Goal: Task Accomplishment & Management: Manage account settings

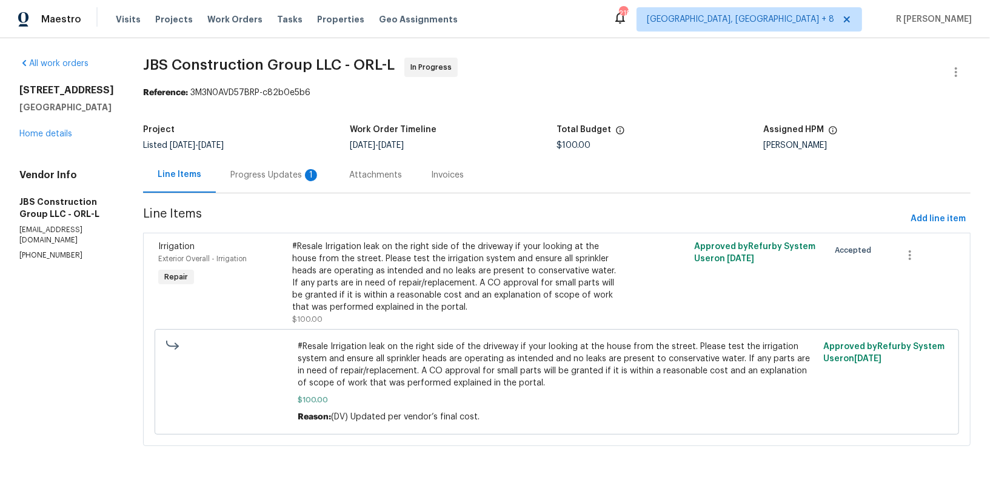
click at [307, 180] on div "Progress Updates 1" at bounding box center [275, 175] width 90 height 12
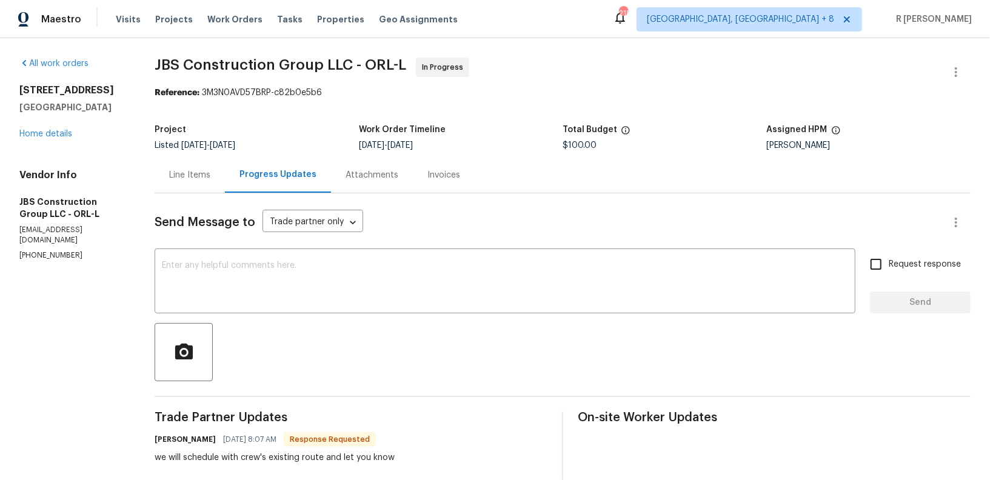
click at [307, 180] on div "Progress Updates" at bounding box center [277, 175] width 77 height 12
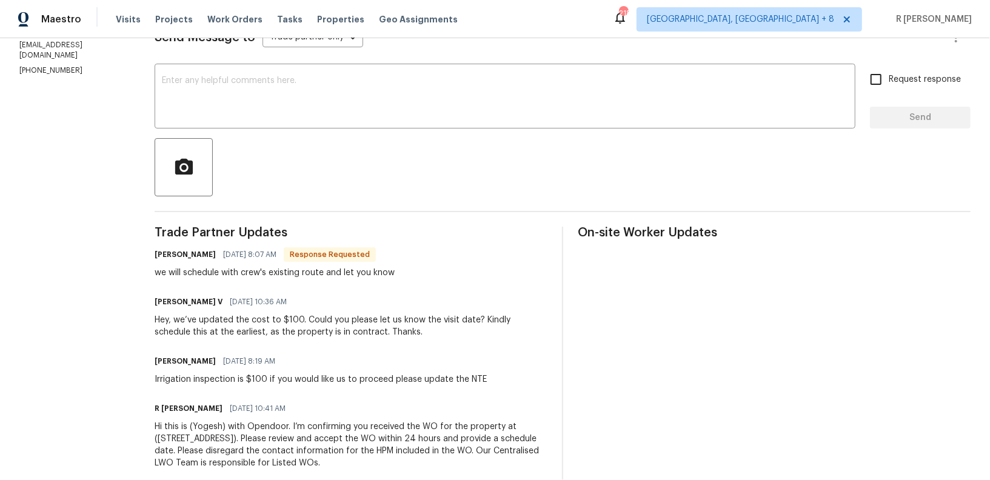
scroll to position [203, 0]
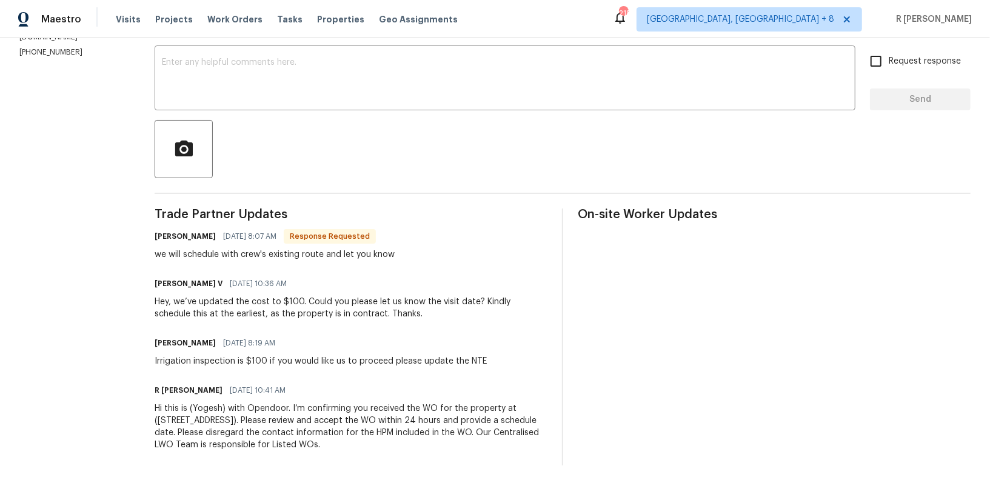
click at [566, 367] on div "Trade Partner Updates Kevin Polley 08/20/2025 8:07 AM Response Requested we wil…" at bounding box center [563, 337] width 816 height 257
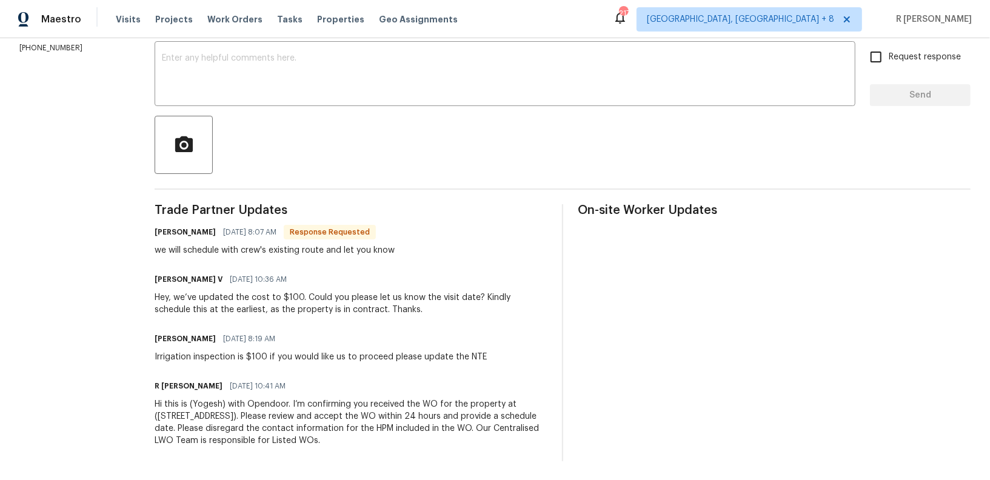
scroll to position [0, 0]
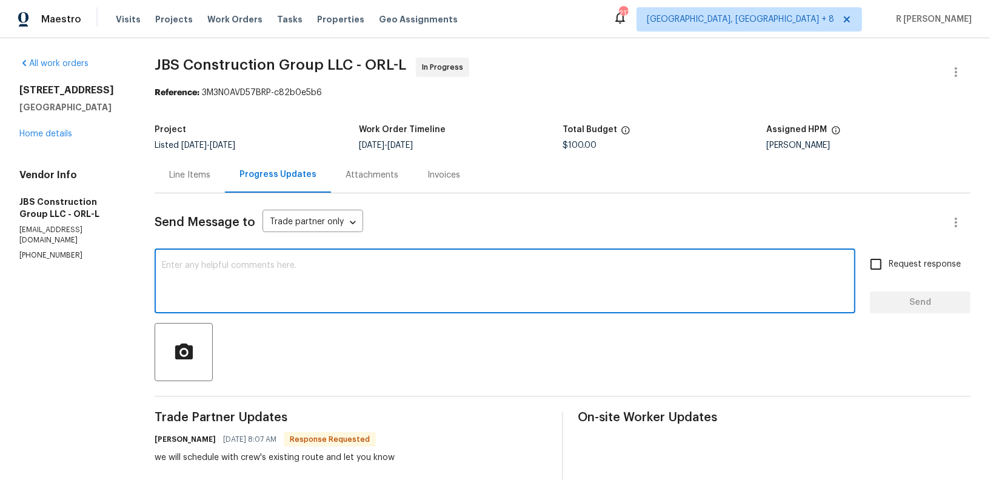
click at [353, 301] on textarea at bounding box center [505, 282] width 686 height 42
type textarea "Thank you Kevin."
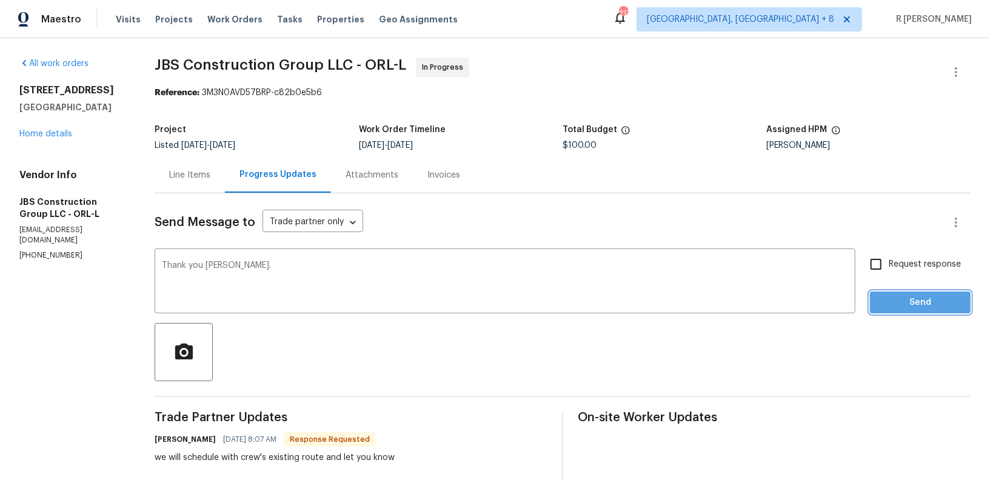
click at [933, 306] on span "Send" at bounding box center [920, 302] width 81 height 15
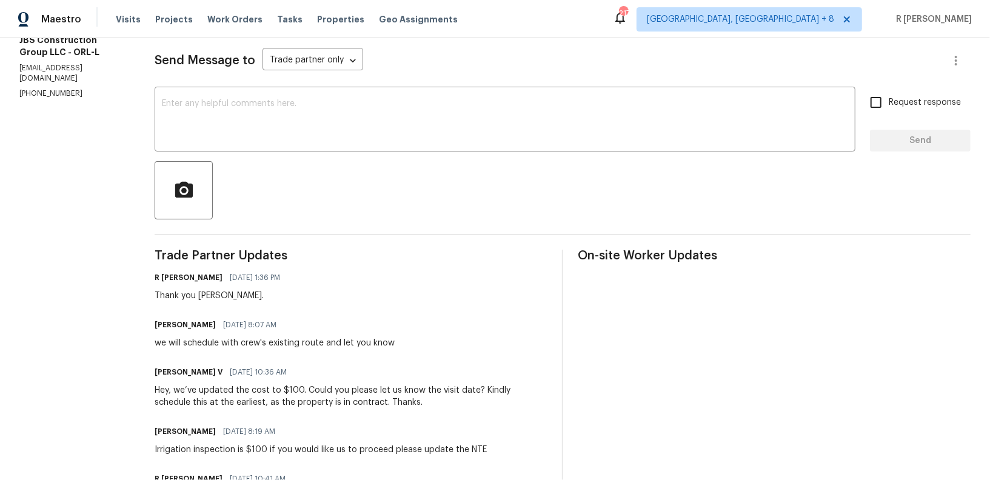
scroll to position [221, 0]
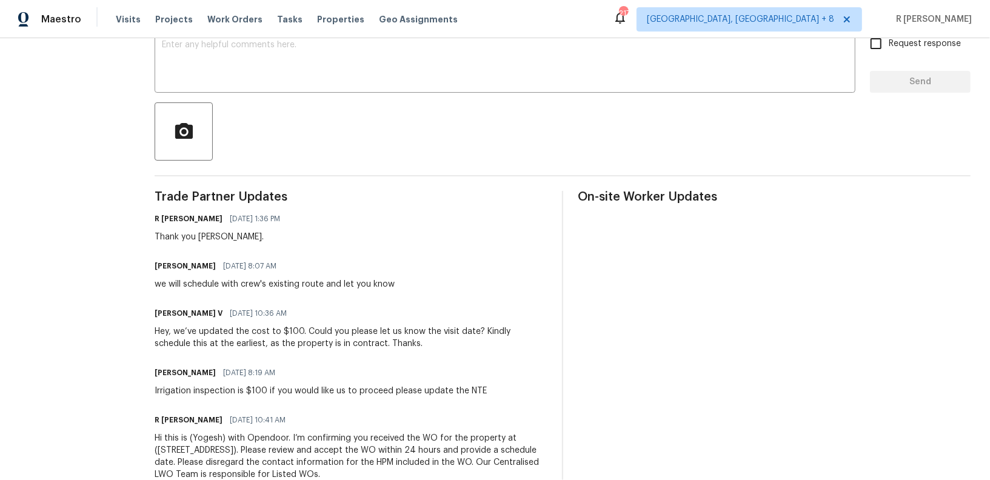
click at [261, 280] on div "we will schedule with crew's existing route and let you know" at bounding box center [275, 284] width 240 height 12
copy div "we will schedule with crew's existing route and let you know"
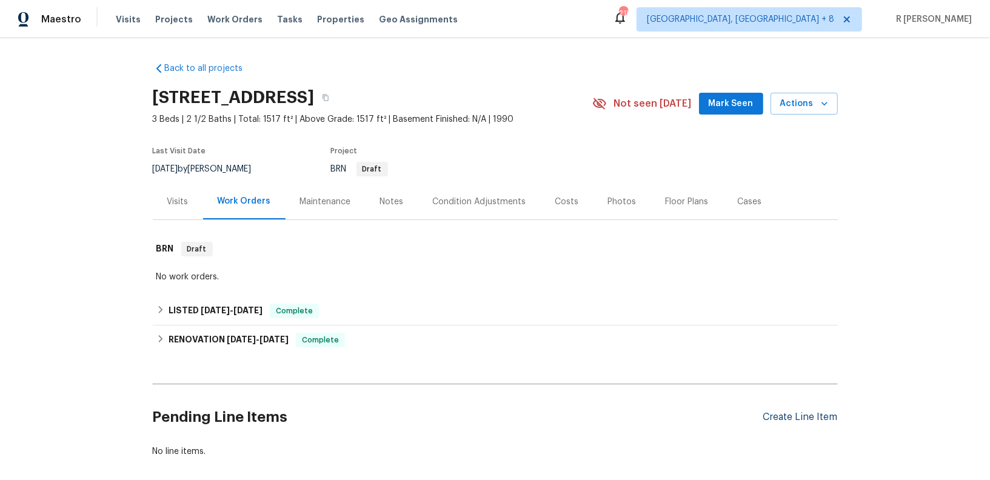
click at [804, 415] on div "Create Line Item" at bounding box center [800, 418] width 75 height 12
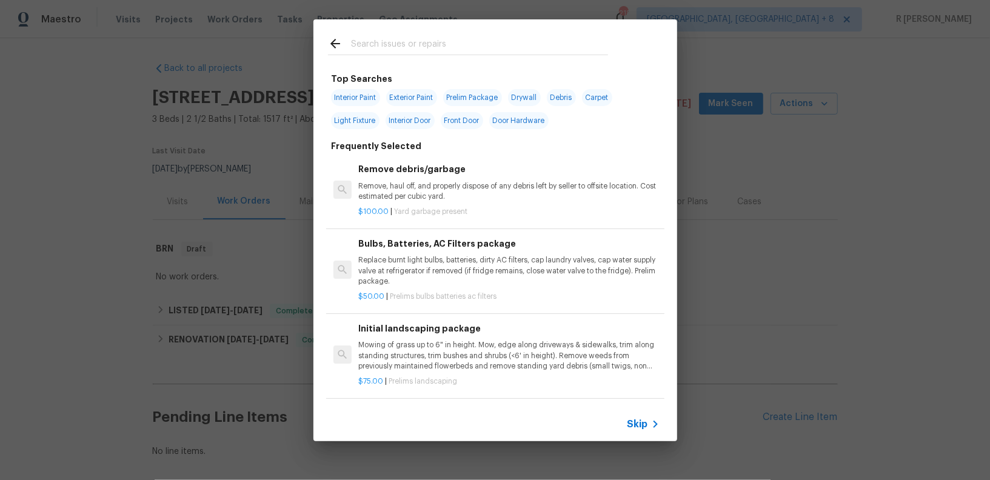
click at [437, 41] on input "text" at bounding box center [479, 45] width 257 height 18
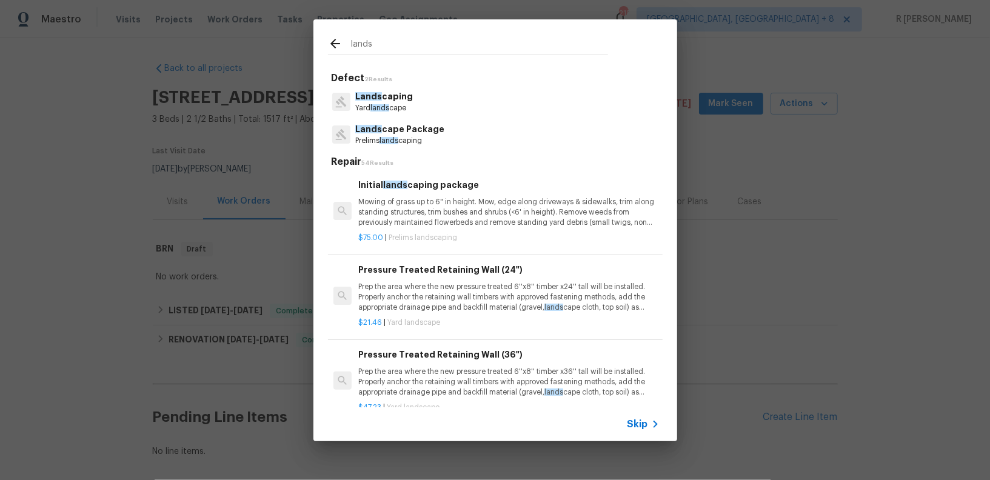
type input "lands"
click at [382, 104] on span "lands" at bounding box center [379, 107] width 19 height 7
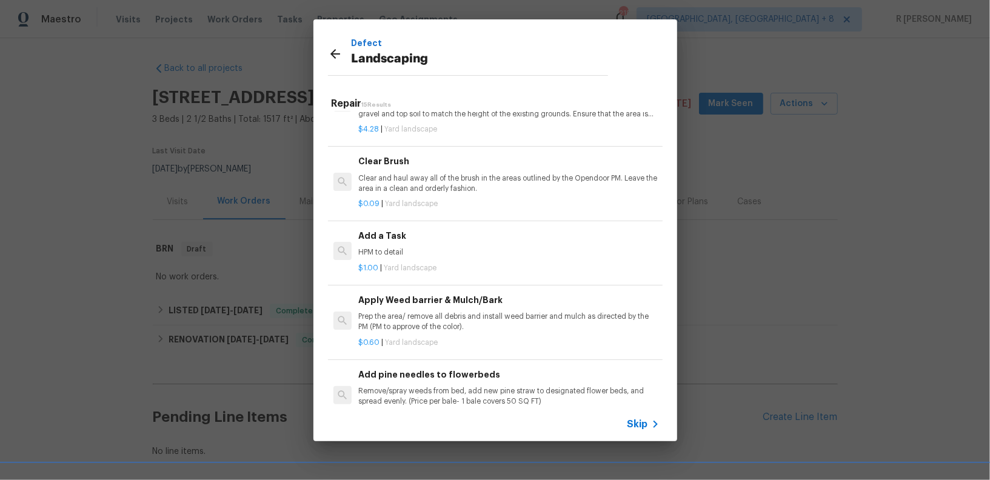
scroll to position [671, 0]
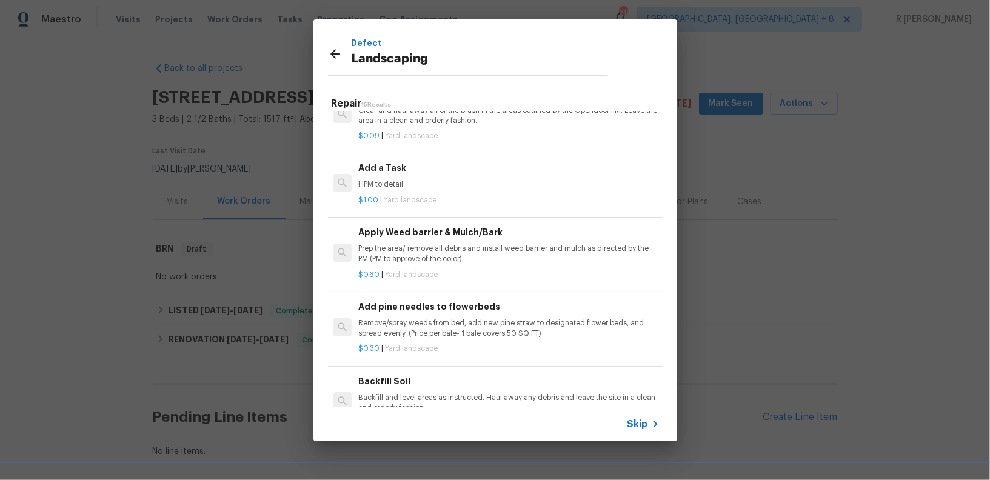
click at [396, 175] on div "Add a Task HPM to detail" at bounding box center [508, 175] width 301 height 29
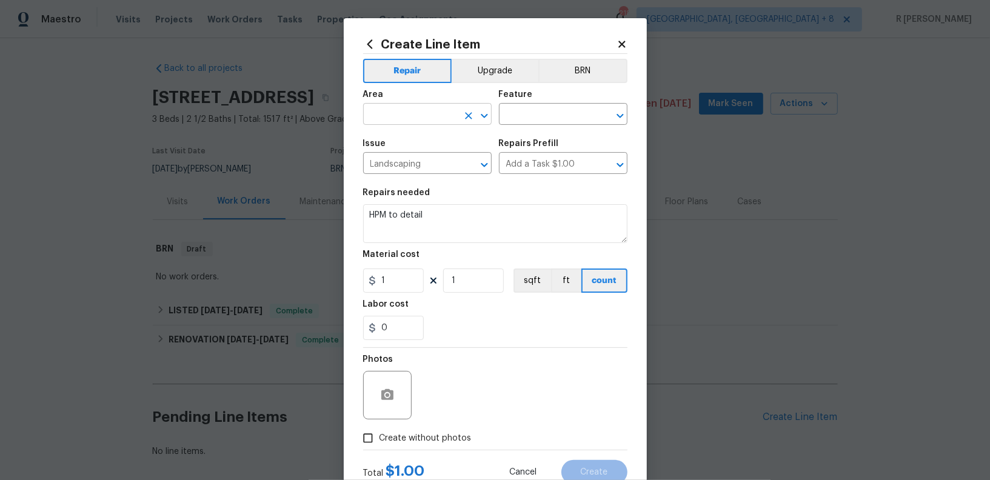
click at [423, 123] on input "text" at bounding box center [410, 115] width 95 height 19
click at [429, 166] on li "Exterior Overall" at bounding box center [427, 163] width 129 height 20
type input "Exterior Overall"
click at [569, 101] on div "Feature" at bounding box center [563, 98] width 129 height 16
click at [540, 116] on input "text" at bounding box center [546, 115] width 95 height 19
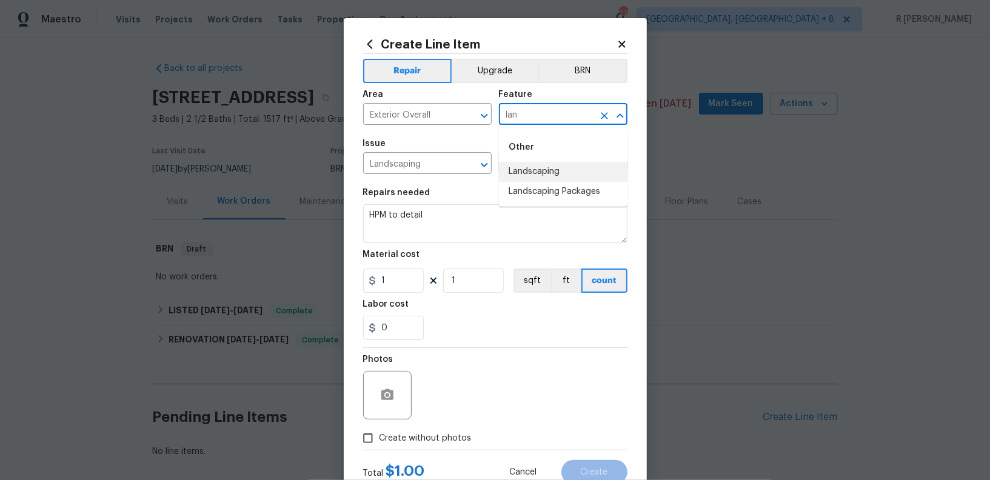
click at [555, 172] on li "Landscaping" at bounding box center [563, 172] width 129 height 20
type input "Landscaping"
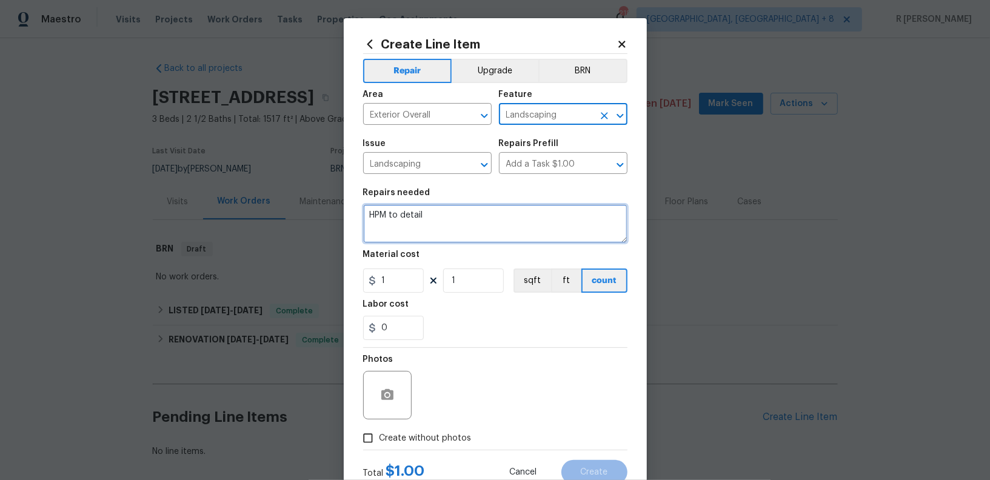
click at [505, 215] on textarea "HPM to detail" at bounding box center [495, 223] width 264 height 39
paste textarea "Remove downed limbs in front yard. House is in resale and will close on 8/21. N…"
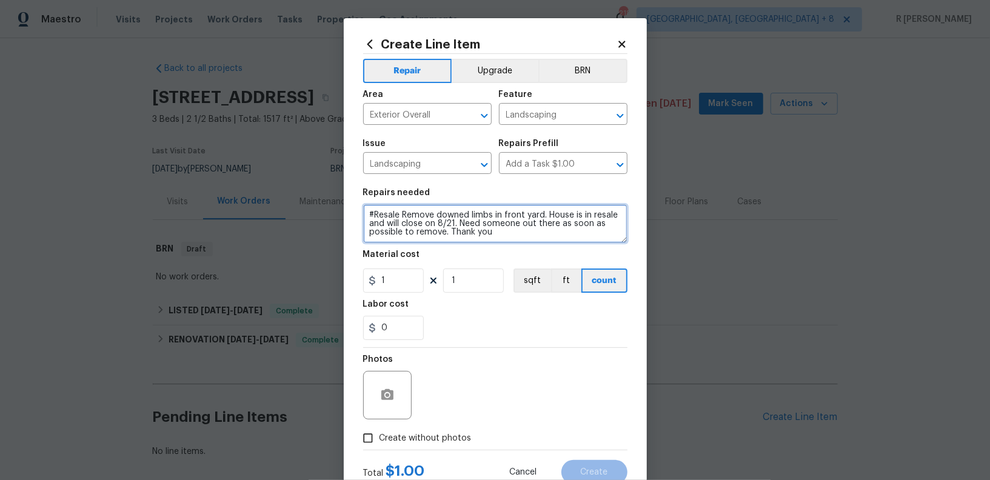
type textarea "#Resale Remove downed limbs in front yard. House is in resale and will close on…"
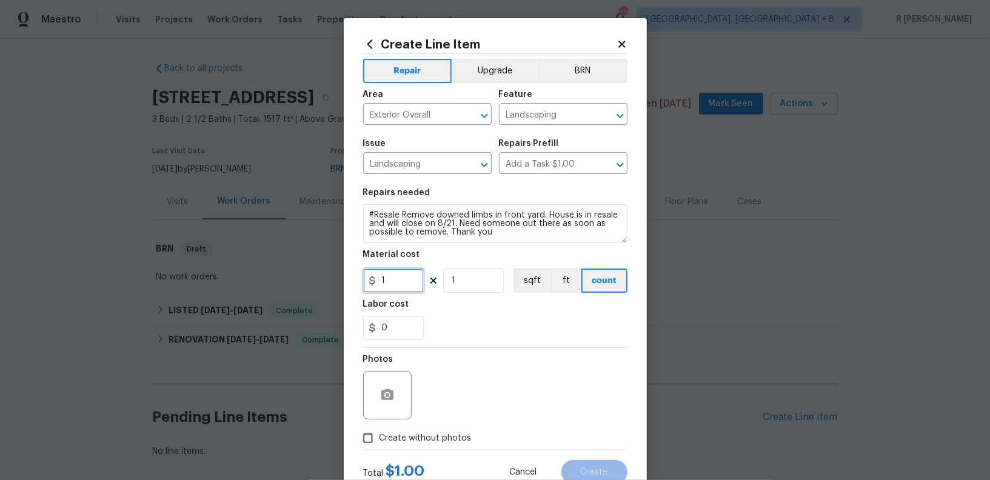
click at [405, 281] on input "1" at bounding box center [393, 281] width 61 height 24
type input "125"
click at [383, 397] on icon "button" at bounding box center [387, 394] width 12 height 11
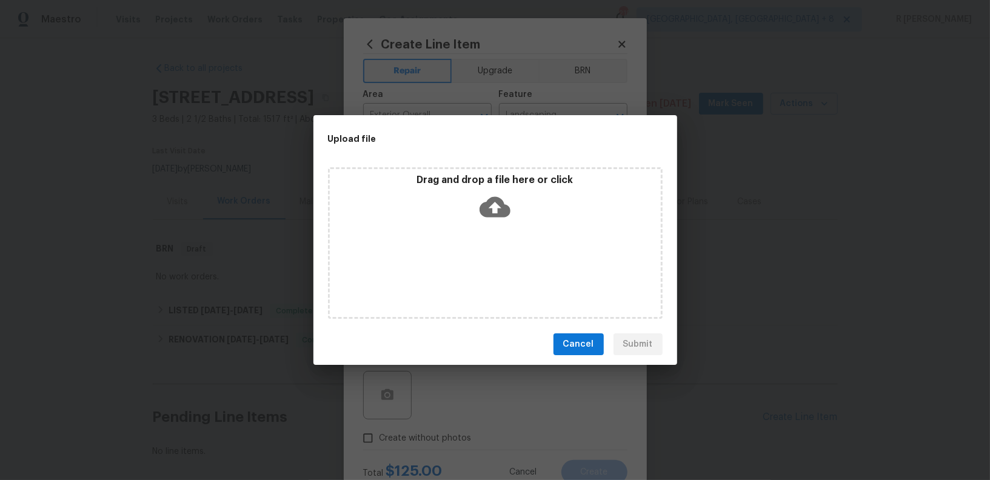
click at [506, 206] on icon at bounding box center [495, 207] width 31 height 21
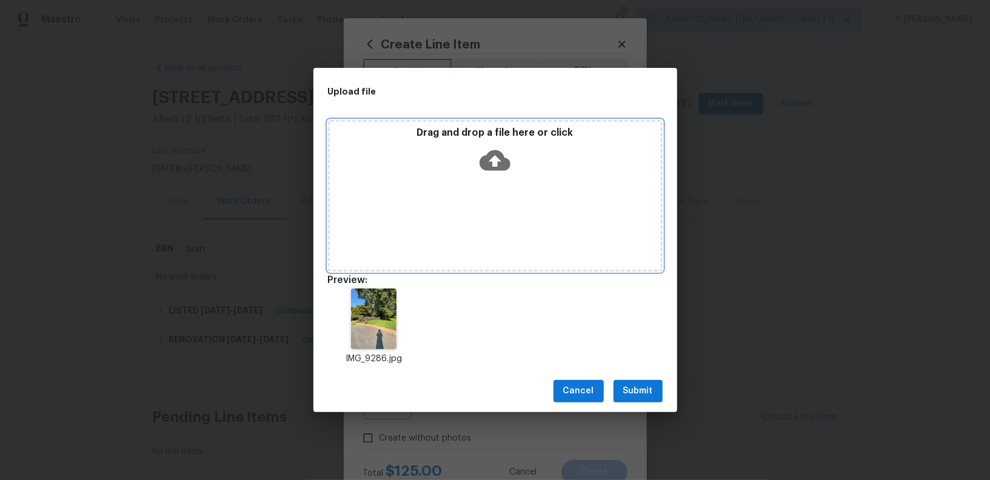
click at [500, 160] on icon at bounding box center [495, 160] width 31 height 31
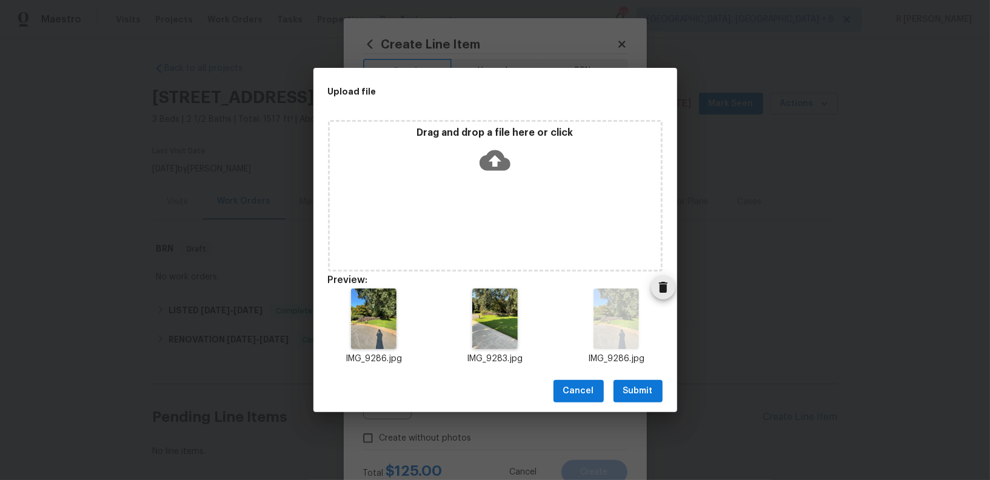
click at [664, 286] on icon "Delete" at bounding box center [663, 287] width 8 height 11
click at [578, 372] on div "Cancel Submit" at bounding box center [495, 391] width 364 height 42
click at [637, 394] on span "Submit" at bounding box center [638, 391] width 30 height 15
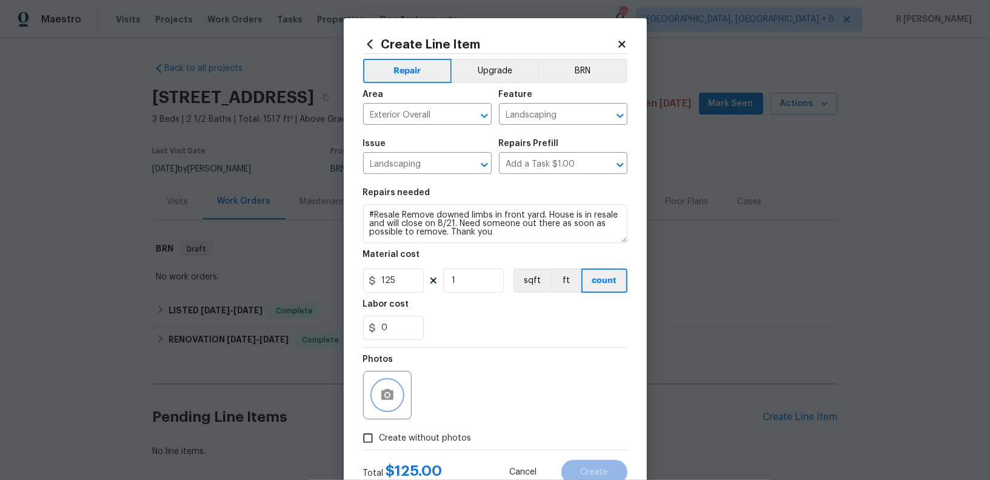
scroll to position [41, 0]
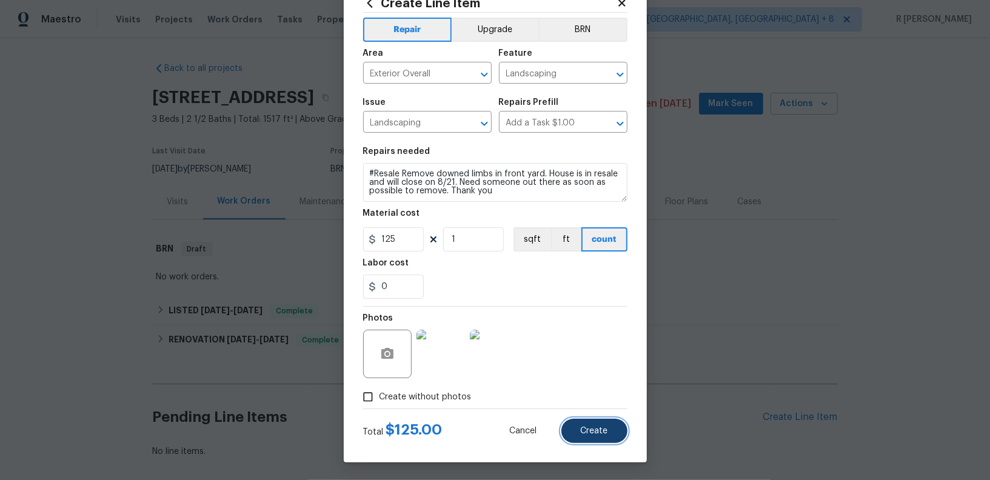
click at [597, 431] on span "Create" at bounding box center [594, 431] width 27 height 9
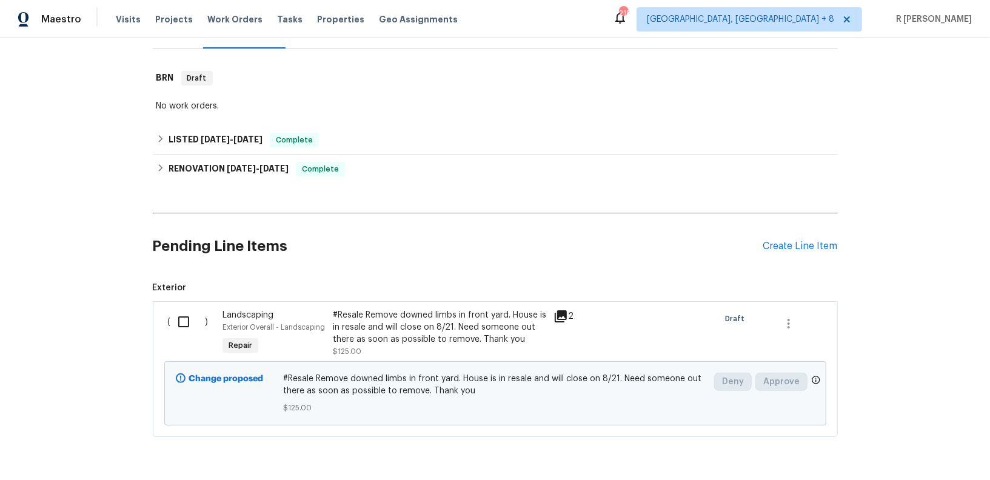
scroll to position [208, 0]
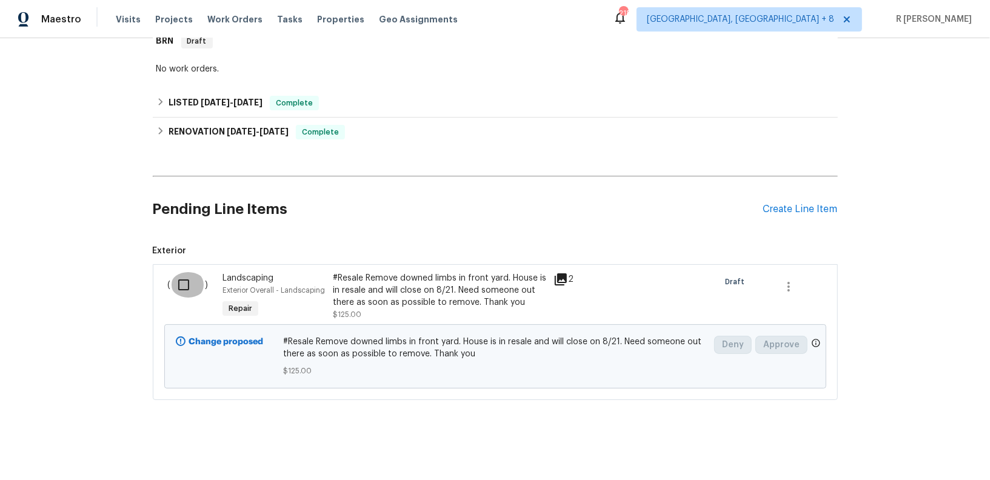
click at [189, 284] on input "checkbox" at bounding box center [188, 284] width 35 height 25
checkbox input "true"
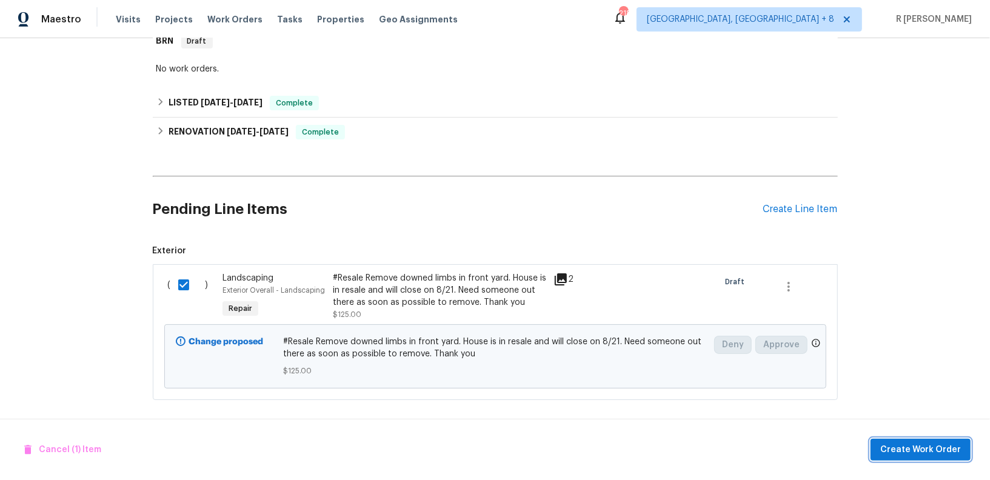
click at [894, 449] on span "Create Work Order" at bounding box center [920, 450] width 81 height 15
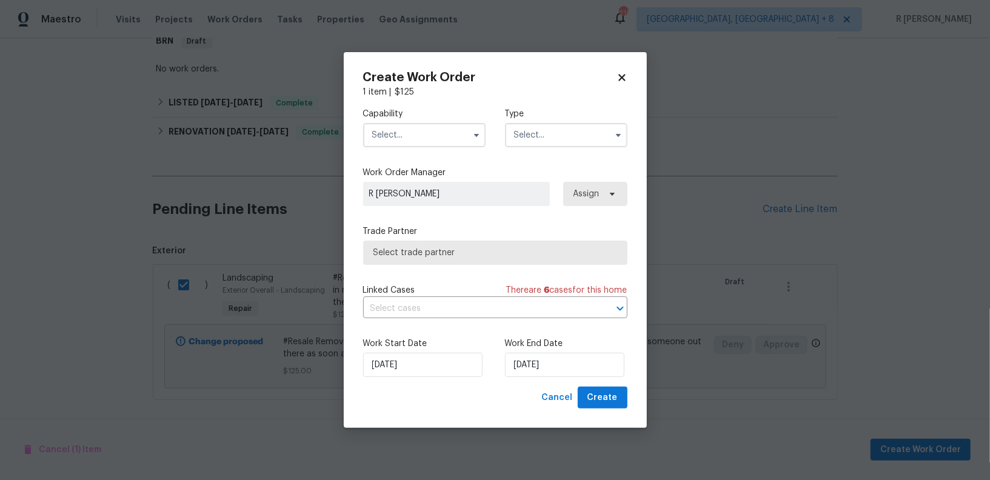
click at [450, 119] on div "Capability" at bounding box center [424, 127] width 122 height 39
click at [430, 150] on div "Capability Type" at bounding box center [495, 127] width 264 height 59
click at [423, 124] on input "text" at bounding box center [424, 135] width 122 height 24
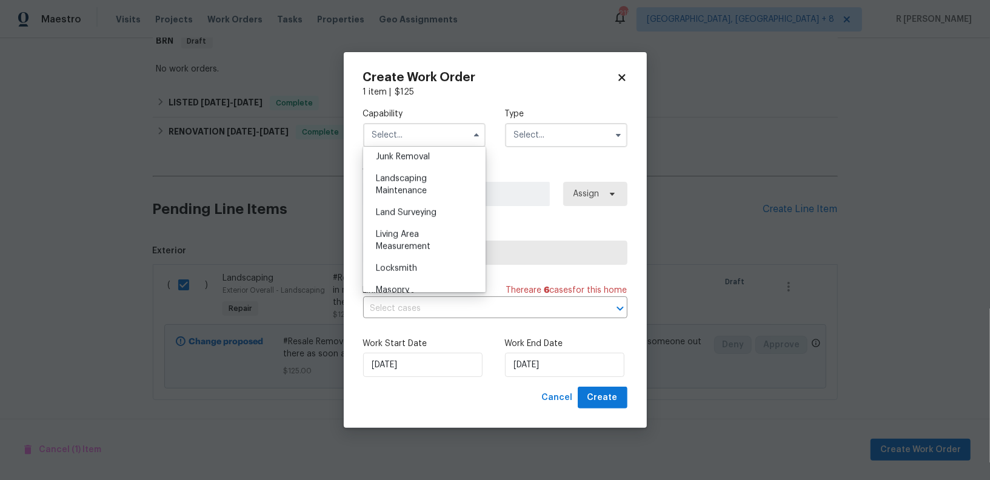
scroll to position [784, 0]
click at [446, 178] on div "Landscaping Maintenance" at bounding box center [424, 181] width 116 height 34
type input "Landscaping Maintenance"
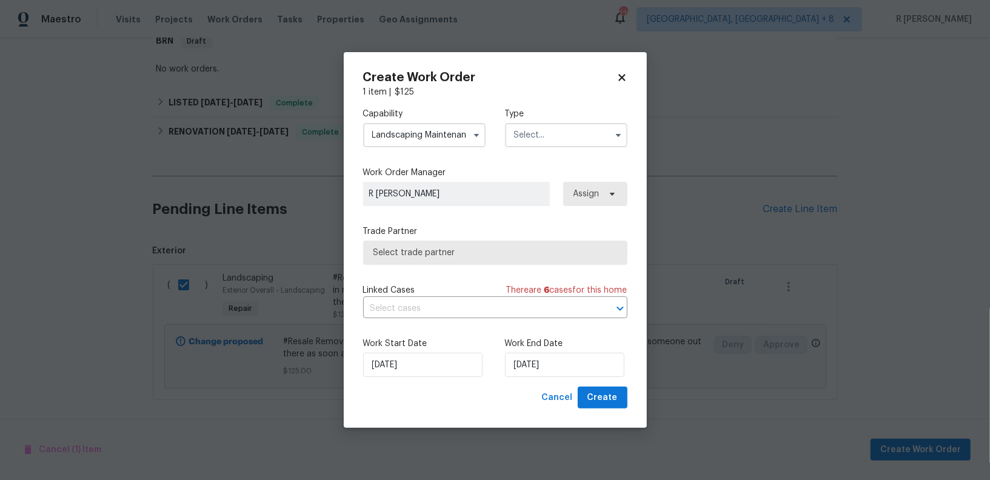
click at [600, 125] on input "text" at bounding box center [566, 135] width 122 height 24
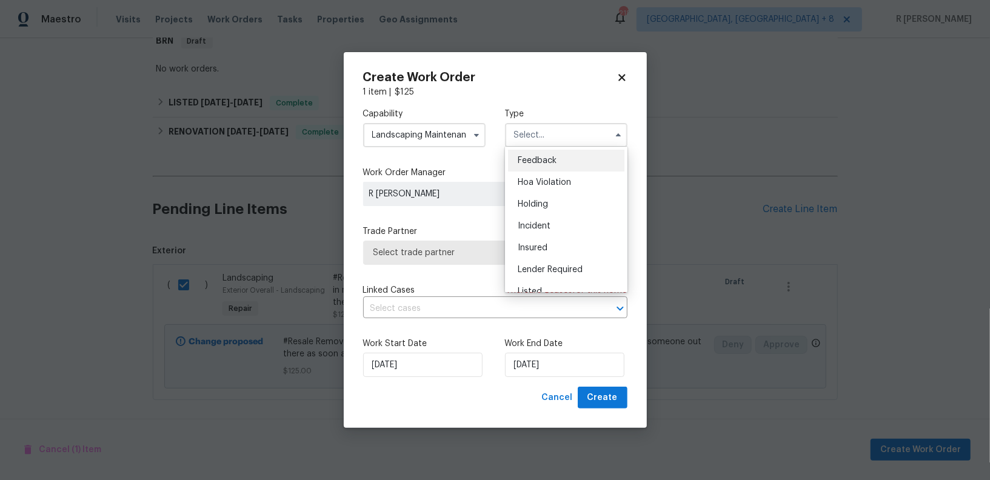
click at [575, 167] on div "Feedback" at bounding box center [566, 161] width 116 height 22
type input "Feedback"
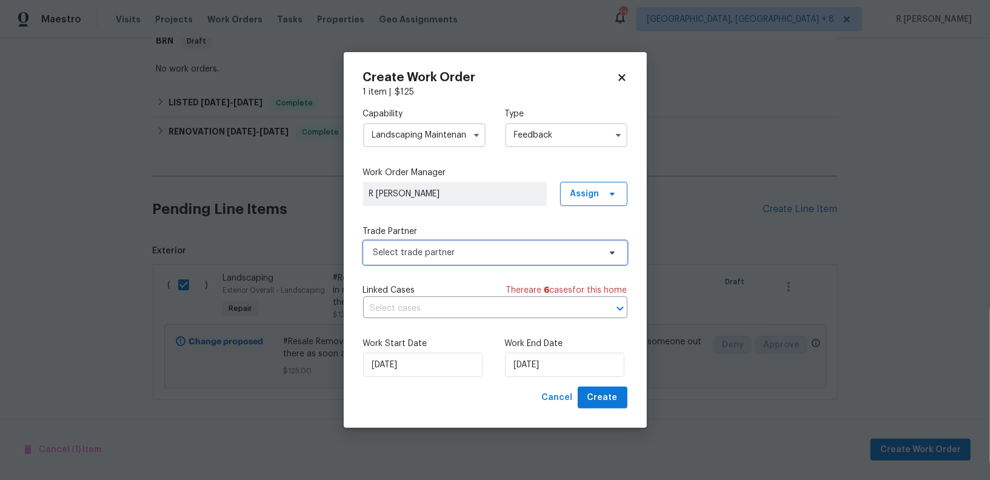
click at [450, 250] on span "Select trade partner" at bounding box center [486, 253] width 226 height 12
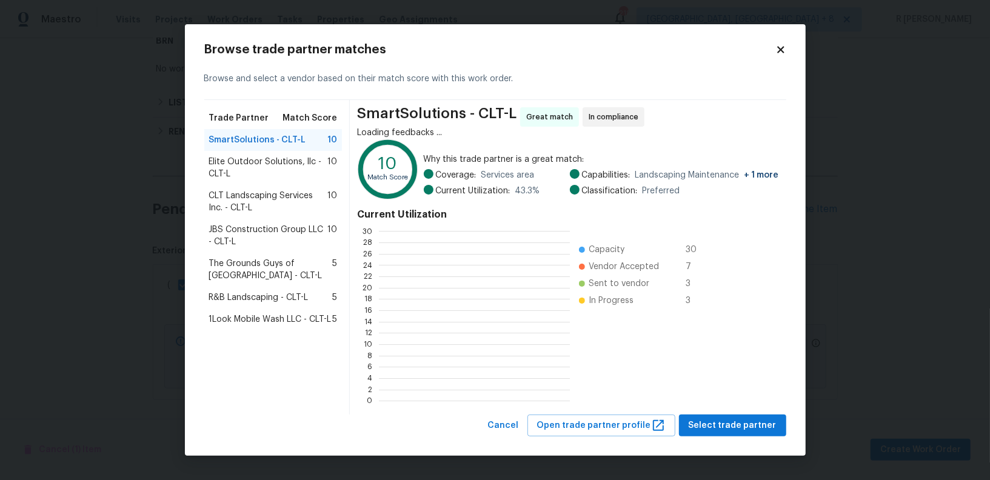
scroll to position [170, 191]
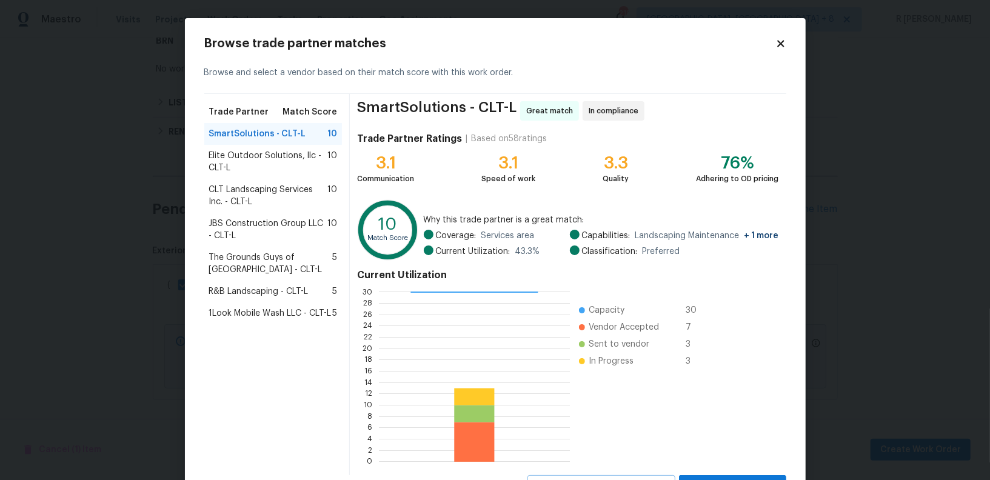
click at [260, 223] on span "JBS Construction Group LLC - CLT-L" at bounding box center [268, 230] width 119 height 24
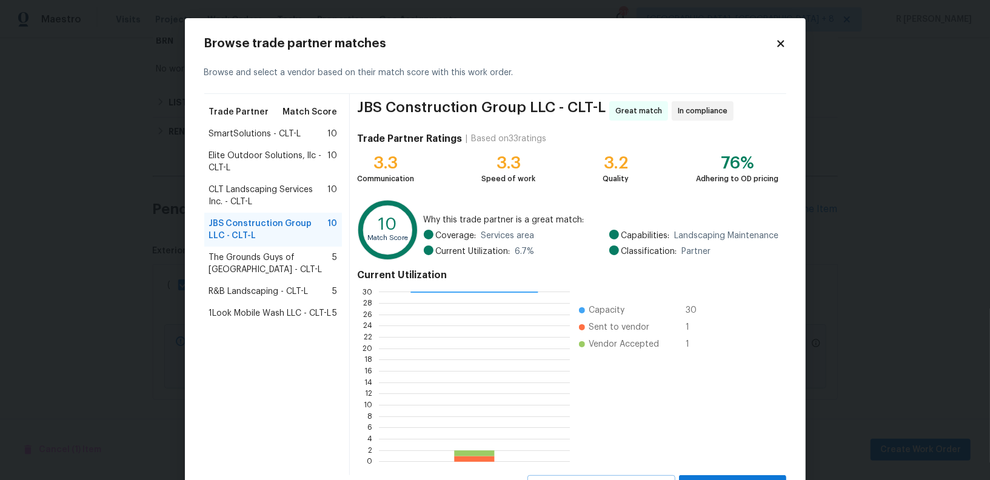
scroll to position [54, 0]
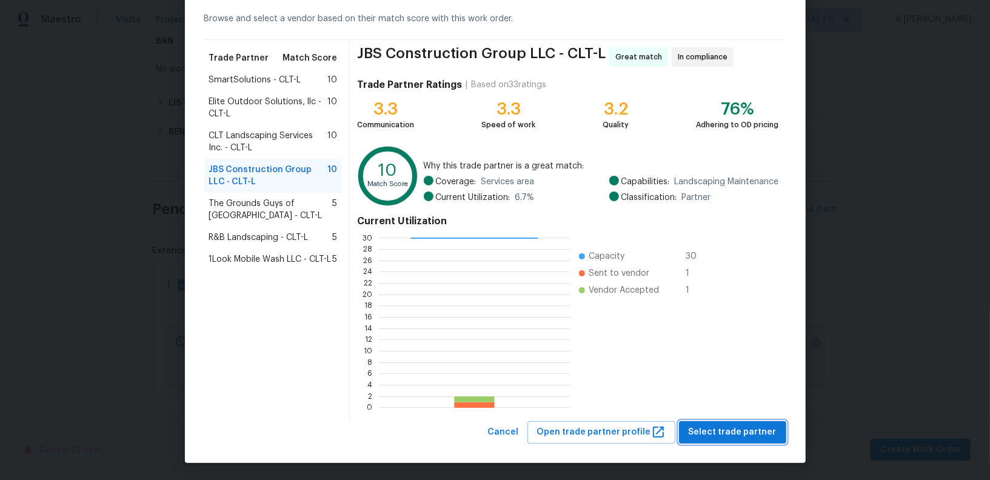
click at [706, 434] on span "Select trade partner" at bounding box center [733, 432] width 88 height 15
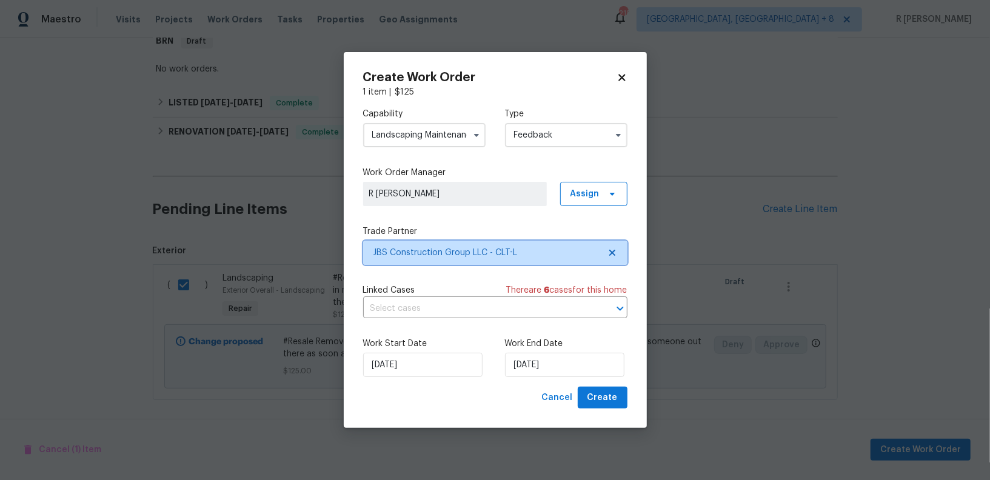
scroll to position [0, 0]
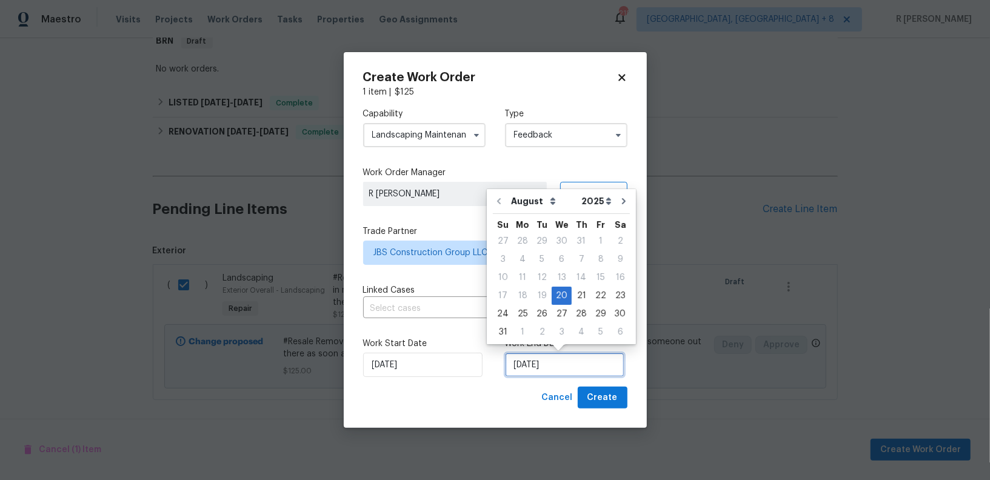
click at [559, 372] on input "20/08/2025" at bounding box center [564, 365] width 119 height 24
click at [578, 296] on div "21" at bounding box center [581, 295] width 19 height 17
type input "21/08/2025"
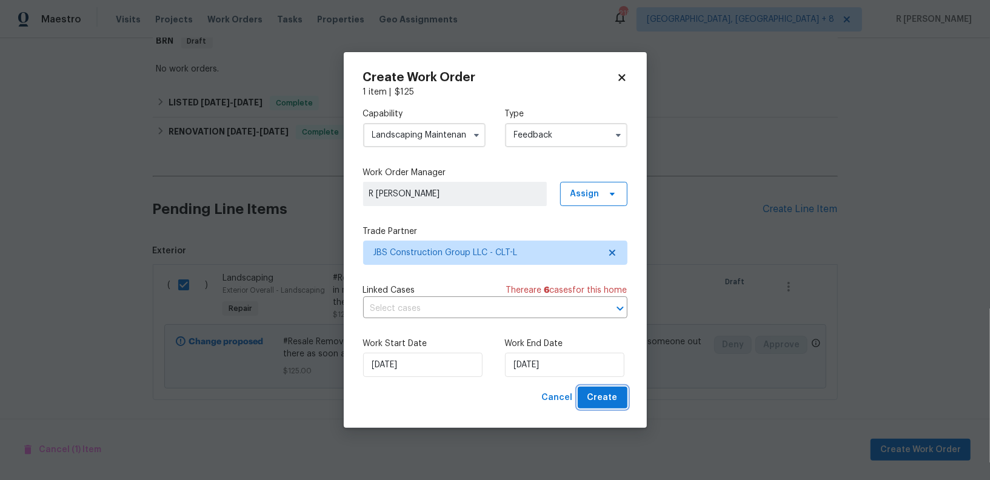
click at [596, 395] on span "Create" at bounding box center [603, 397] width 30 height 15
checkbox input "false"
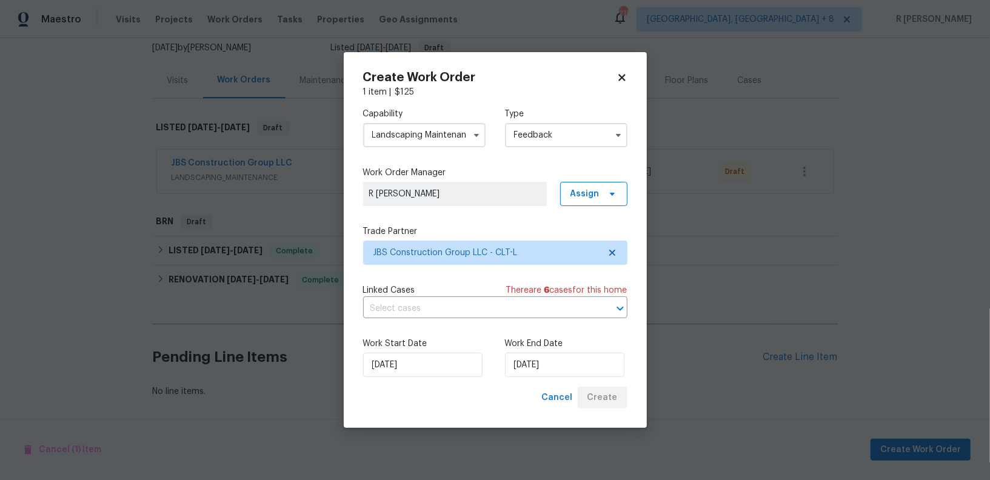
scroll to position [119, 0]
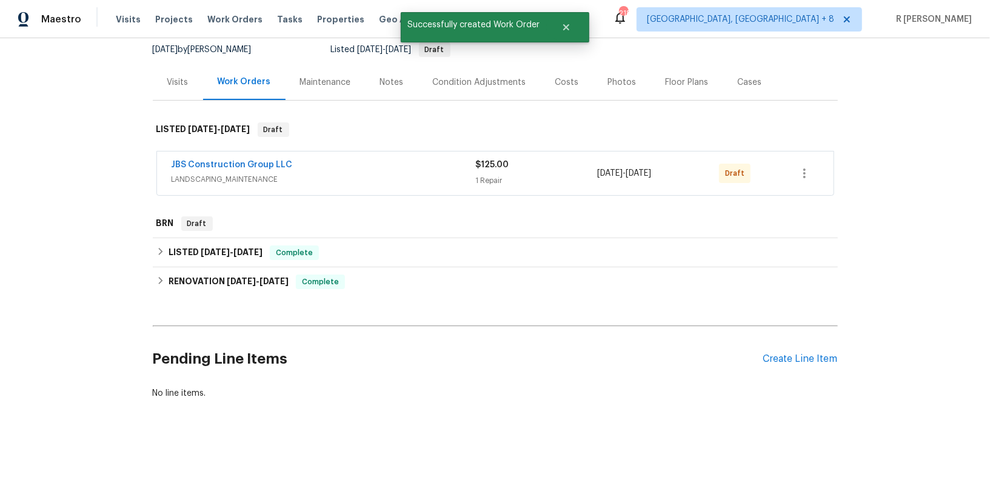
click at [222, 156] on div "JBS Construction Group LLC LANDSCAPING_MAINTENANCE $125.00 1 Repair 8/20/2025 -…" at bounding box center [495, 174] width 677 height 44
click at [206, 162] on link "JBS Construction Group LLC" at bounding box center [232, 165] width 121 height 8
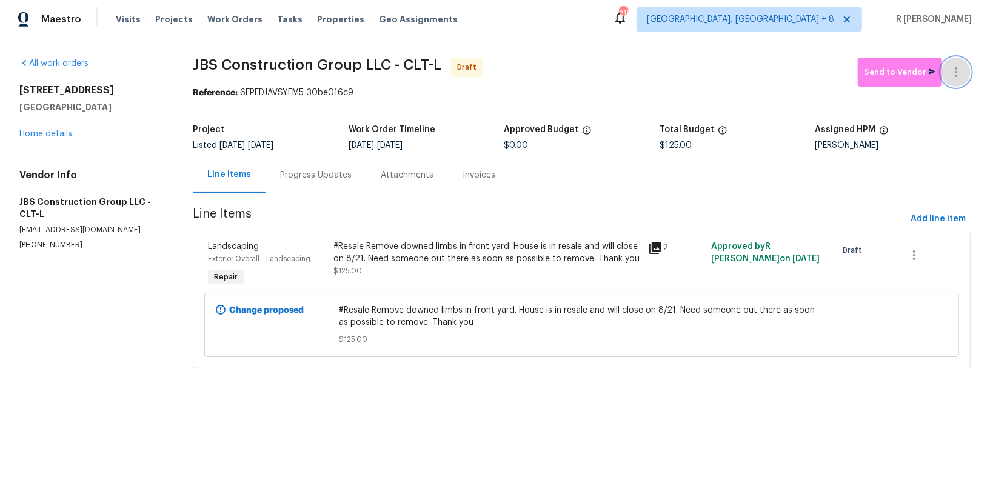
click at [966, 66] on button "button" at bounding box center [956, 72] width 29 height 29
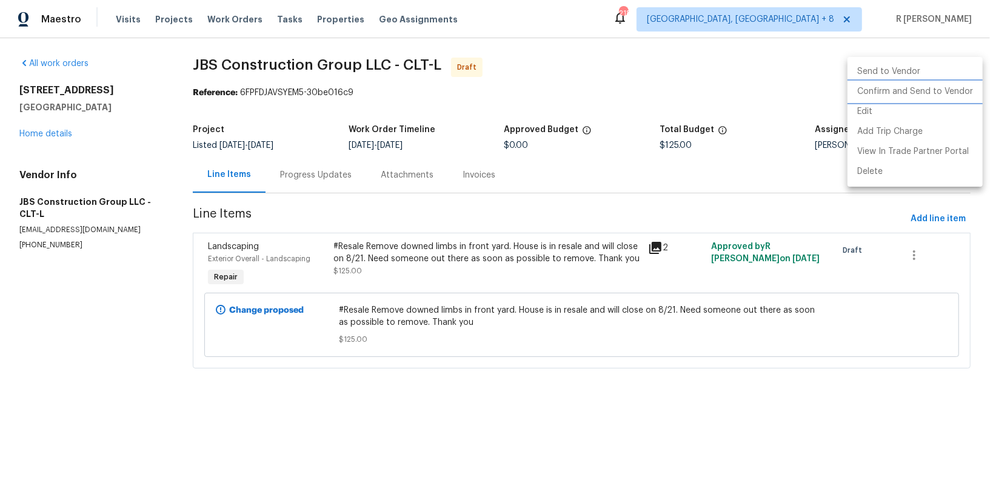
click at [928, 85] on li "Confirm and Send to Vendor" at bounding box center [915, 92] width 135 height 20
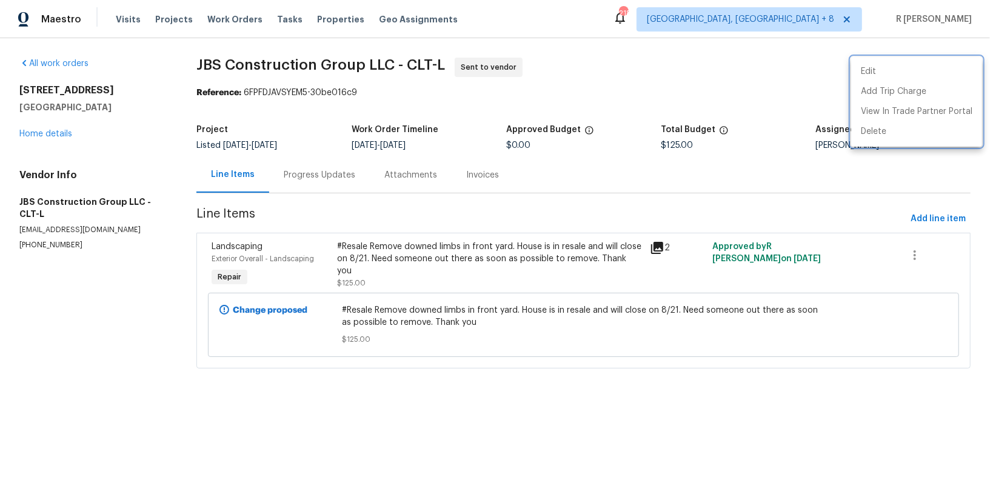
click at [49, 229] on div at bounding box center [495, 240] width 990 height 480
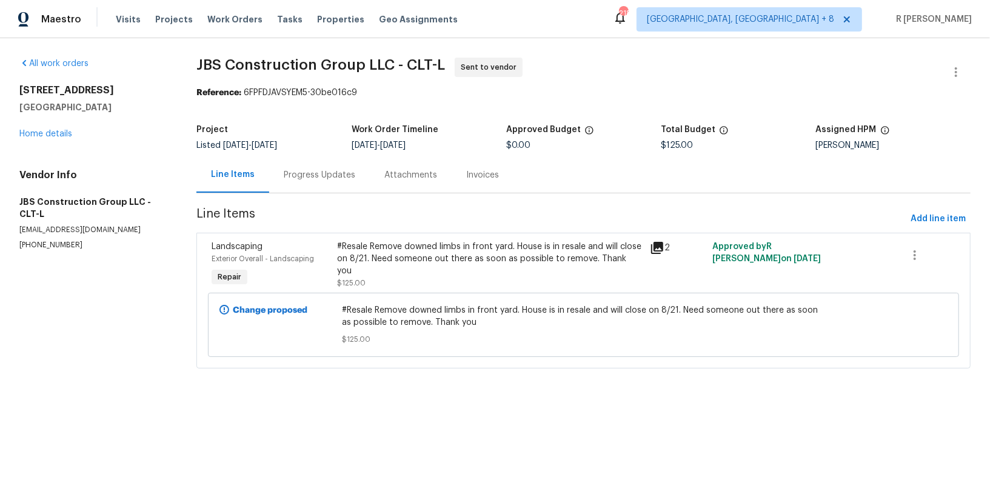
click at [49, 229] on div "Edit Add Trip Charge View In Trade Partner Portal Delete" at bounding box center [495, 240] width 990 height 480
click at [49, 240] on p "(615) 519-9339" at bounding box center [93, 245] width 148 height 10
click at [48, 137] on link "Home details" at bounding box center [45, 134] width 53 height 8
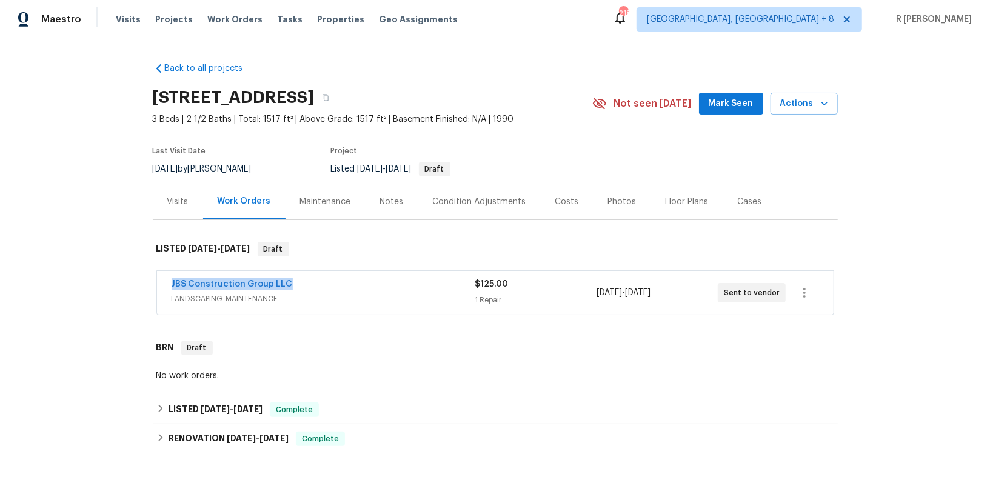
drag, startPoint x: 303, startPoint y: 286, endPoint x: 90, endPoint y: 277, distance: 213.6
click at [90, 277] on div "Back to all projects 124 Creek Hollow Trl, Belmont, NC 28012 3 Beds | 2 1/2 Bat…" at bounding box center [495, 259] width 990 height 442
copy link "JBS Construction Group LLC"
click at [212, 280] on link "JBS Construction Group LLC" at bounding box center [232, 284] width 121 height 8
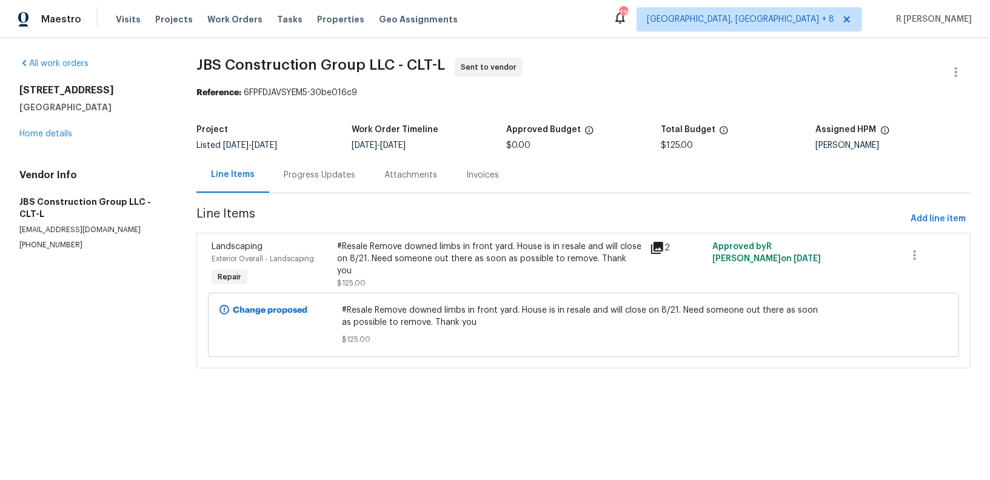
click at [310, 172] on div "Progress Updates" at bounding box center [320, 175] width 72 height 12
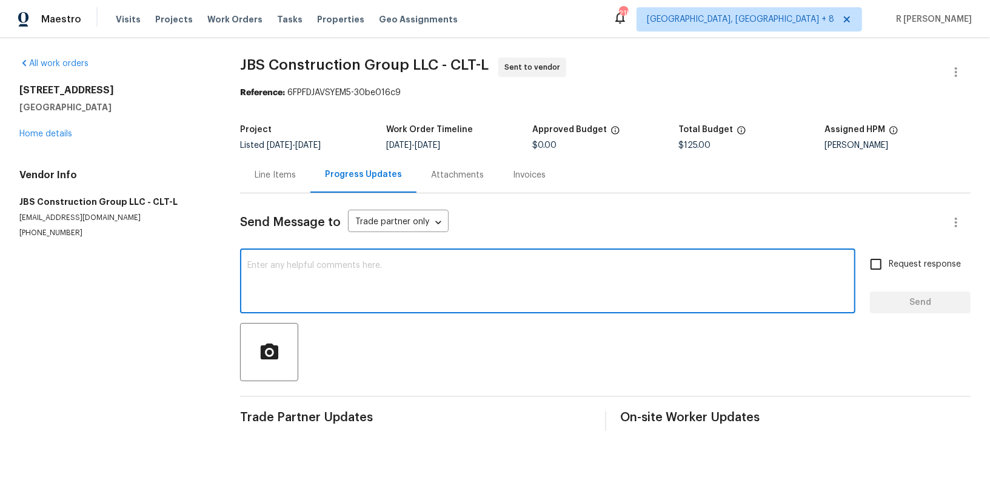
click at [424, 278] on textarea at bounding box center [547, 282] width 601 height 42
paste textarea "Hi this is (Yogesh) with Opendoor. I’m confirming you received the WO for the p…"
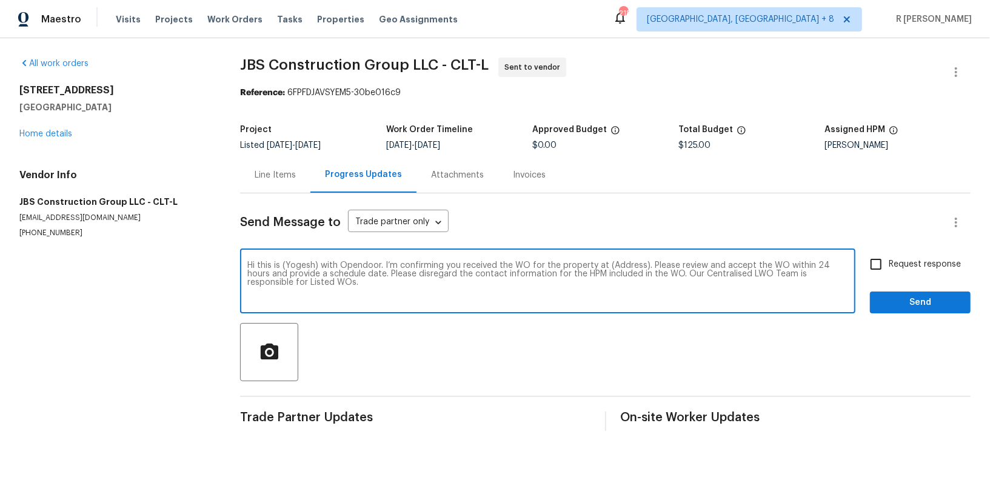
click at [620, 269] on textarea "Hi this is (Yogesh) with Opendoor. I’m confirming you received the WO for the p…" at bounding box center [547, 282] width 601 height 42
click at [612, 264] on textarea "Hi this is (Yogesh) with Opendoor. I’m confirming you received the WO for the p…" at bounding box center [547, 282] width 601 height 42
paste textarea "124 Creek Hollow Trl, Belmont, NC 28012"
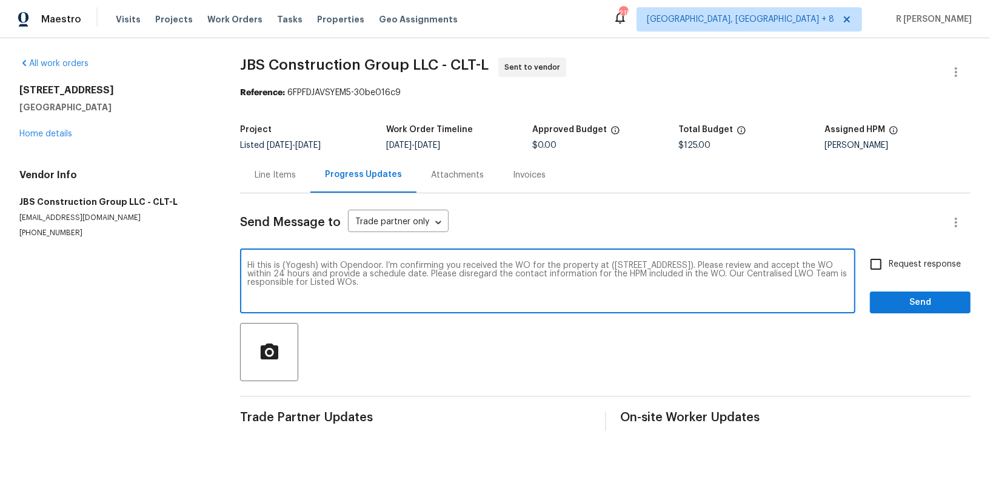
type textarea "Hi this is (Yogesh) with Opendoor. I’m confirming you received the WO for the p…"
click at [912, 260] on span "Request response" at bounding box center [925, 264] width 72 height 13
click at [889, 260] on input "Request response" at bounding box center [875, 264] width 25 height 25
checkbox input "true"
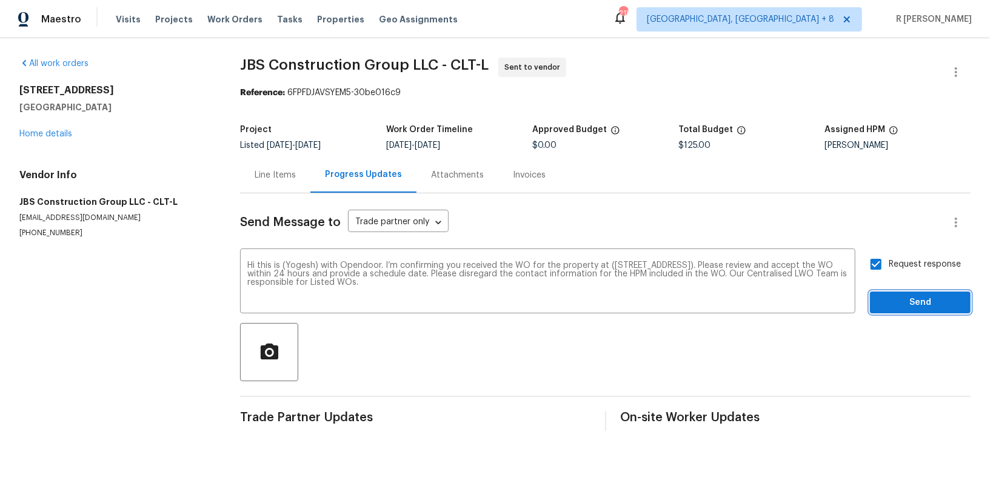
click at [882, 299] on span "Send" at bounding box center [920, 302] width 81 height 15
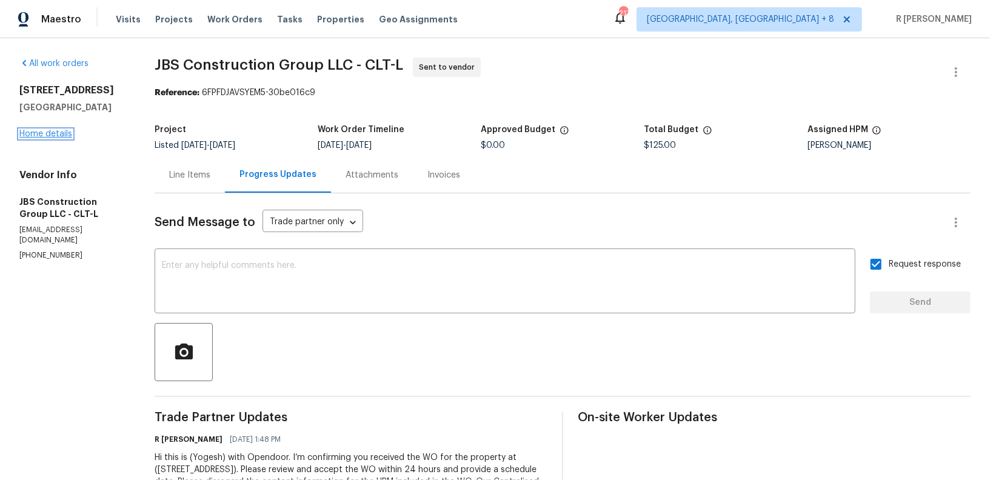
click at [47, 137] on link "Home details" at bounding box center [45, 134] width 53 height 8
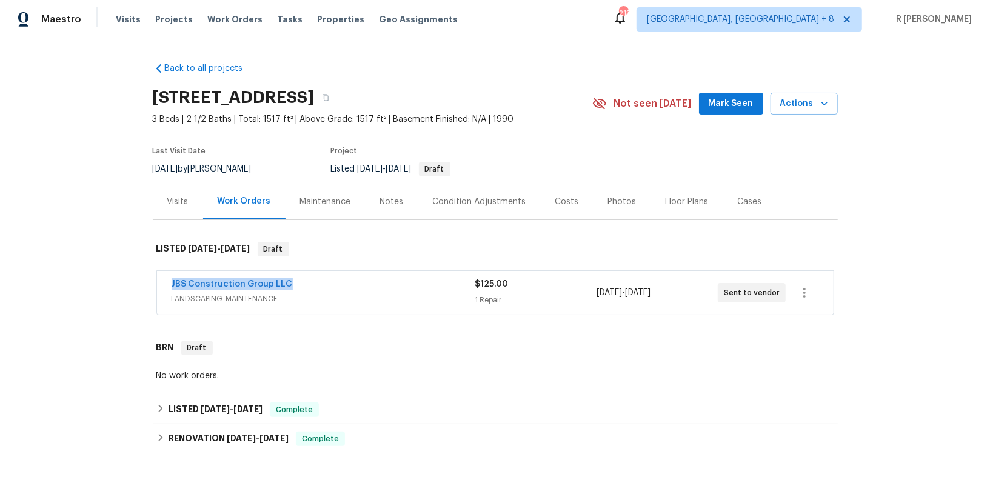
drag, startPoint x: 300, startPoint y: 287, endPoint x: 95, endPoint y: 283, distance: 205.0
click at [95, 283] on div "Back to all projects 124 Creek Hollow Trl, Belmont, NC 28012 3 Beds | 2 1/2 Bat…" at bounding box center [495, 259] width 990 height 442
copy link "JBS Construction Group LLC"
click at [298, 276] on div "JBS Construction Group LLC LANDSCAPING_MAINTENANCE $125.00 1 Repair 8/20/2025 -…" at bounding box center [495, 293] width 677 height 44
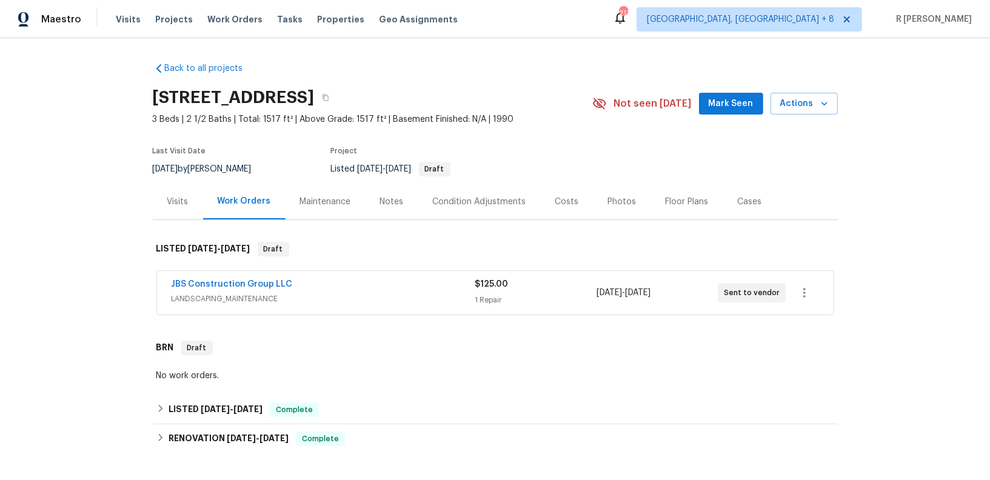
click at [332, 283] on div "JBS Construction Group LLC" at bounding box center [324, 285] width 304 height 15
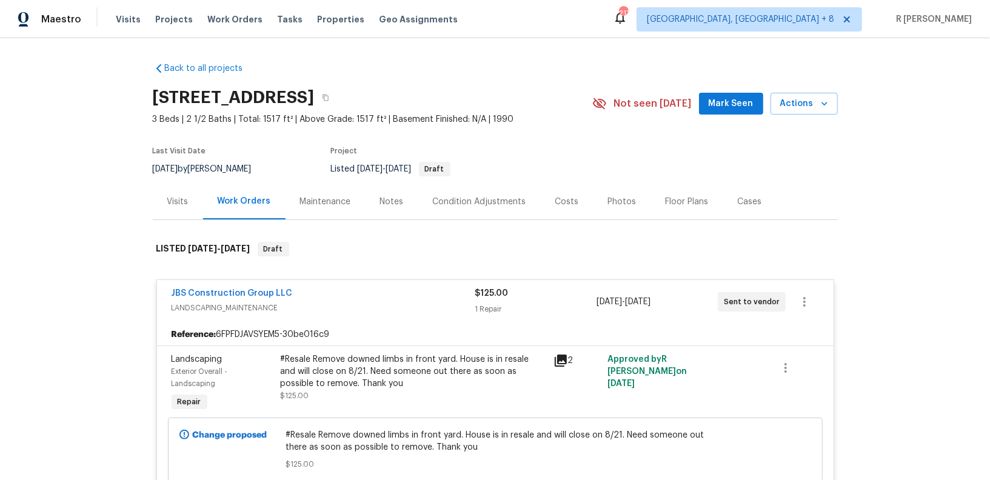
click at [369, 367] on div "#Resale Remove downed limbs in front yard. House is in resale and will close on…" at bounding box center [414, 371] width 266 height 36
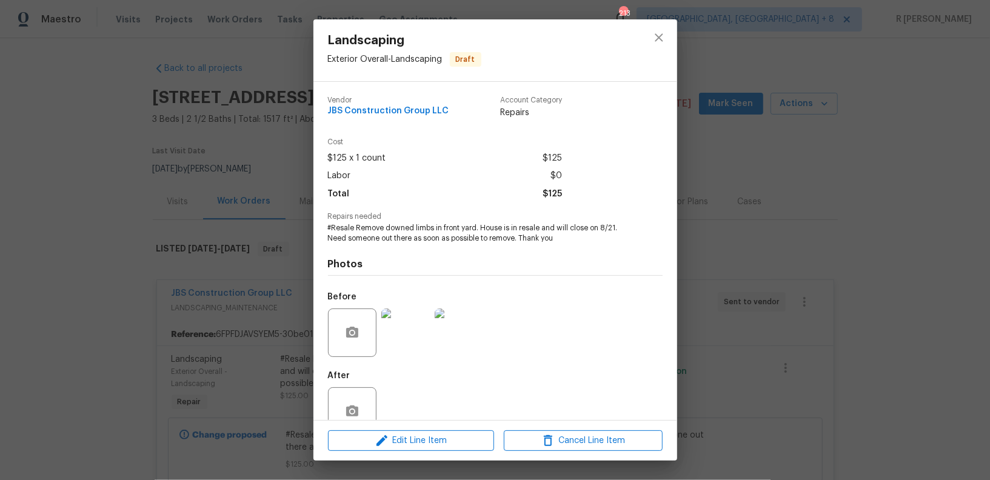
click at [410, 238] on span "#Resale Remove downed limbs in front yard. House is in resale and will close on…" at bounding box center [478, 233] width 301 height 21
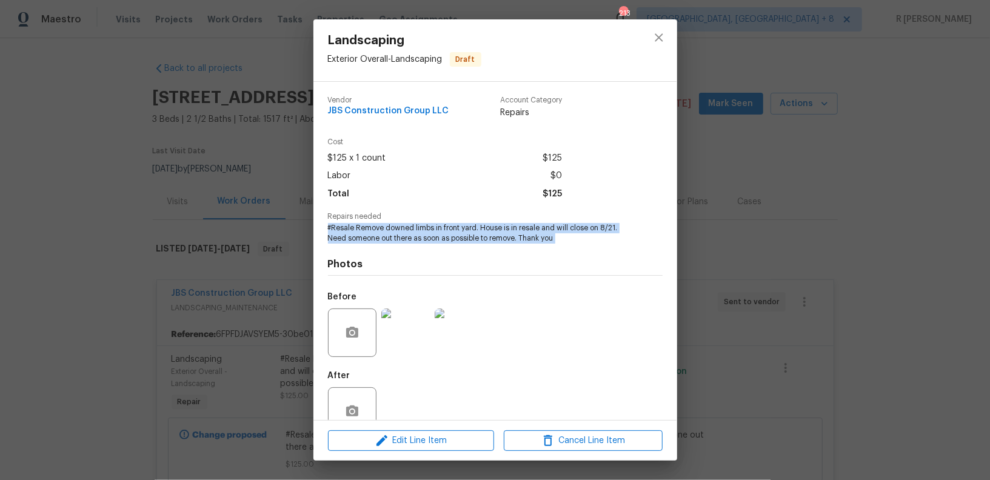
click at [410, 238] on span "#Resale Remove downed limbs in front yard. House is in resale and will close on…" at bounding box center [478, 233] width 301 height 21
copy span "#Resale Remove downed limbs in front yard. House is in resale and will close on…"
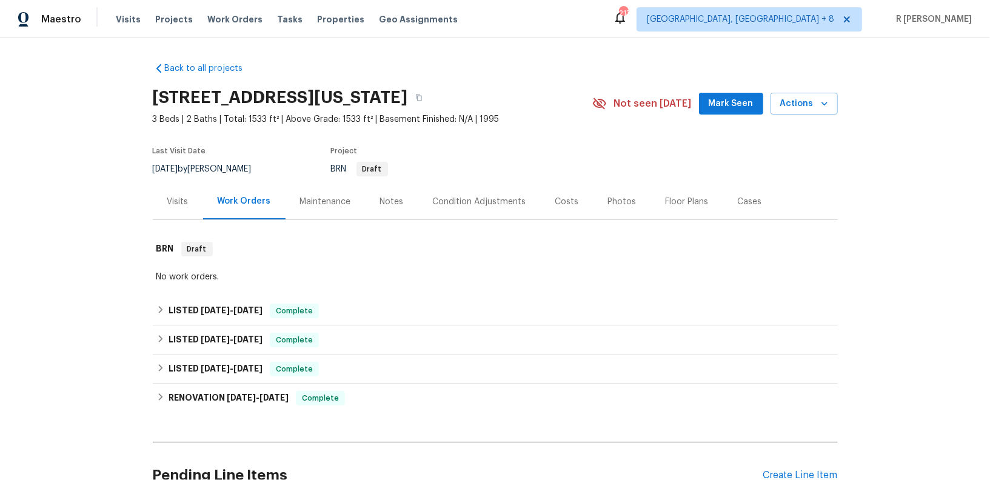
scroll to position [117, 0]
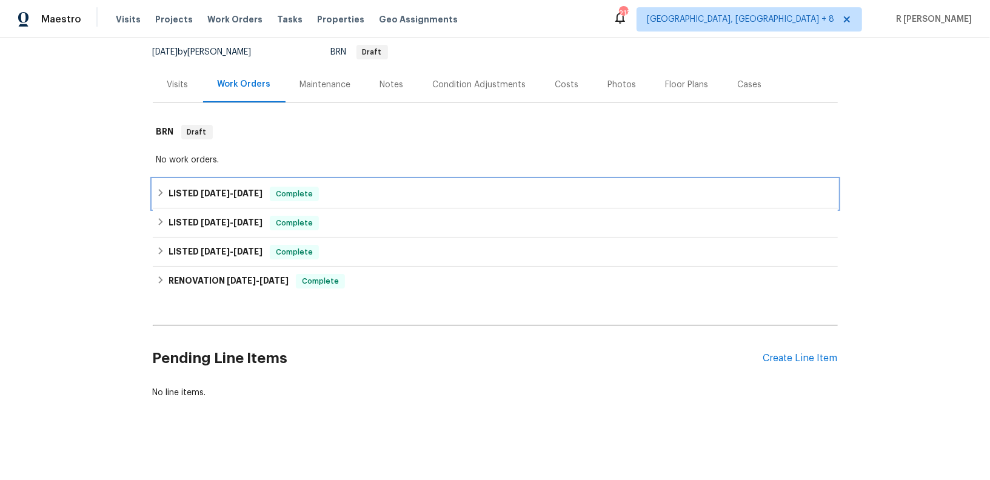
click at [233, 187] on h6 "LISTED 7/29/25 - 8/1/25" at bounding box center [216, 194] width 94 height 15
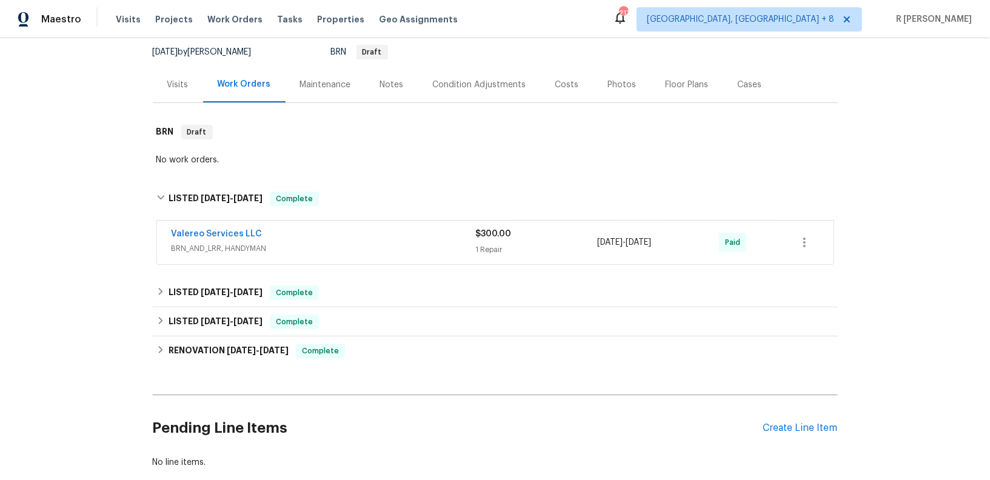
click at [334, 246] on span "BRN_AND_LRR, HANDYMAN" at bounding box center [324, 249] width 304 height 12
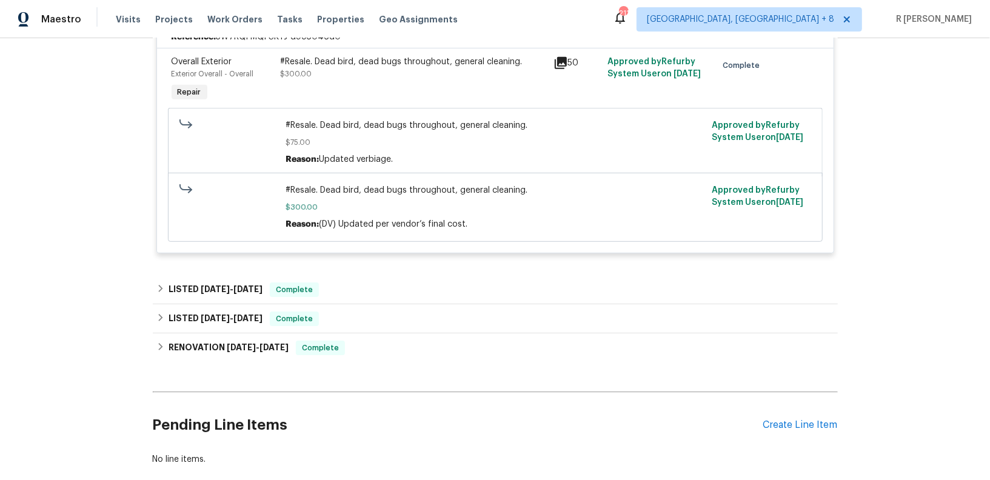
scroll to position [430, 0]
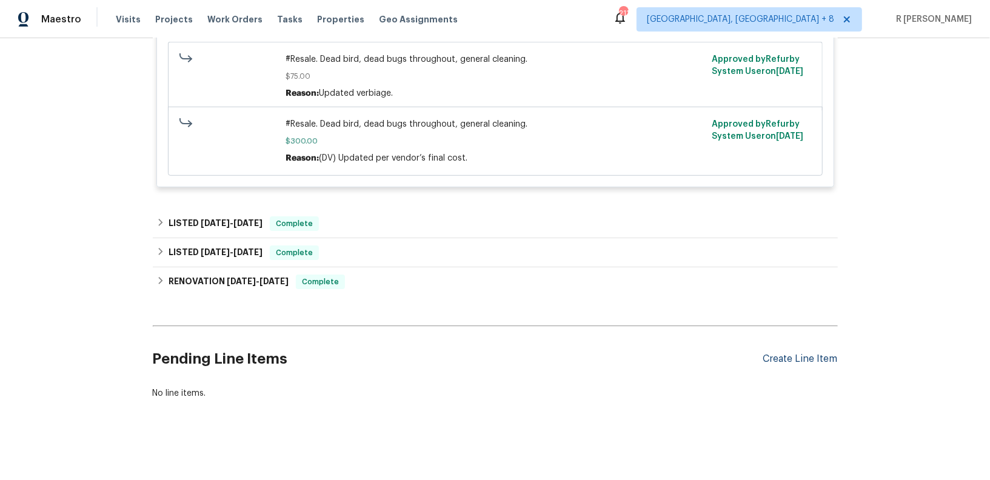
click at [810, 353] on div "Create Line Item" at bounding box center [800, 359] width 75 height 12
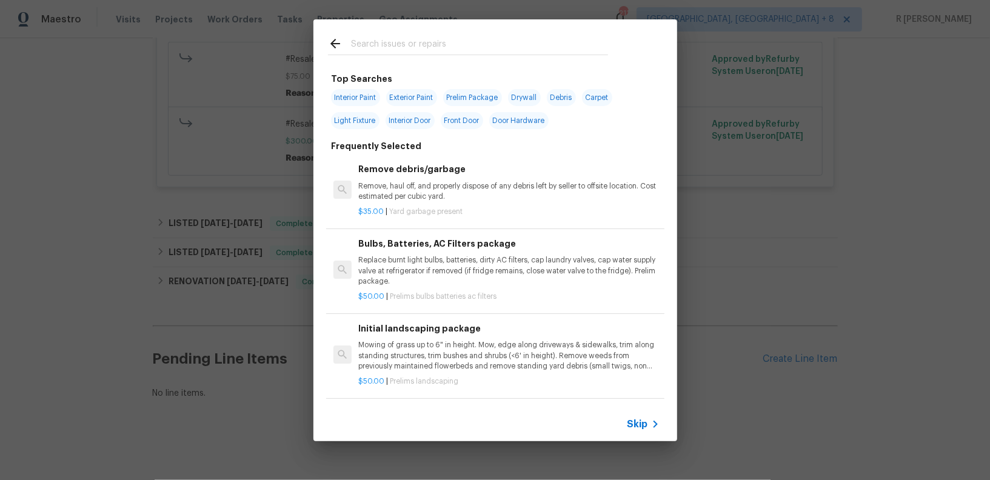
click at [456, 49] on input "text" at bounding box center [479, 45] width 257 height 18
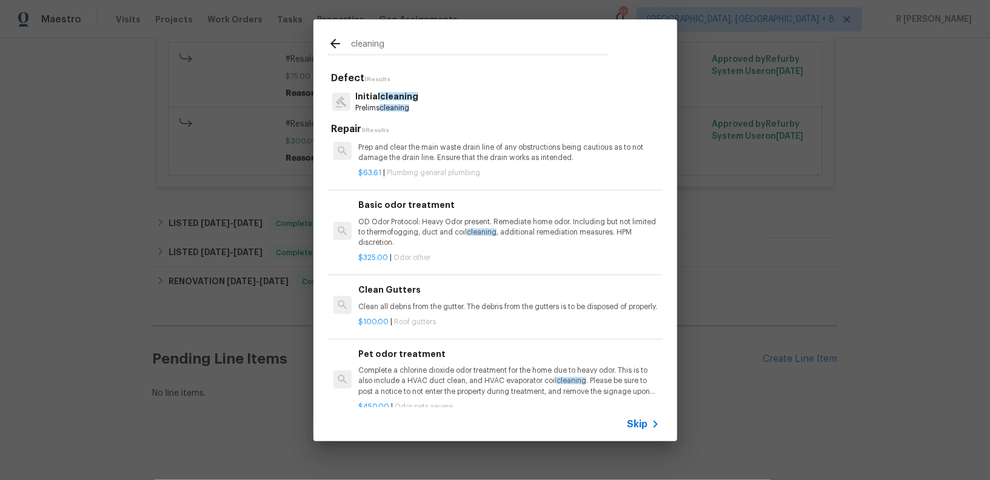
scroll to position [0, 0]
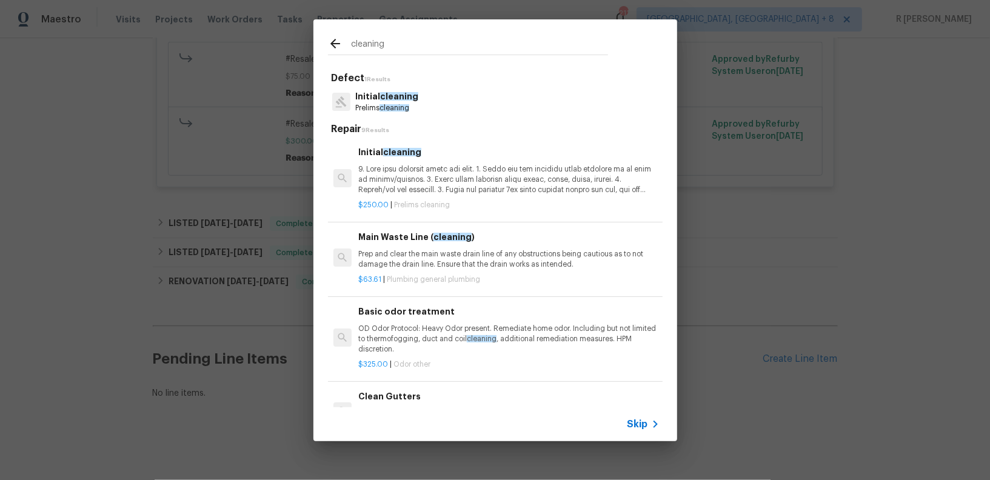
type input "cleaning"
click at [407, 179] on p at bounding box center [508, 179] width 301 height 31
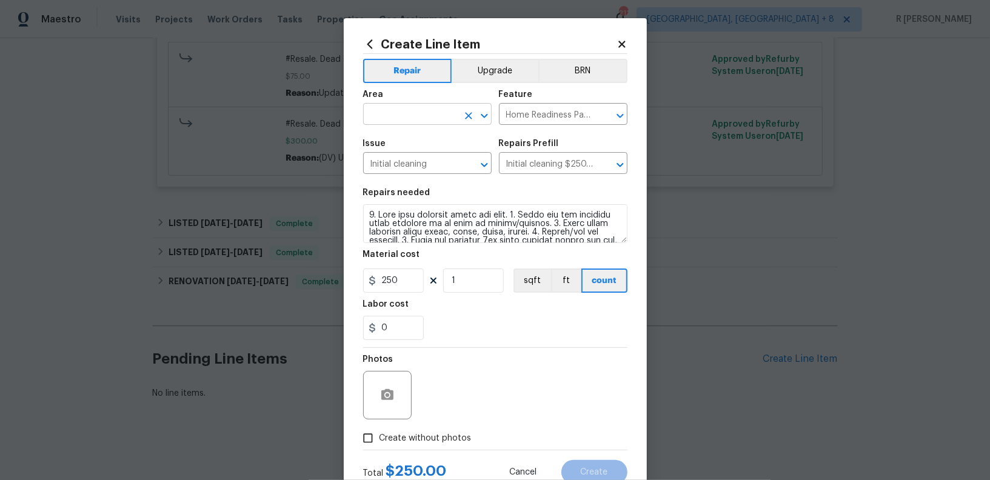
click at [401, 118] on input "text" at bounding box center [410, 115] width 95 height 19
click at [430, 155] on li "Interior Overall" at bounding box center [427, 163] width 129 height 20
type input "Interior Overall"
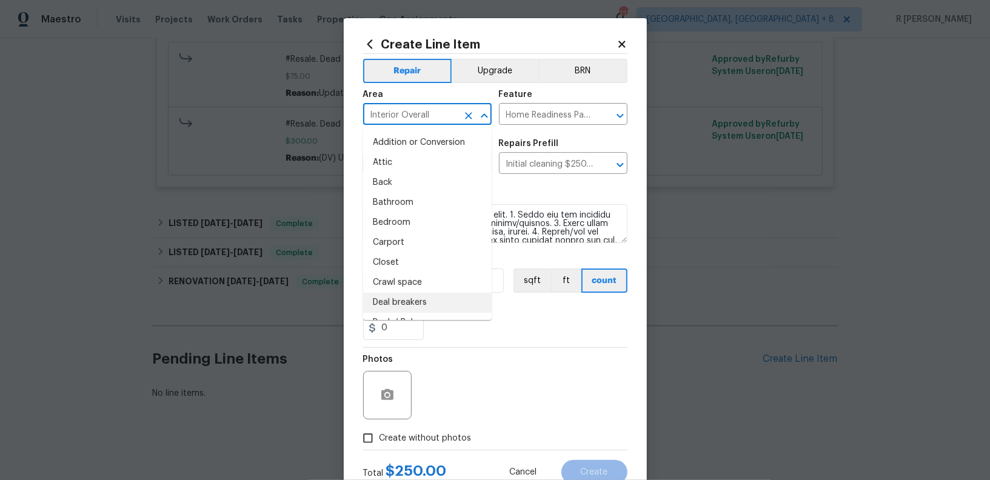
click at [524, 353] on div "Photos" at bounding box center [495, 387] width 264 height 79
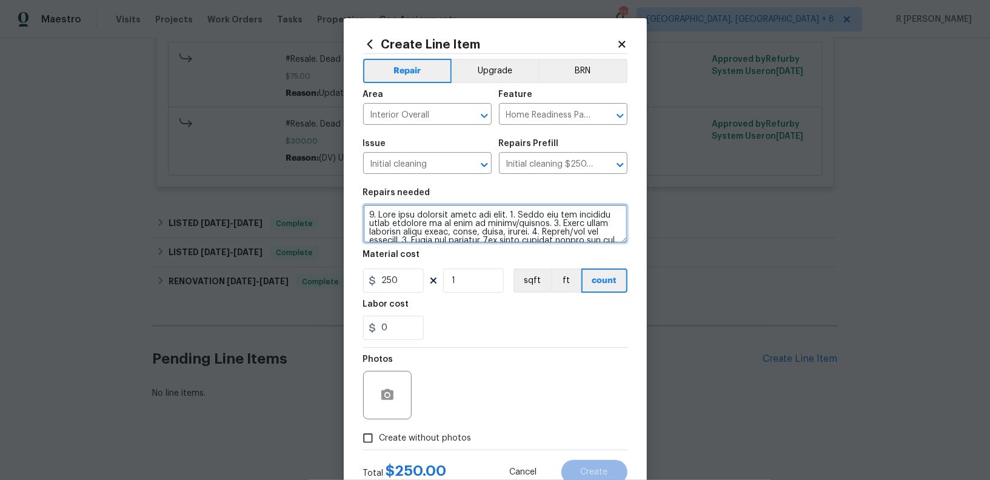
click at [369, 217] on textarea at bounding box center [495, 223] width 264 height 39
type textarea "#Resale 1. Wipe down exterior doors and trim. 2. Clean out all exterior light f…"
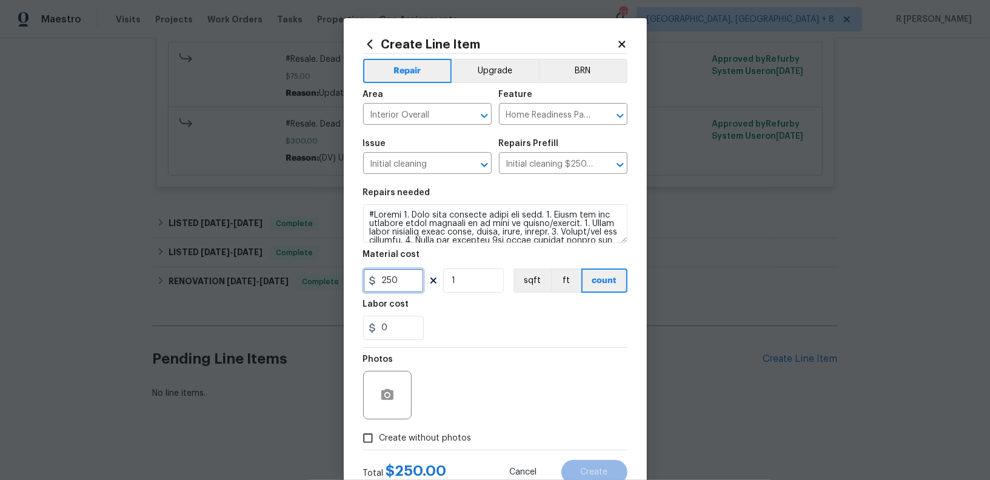
click at [409, 279] on input "250" at bounding box center [393, 281] width 61 height 24
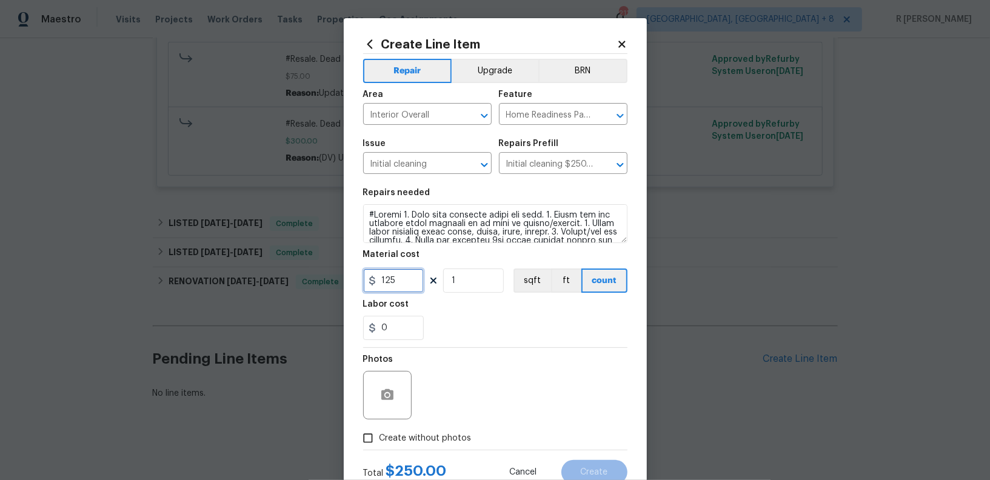
scroll to position [41, 0]
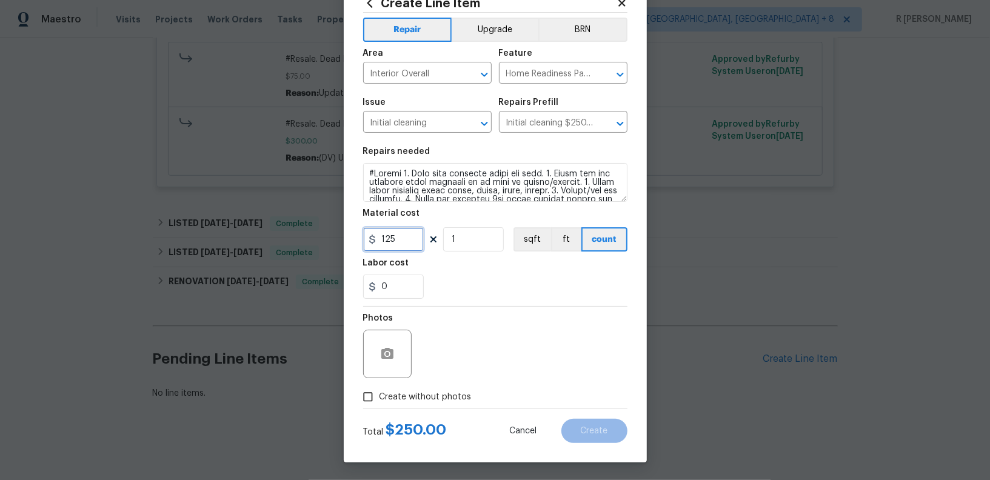
type input "125"
click at [438, 392] on span "Create without photos" at bounding box center [426, 397] width 92 height 13
click at [380, 392] on input "Create without photos" at bounding box center [368, 397] width 23 height 23
checkbox input "true"
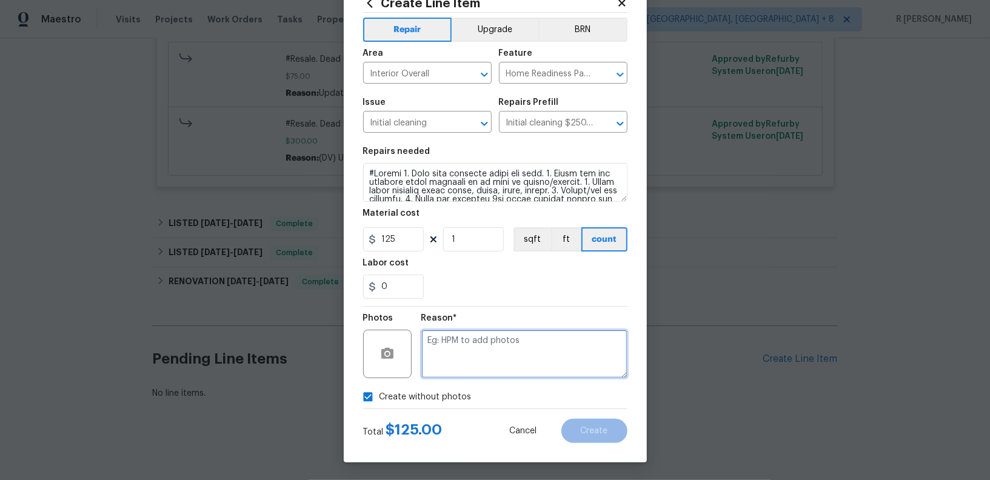
click at [470, 373] on textarea at bounding box center [524, 354] width 206 height 49
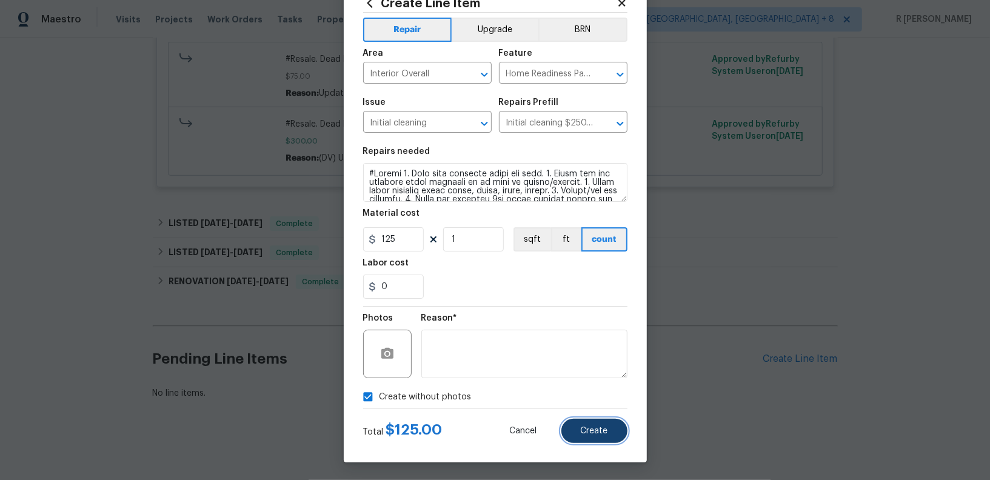
click at [593, 429] on span "Create" at bounding box center [594, 431] width 27 height 9
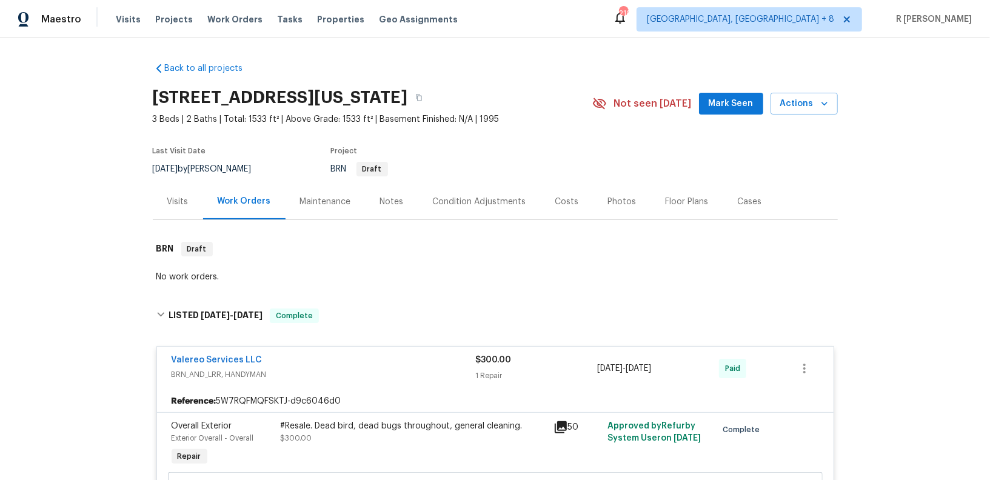
scroll to position [535, 0]
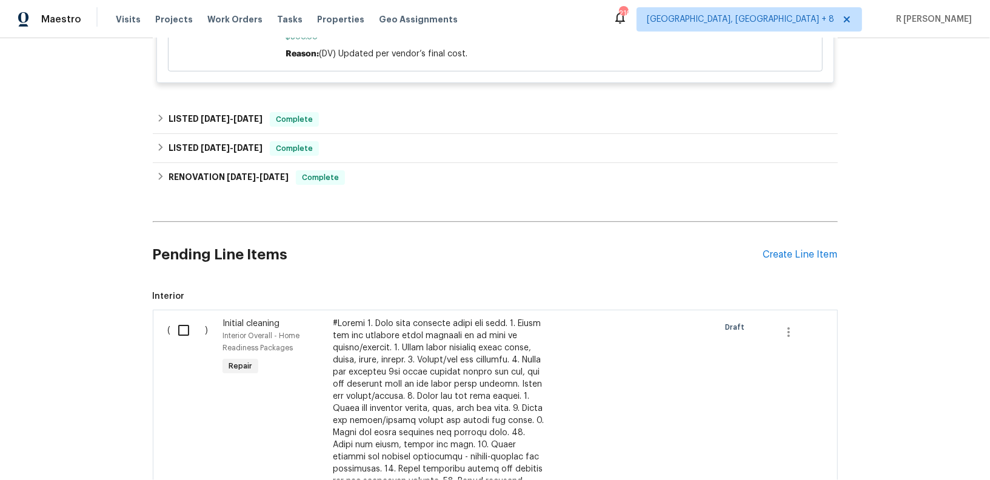
click at [186, 319] on input "checkbox" at bounding box center [188, 330] width 35 height 25
checkbox input "true"
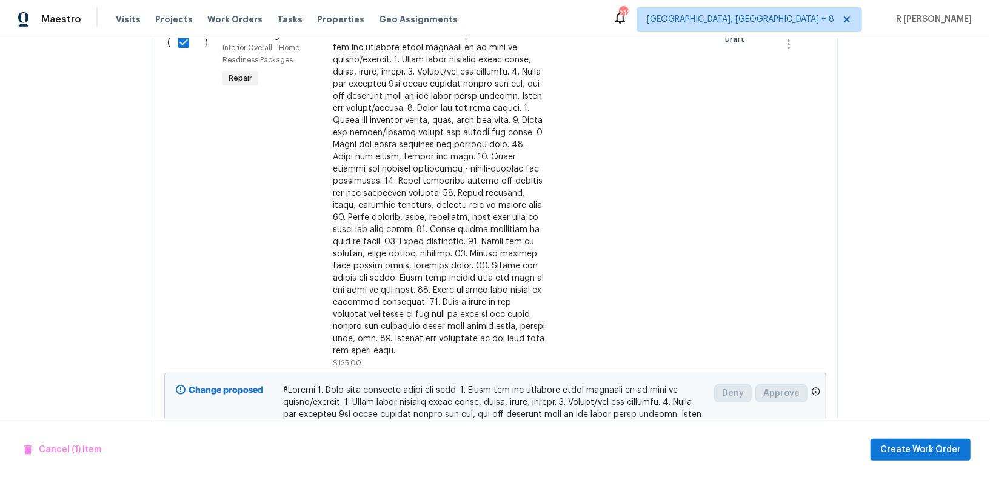
scroll to position [992, 0]
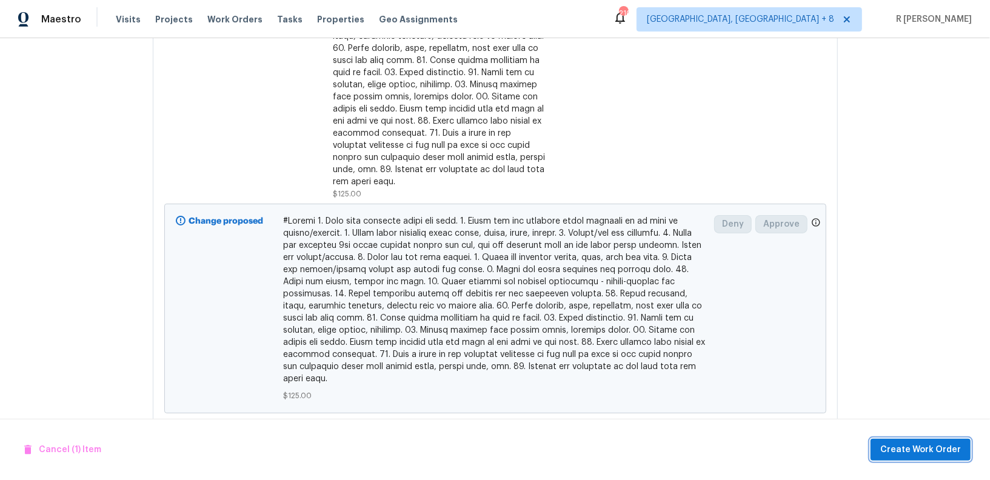
click at [905, 449] on span "Create Work Order" at bounding box center [920, 450] width 81 height 15
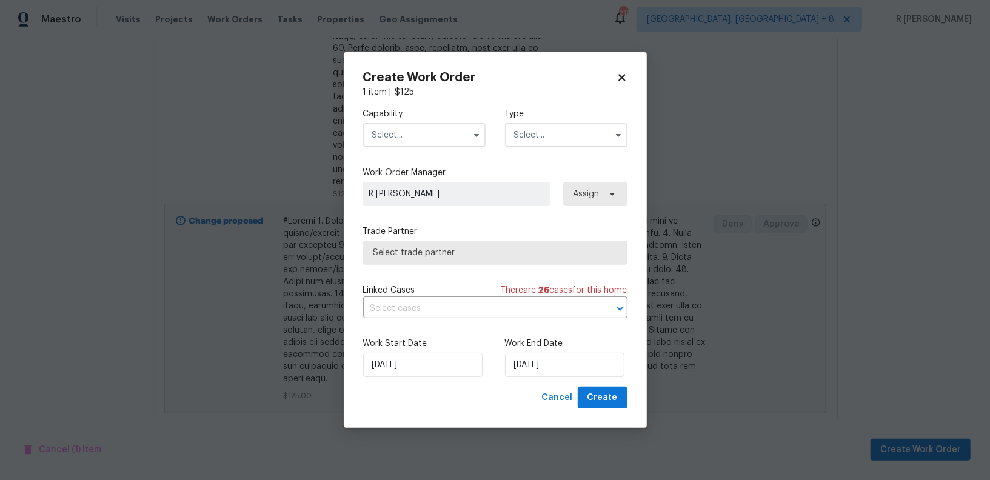
click at [426, 133] on input "text" at bounding box center [424, 135] width 122 height 24
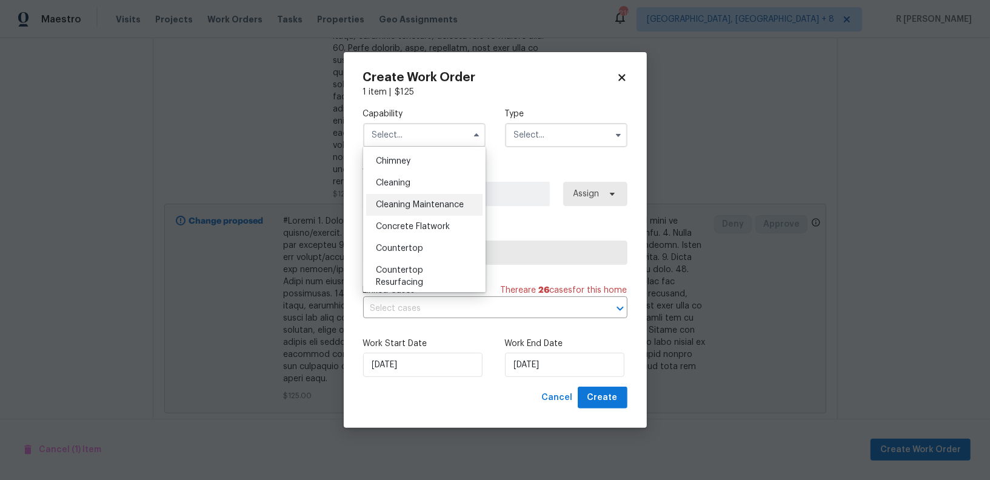
scroll to position [153, 0]
click at [418, 181] on div "Cleaning" at bounding box center [424, 182] width 116 height 22
type input "Cleaning"
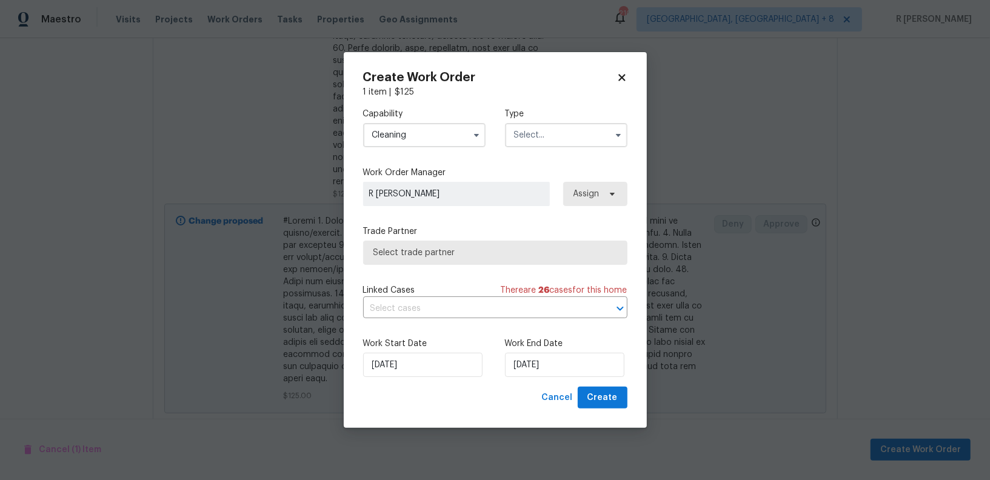
click at [551, 132] on input "text" at bounding box center [566, 135] width 122 height 24
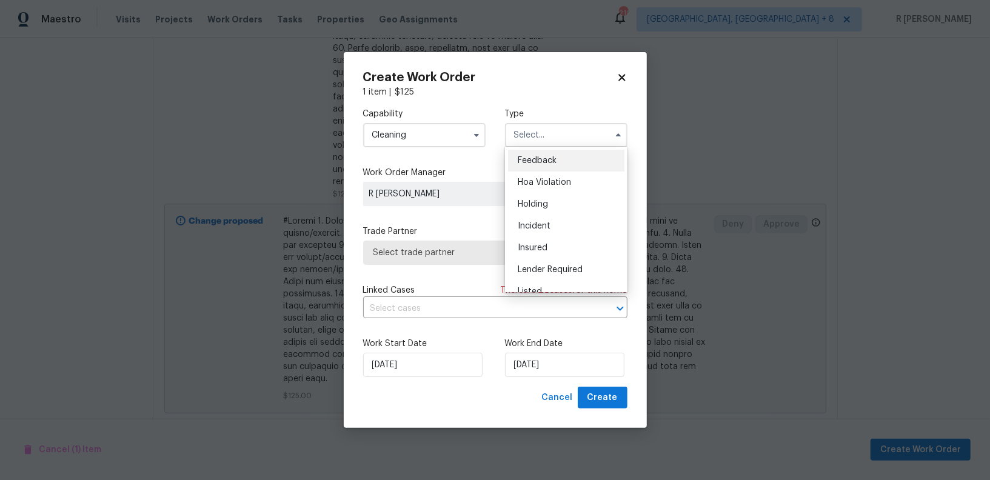
click at [542, 159] on span "Feedback" at bounding box center [537, 160] width 39 height 8
type input "Feedback"
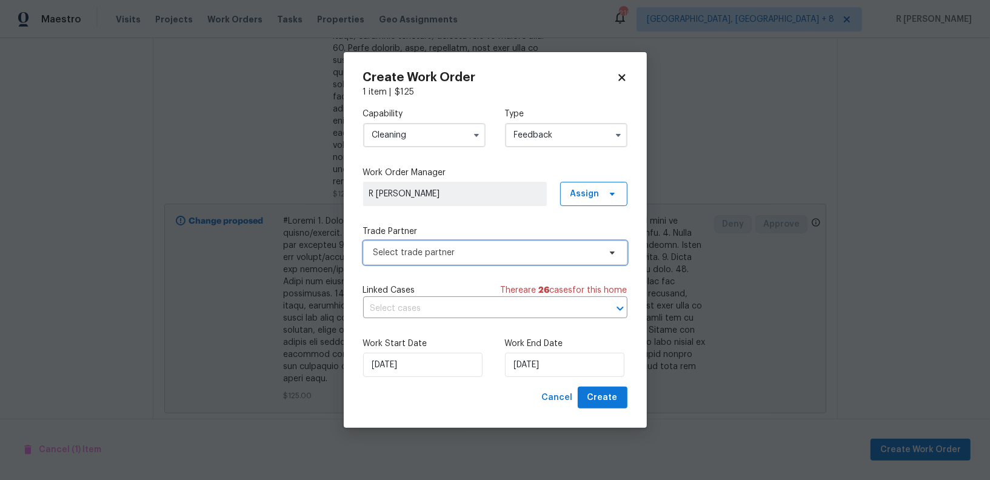
click at [430, 253] on span "Select trade partner" at bounding box center [486, 253] width 226 height 12
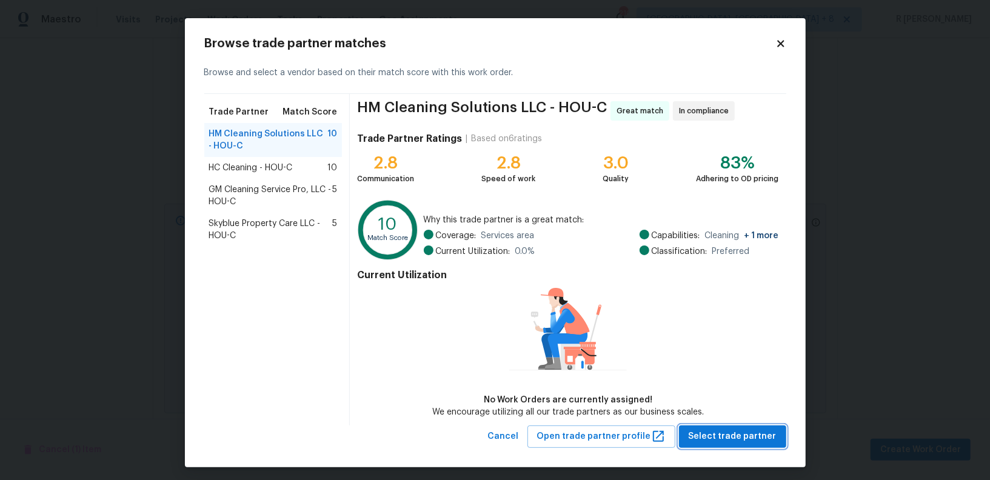
click at [725, 426] on button "Select trade partner" at bounding box center [732, 437] width 107 height 22
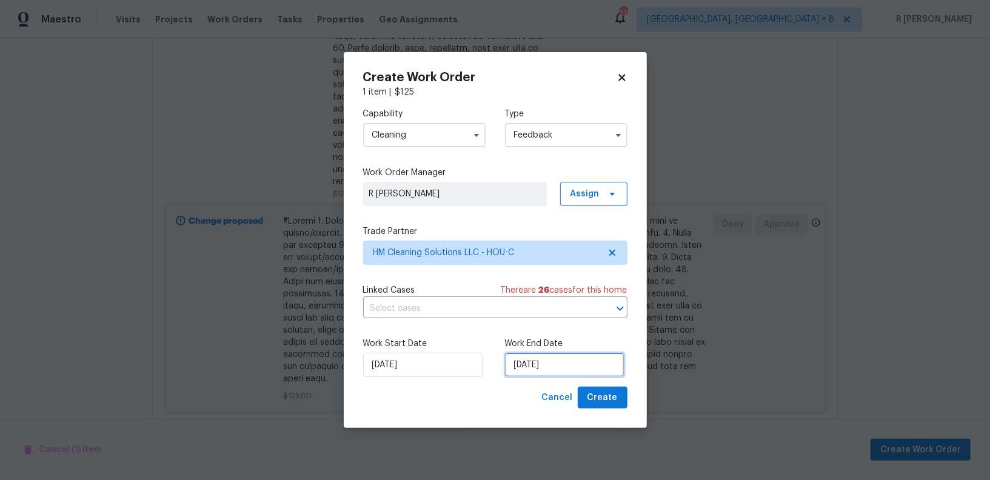
click at [544, 365] on input "20/08/2025" at bounding box center [564, 365] width 119 height 24
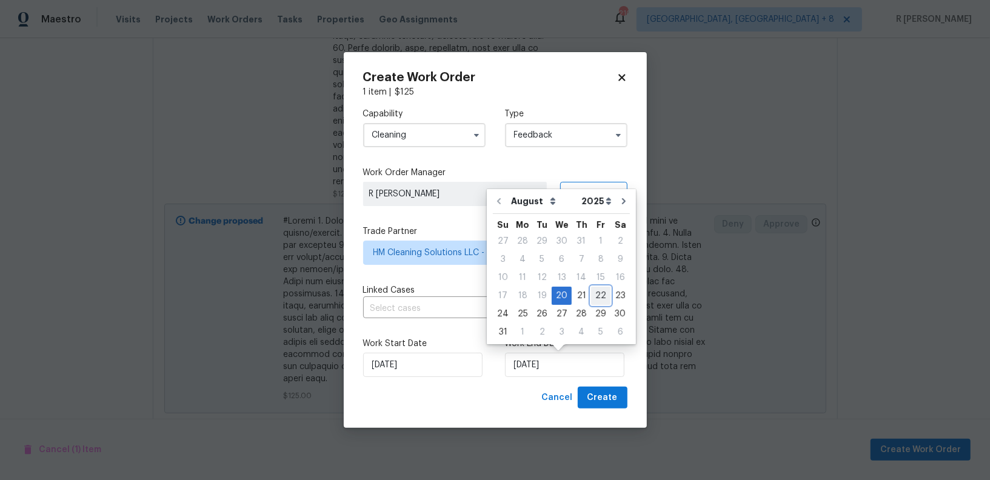
click at [599, 290] on div "22" at bounding box center [600, 295] width 19 height 17
type input "22/08/2025"
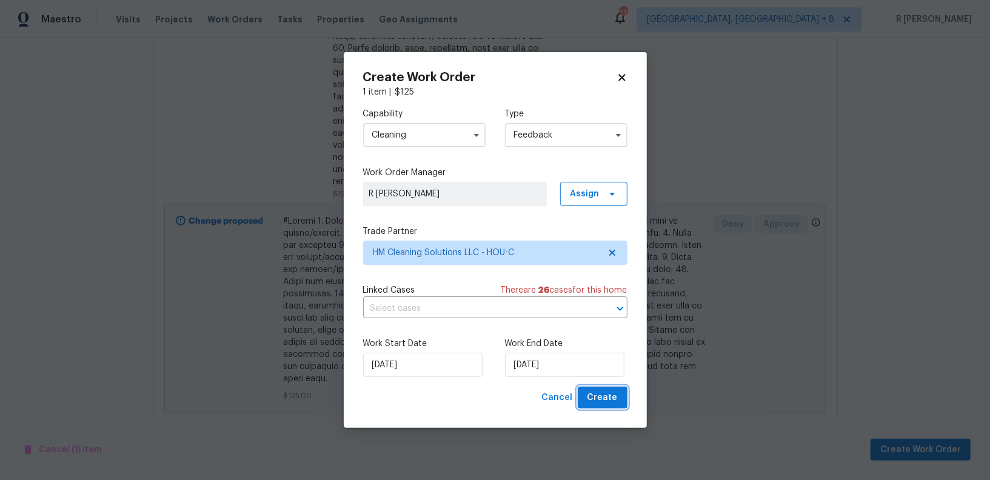
click at [612, 389] on button "Create" at bounding box center [603, 398] width 50 height 22
checkbox input "false"
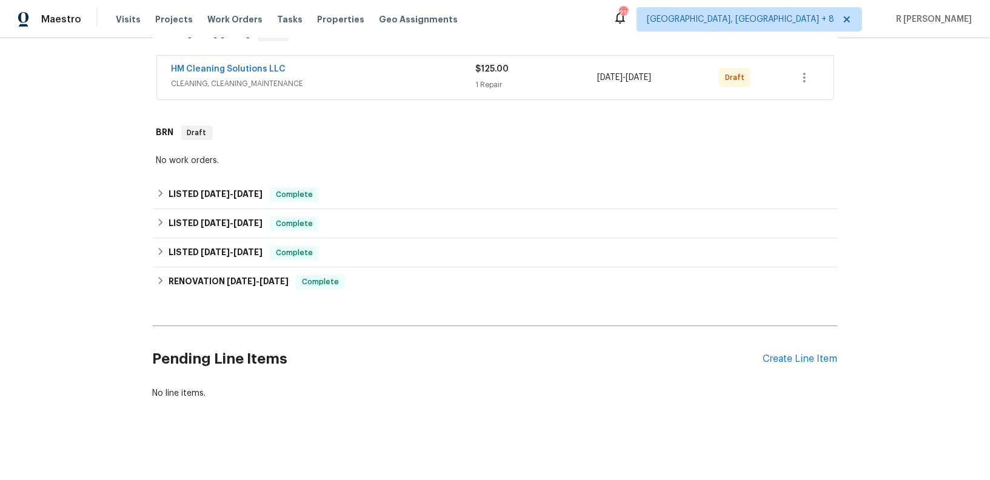
scroll to position [0, 0]
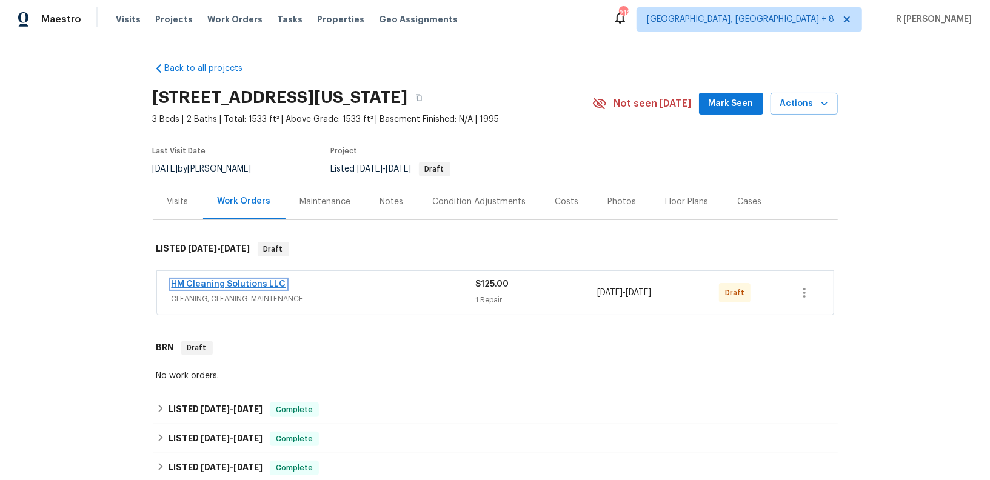
click at [238, 286] on link "HM Cleaning Solutions LLC" at bounding box center [229, 284] width 115 height 8
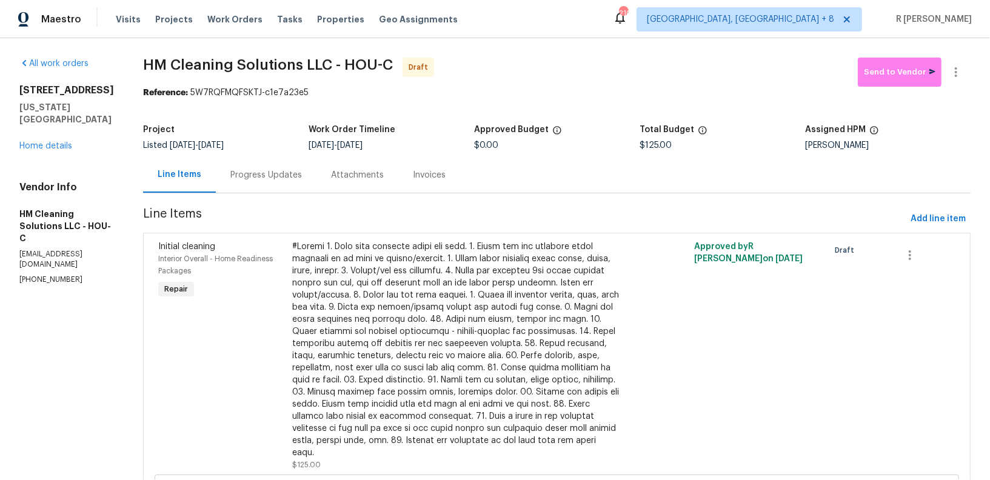
click at [302, 174] on div "Progress Updates" at bounding box center [266, 175] width 72 height 12
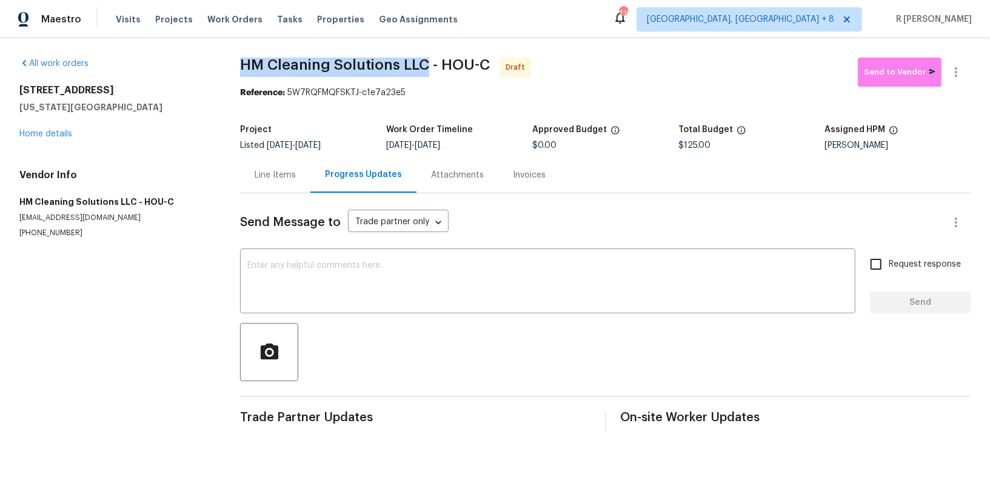
drag, startPoint x: 427, startPoint y: 66, endPoint x: 236, endPoint y: 62, distance: 190.4
click at [236, 62] on div "All work orders 141 20th Ave N Texas City, TX 77590 Home details Vendor Info HM…" at bounding box center [495, 244] width 990 height 412
copy span "HM Cleaning Solutions LLC"
click at [553, 280] on textarea at bounding box center [547, 282] width 601 height 42
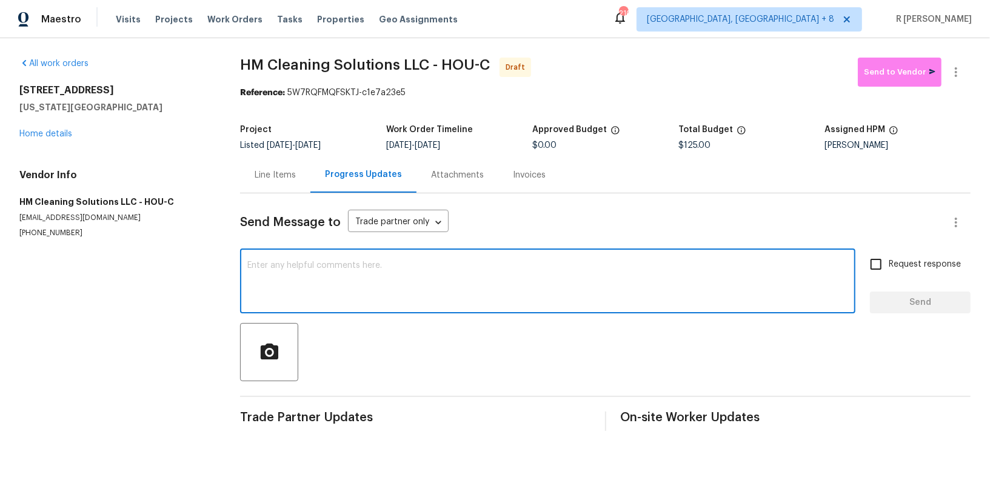
paste textarea "Hi this is (Yogesh) with Opendoor. I’m confirming you received the WO for the p…"
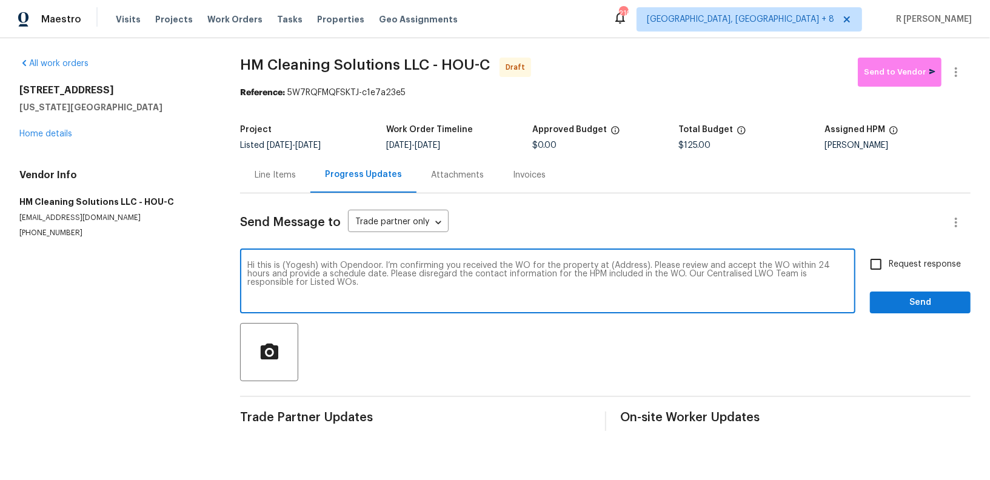
click at [623, 261] on div "Hi this is (Yogesh) with Opendoor. I’m confirming you received the WO for the p…" at bounding box center [547, 283] width 615 height 62
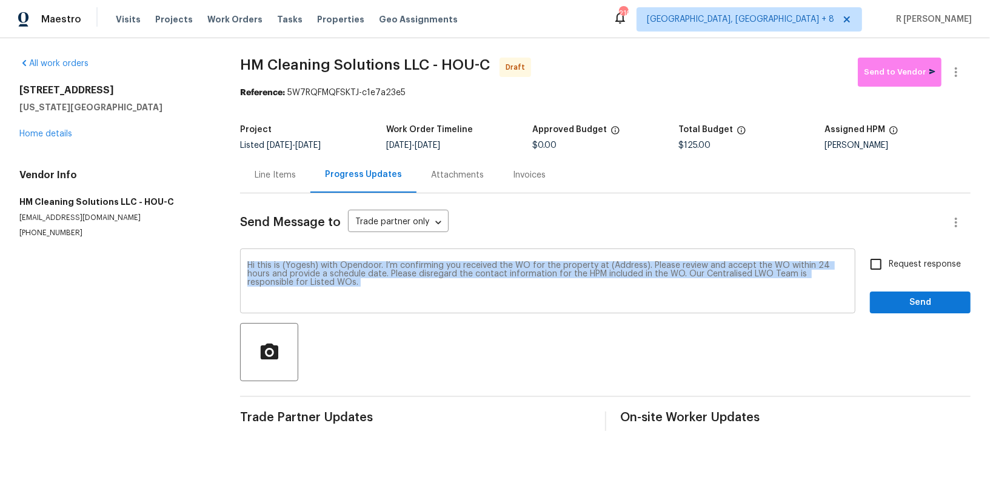
click at [623, 261] on div "Hi this is (Yogesh) with Opendoor. I’m confirming you received the WO for the p…" at bounding box center [547, 283] width 615 height 62
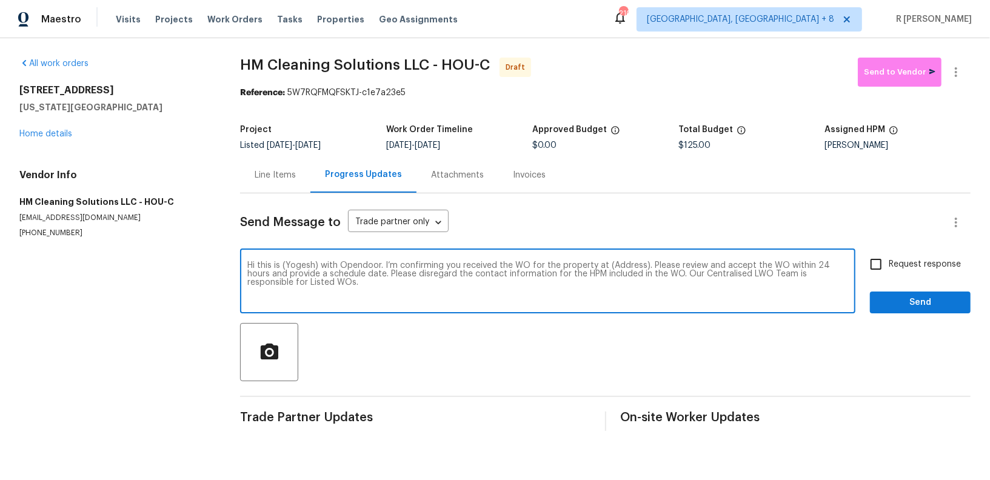
click at [619, 264] on textarea "Hi this is (Yogesh) with Opendoor. I’m confirming you received the WO for the p…" at bounding box center [547, 282] width 601 height 42
paste textarea "141 20th Ave N, Texas City, TX 77590"
type textarea "Hi this is (Yogesh) with Opendoor. I’m confirming you received the WO for the p…"
click at [885, 264] on input "Request response" at bounding box center [875, 264] width 25 height 25
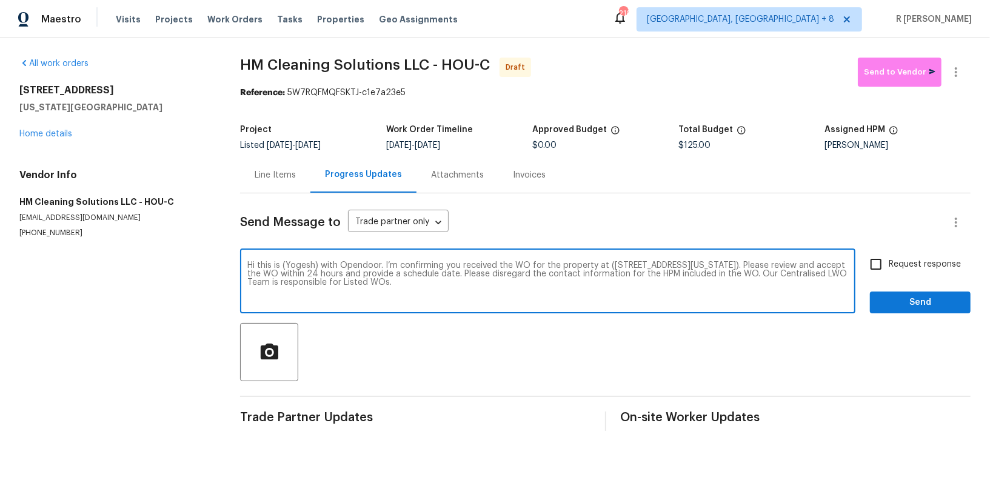
checkbox input "true"
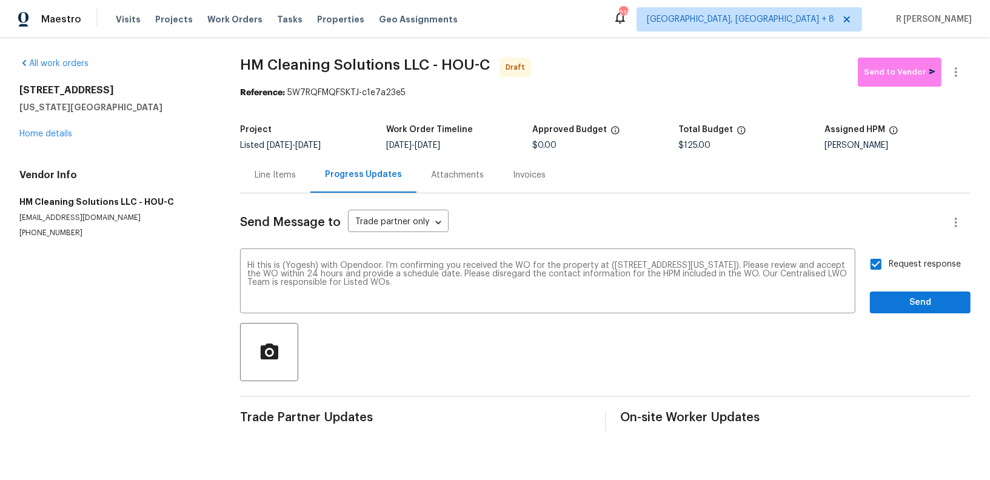
click at [894, 287] on div "Request response Send" at bounding box center [920, 283] width 101 height 62
click at [893, 292] on button "Send" at bounding box center [920, 303] width 101 height 22
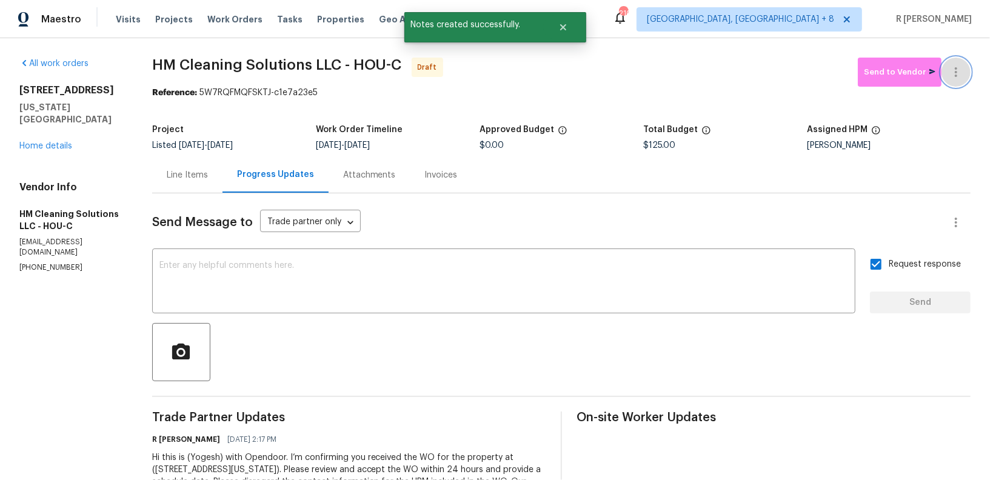
click at [956, 73] on icon "button" at bounding box center [956, 72] width 15 height 15
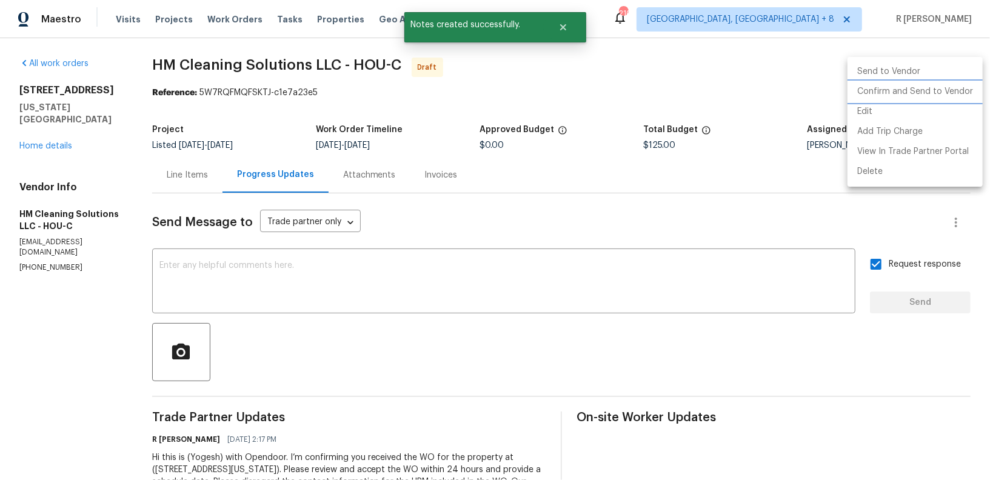
click at [917, 99] on li "Confirm and Send to Vendor" at bounding box center [915, 92] width 135 height 20
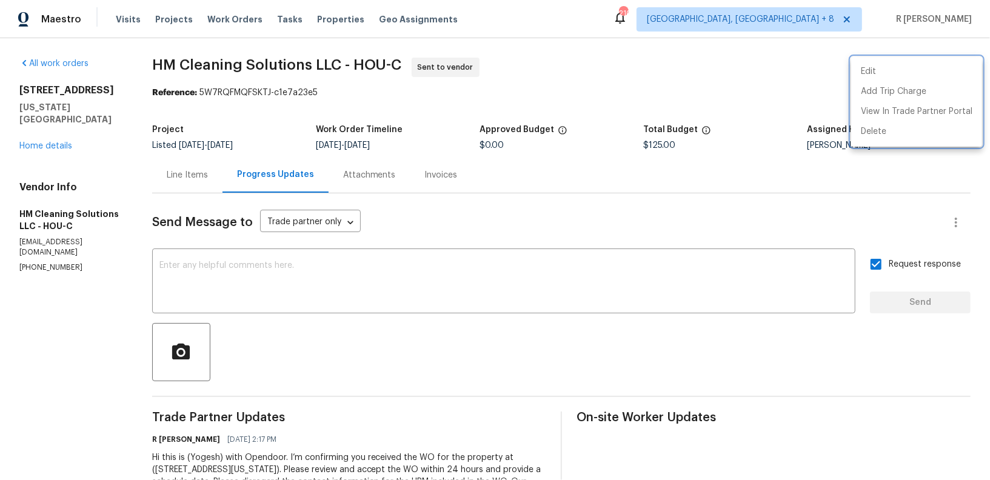
click at [55, 129] on div at bounding box center [495, 240] width 990 height 480
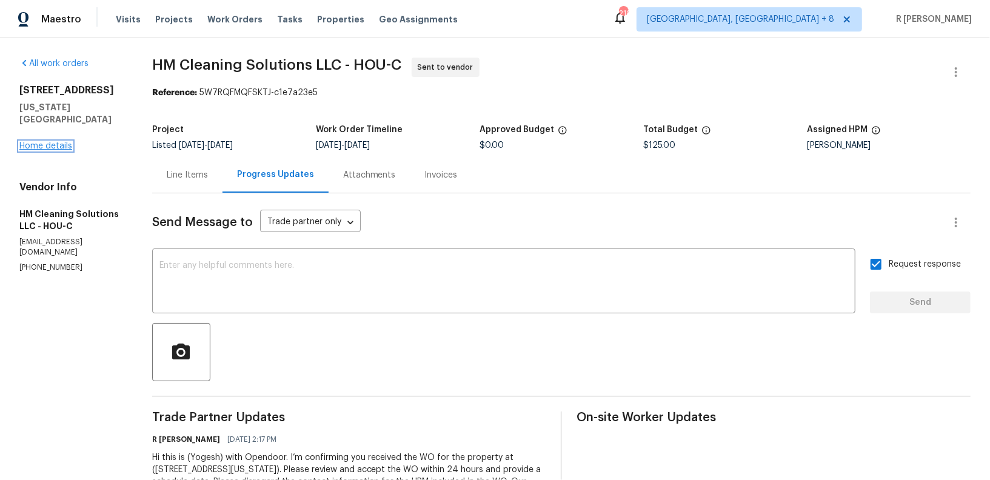
click at [46, 142] on link "Home details" at bounding box center [45, 146] width 53 height 8
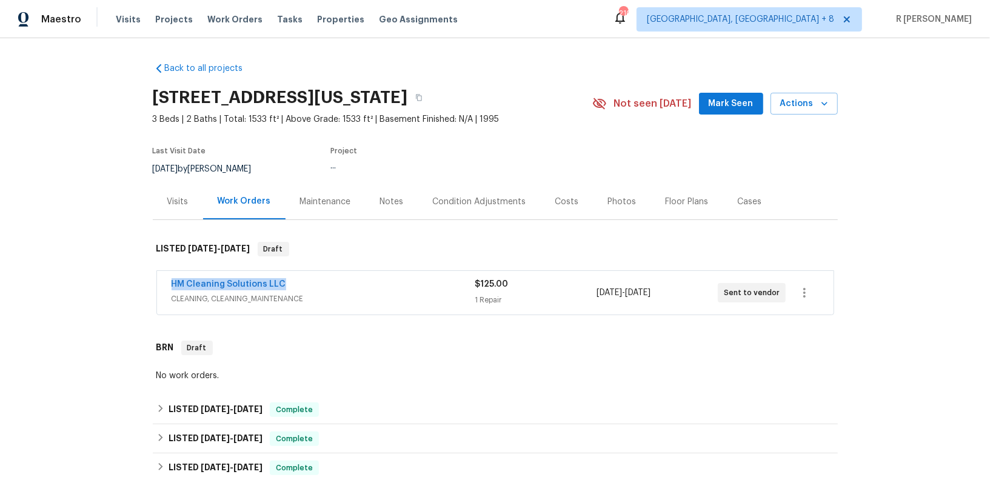
drag, startPoint x: 290, startPoint y: 282, endPoint x: 66, endPoint y: 282, distance: 223.7
click at [66, 282] on div "Back to all projects 141 20th Ave N, Texas City, TX 77590 3 Beds | 2 Baths | To…" at bounding box center [495, 259] width 990 height 442
copy link "HM Cleaning Solutions LLC"
click at [350, 293] on span "CLEANING, CLEANING_MAINTENANCE" at bounding box center [324, 299] width 304 height 12
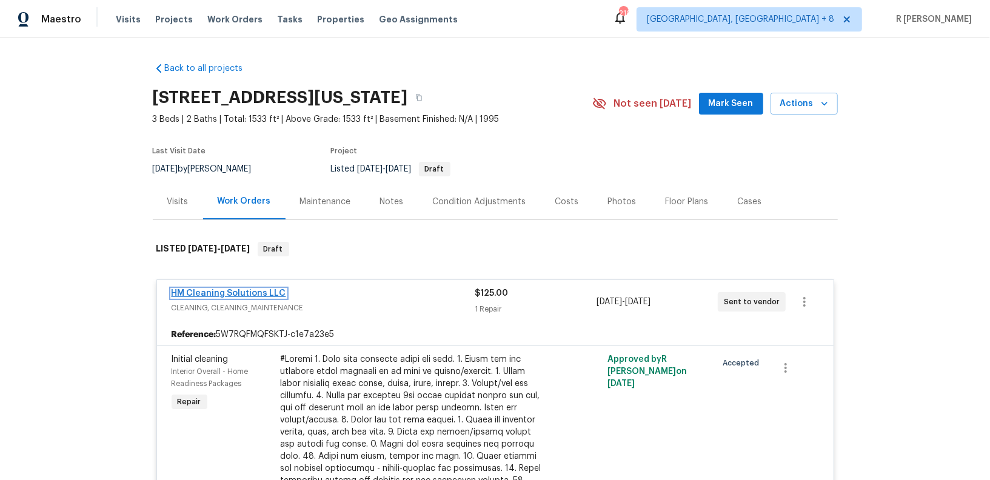
click at [229, 296] on link "HM Cleaning Solutions LLC" at bounding box center [229, 293] width 115 height 8
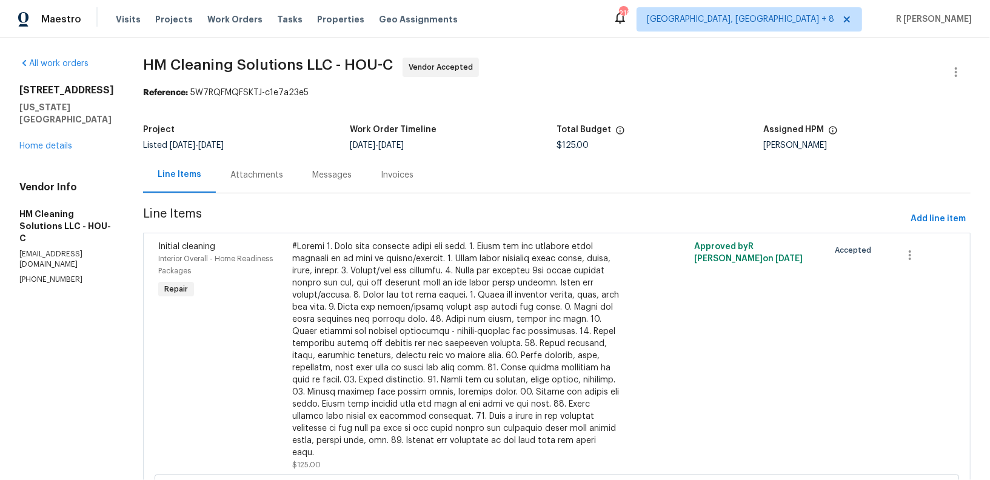
click at [387, 311] on div at bounding box center [456, 350] width 328 height 218
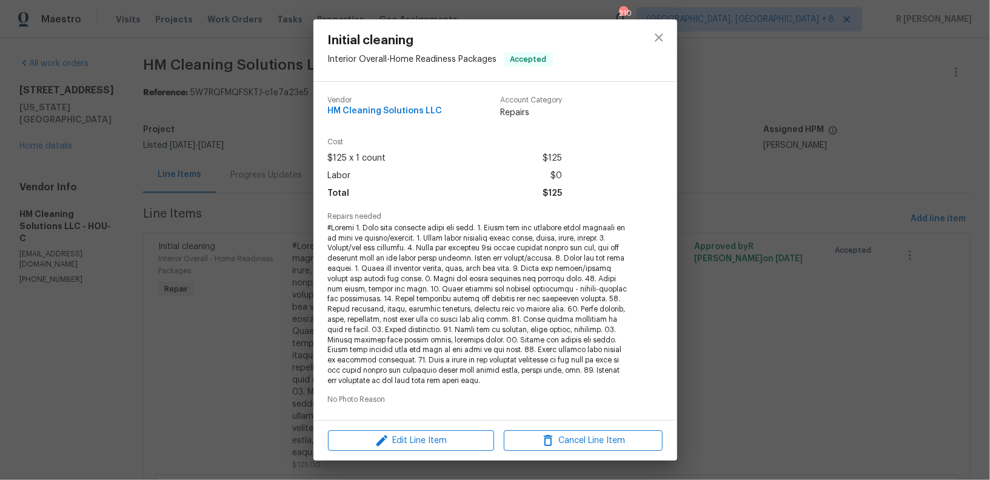
click at [423, 278] on span at bounding box center [478, 304] width 301 height 163
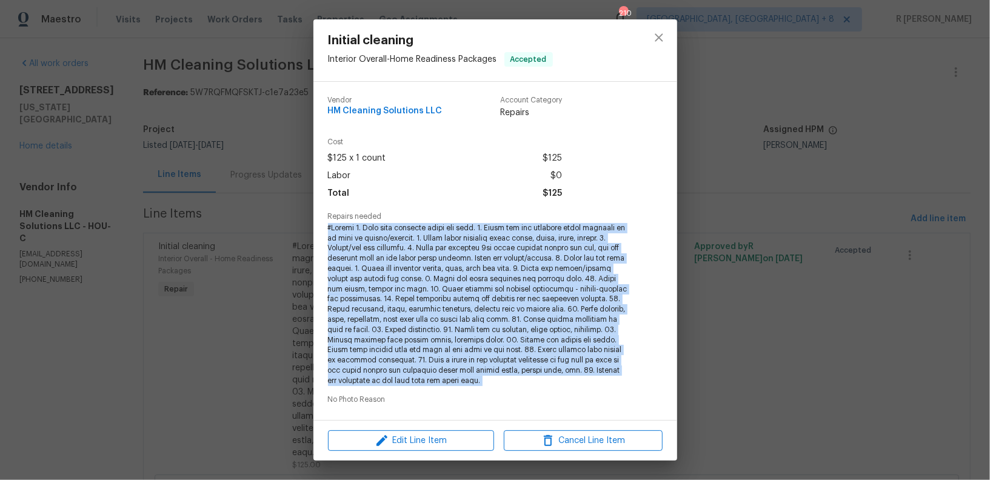
click at [423, 278] on span at bounding box center [478, 304] width 301 height 163
copy span "#Resale 1. Wipe down exterior doors and trim. 2. Clean out all exterior light f…"
click at [665, 33] on icon "close" at bounding box center [659, 37] width 15 height 15
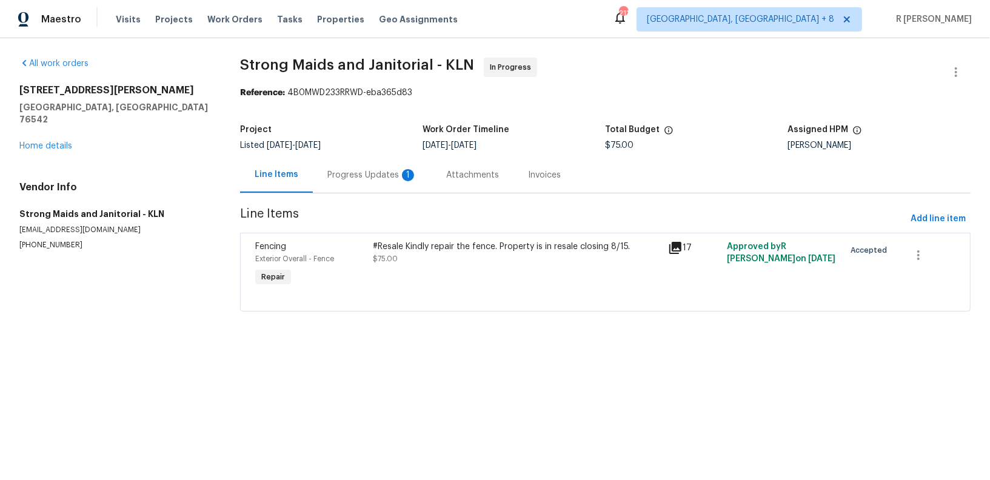
click at [351, 176] on div "Progress Updates 1" at bounding box center [372, 175] width 90 height 12
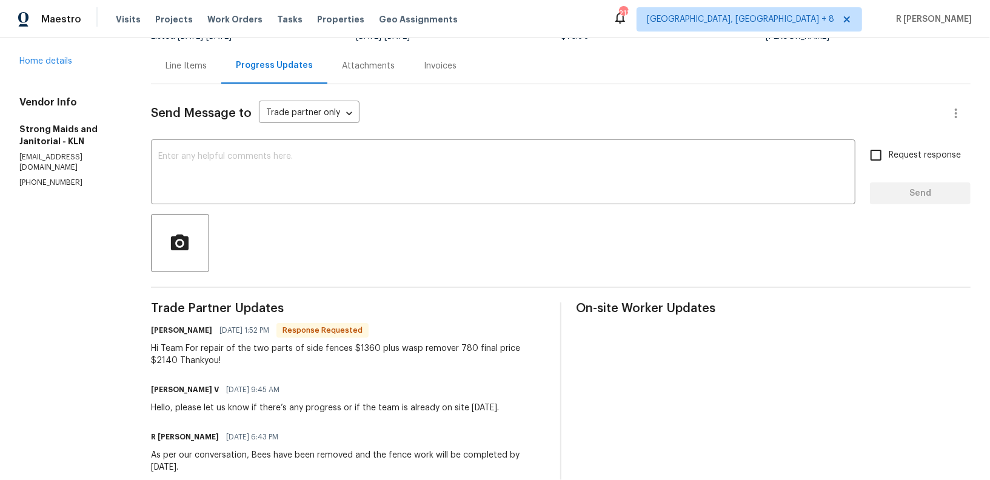
scroll to position [107, 0]
click at [207, 72] on div "Line Items" at bounding box center [186, 68] width 41 height 12
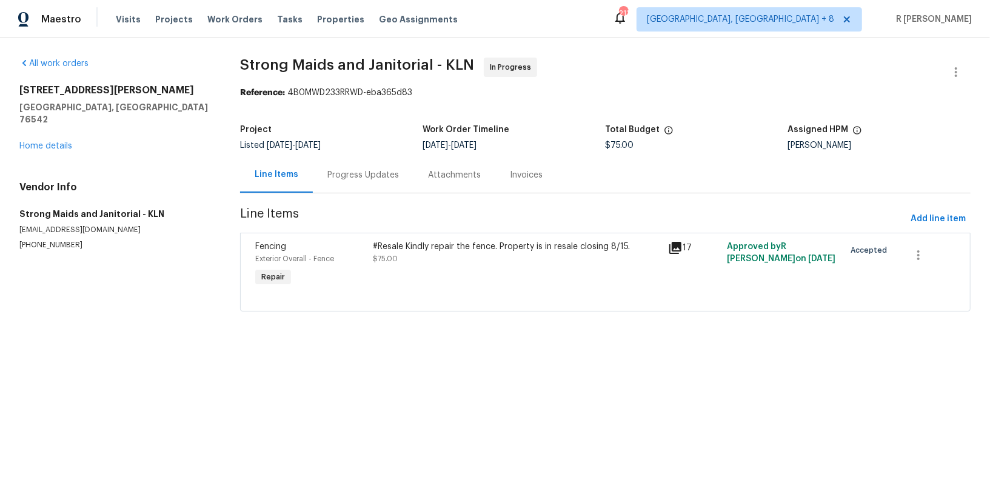
click at [481, 265] on div "#Resale Kindly repair the fence. Property is in resale closing 8/15. $75.00" at bounding box center [517, 265] width 295 height 56
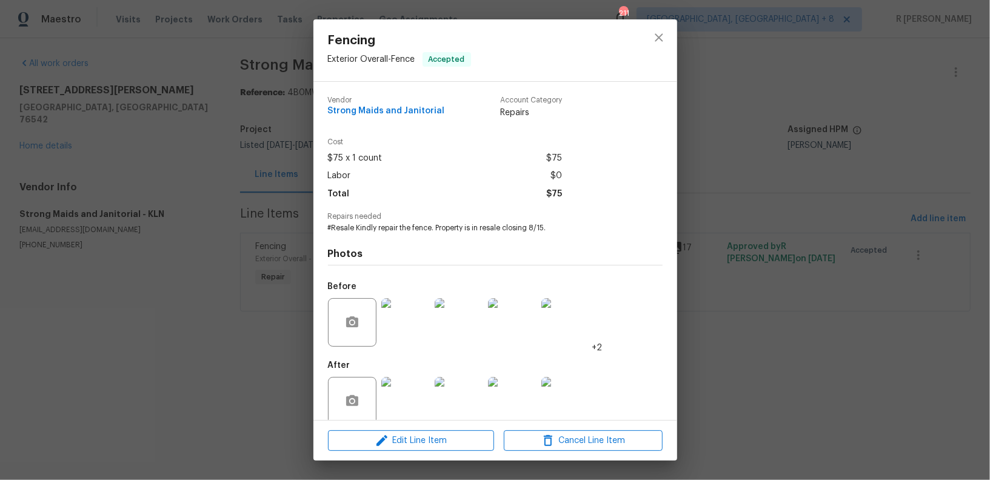
scroll to position [18, 0]
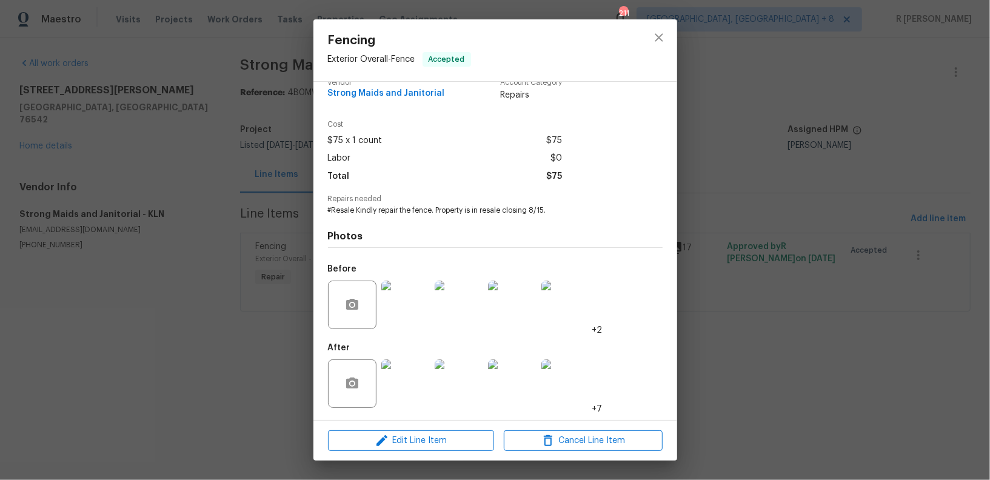
click at [401, 373] on img at bounding box center [405, 384] width 49 height 49
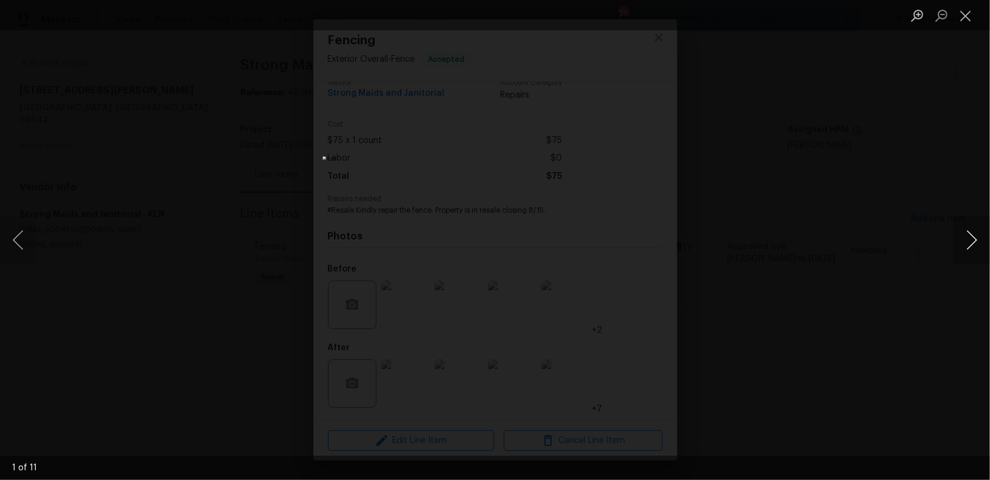
click at [976, 244] on button "Next image" at bounding box center [972, 240] width 36 height 49
click at [969, 239] on button "Next image" at bounding box center [972, 240] width 36 height 49
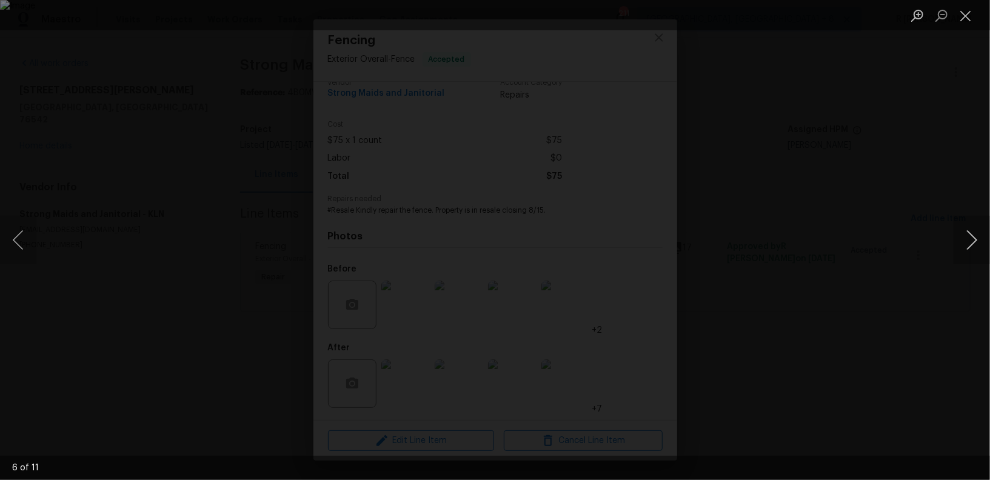
click at [969, 239] on button "Next image" at bounding box center [972, 240] width 36 height 49
click at [968, 16] on button "Close lightbox" at bounding box center [966, 15] width 24 height 21
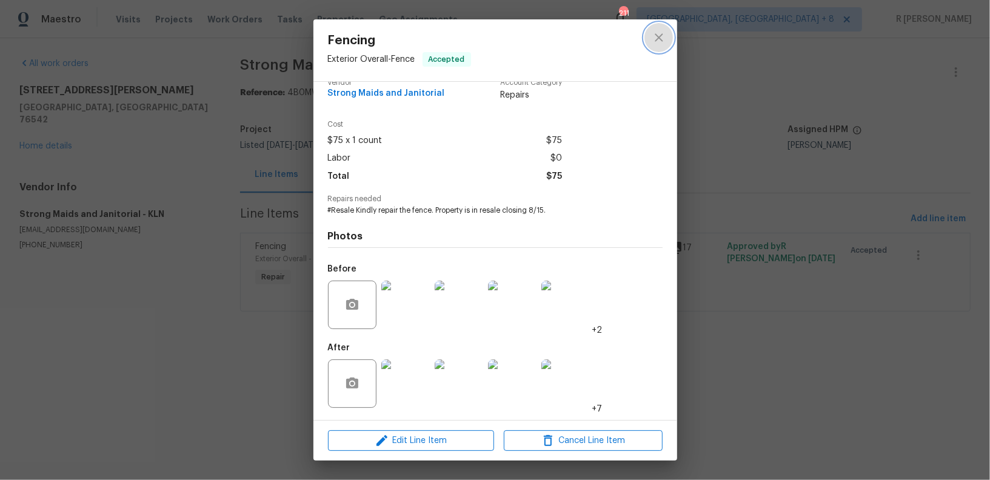
click at [660, 35] on icon "close" at bounding box center [659, 37] width 15 height 15
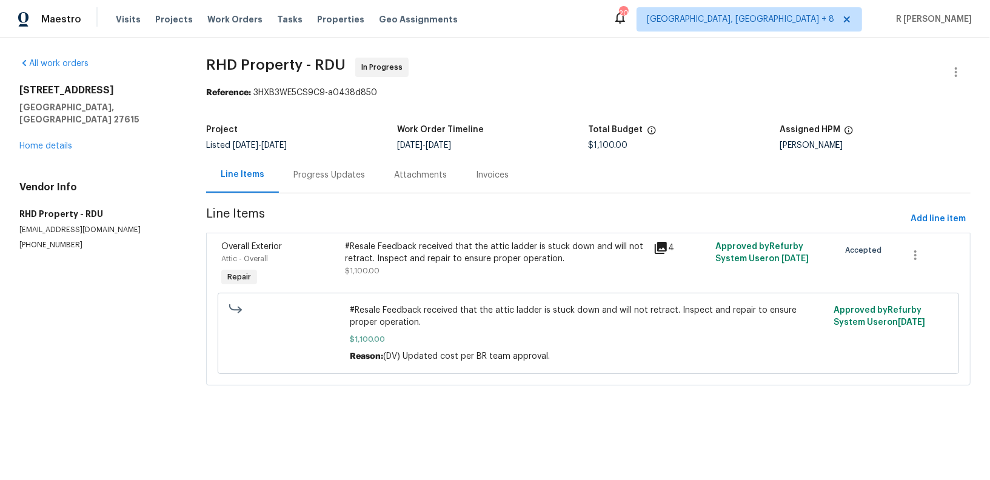
click at [321, 173] on div "Progress Updates" at bounding box center [329, 175] width 72 height 12
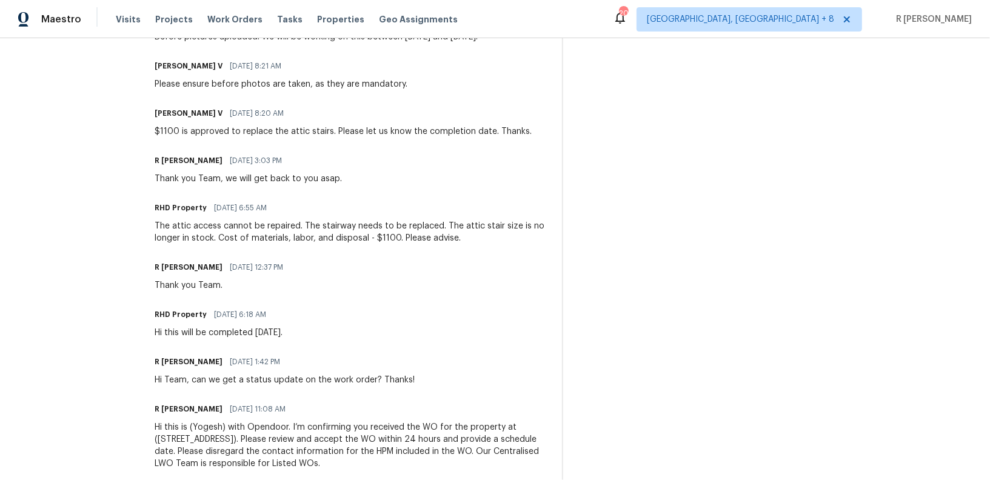
scroll to position [479, 0]
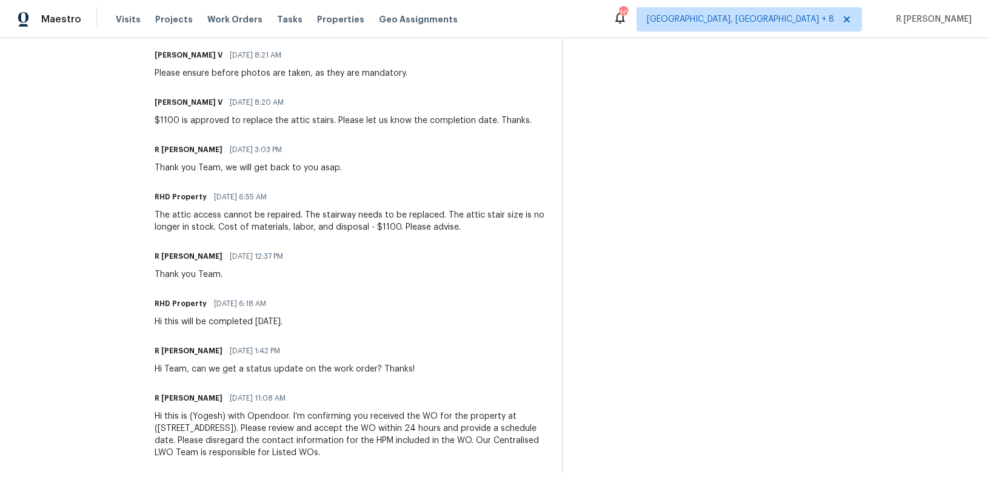
click at [318, 376] on div "Trade Partner Updates Divya Dharshini V 08/19/2025 2:58 PM Thanks. RHD Property…" at bounding box center [351, 203] width 393 height 541
copy div "Hi Team, can we get a status update on the work order? Thanks!"
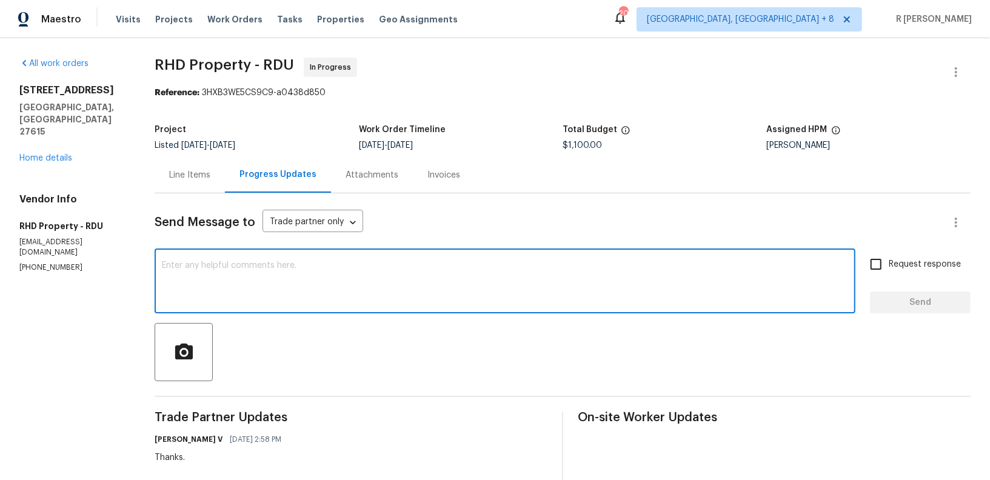
click at [424, 263] on textarea at bounding box center [505, 282] width 686 height 42
paste textarea "Hi Team, can we get a status update on the work order? Thanks!"
type textarea "Hi Team, can we get a status update on the work order? Thanks!"
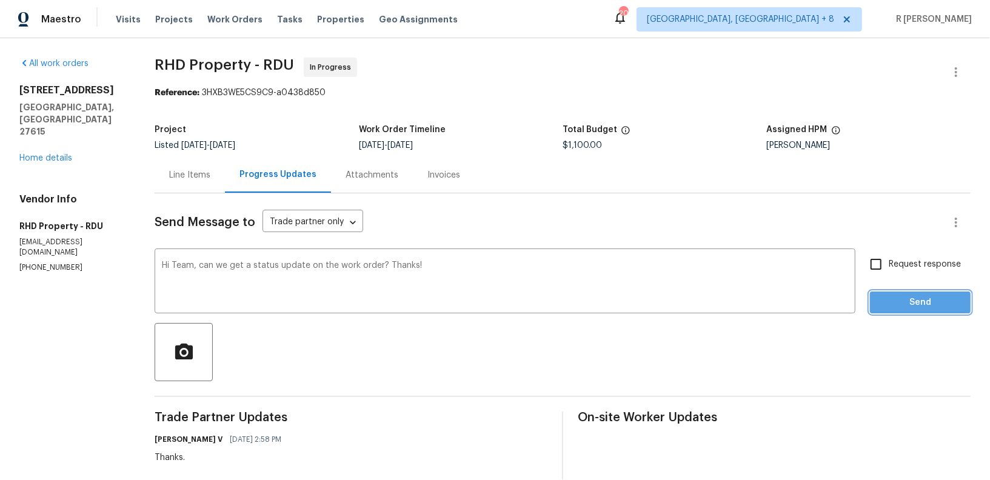
click at [920, 312] on button "Send" at bounding box center [920, 303] width 101 height 22
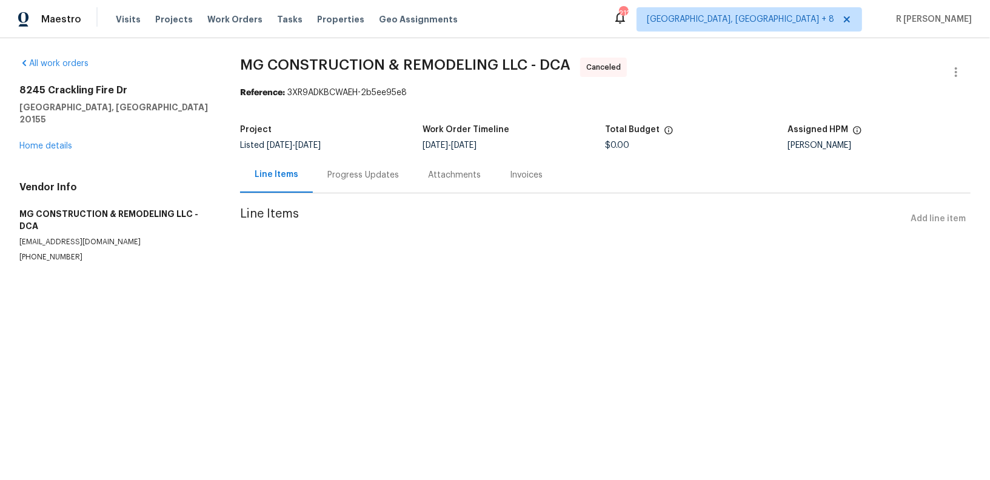
click at [336, 170] on div "Progress Updates" at bounding box center [363, 175] width 72 height 12
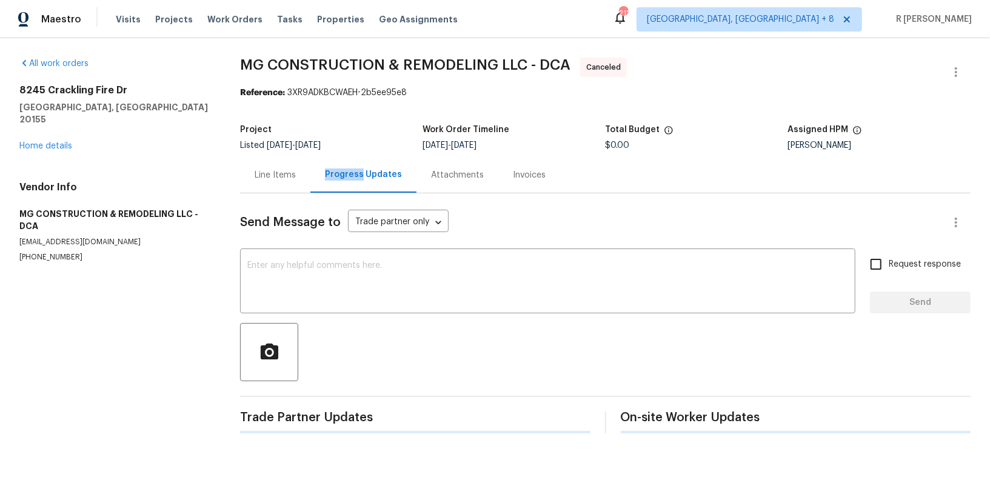
click at [336, 170] on div "Progress Updates" at bounding box center [363, 175] width 77 height 12
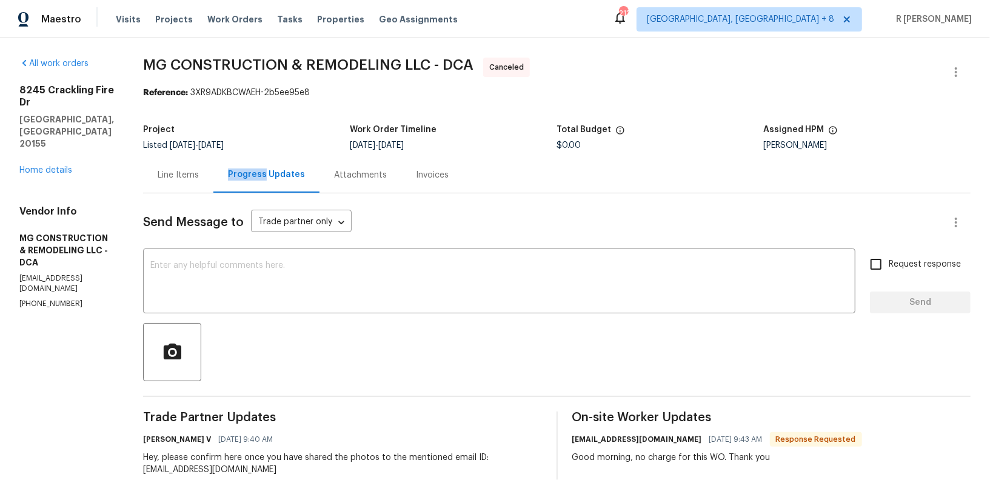
click at [49, 143] on div "All work orders [STREET_ADDRESS][PERSON_NAME] Home details Vendor Info MG CONST…" at bounding box center [66, 184] width 95 height 252
click at [41, 166] on link "Home details" at bounding box center [45, 170] width 53 height 8
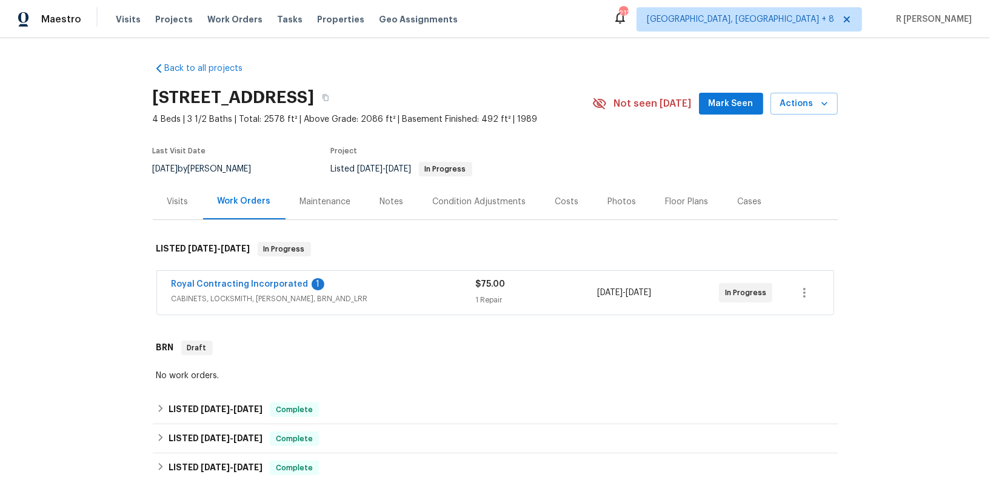
click at [218, 278] on span "Royal Contracting Incorporated" at bounding box center [240, 284] width 137 height 12
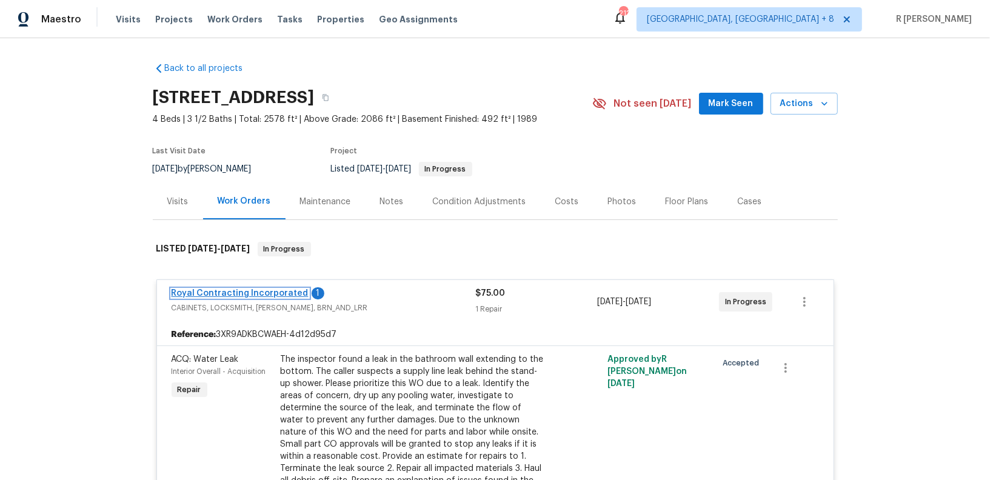
click at [245, 292] on link "Royal Contracting Incorporated" at bounding box center [240, 293] width 137 height 8
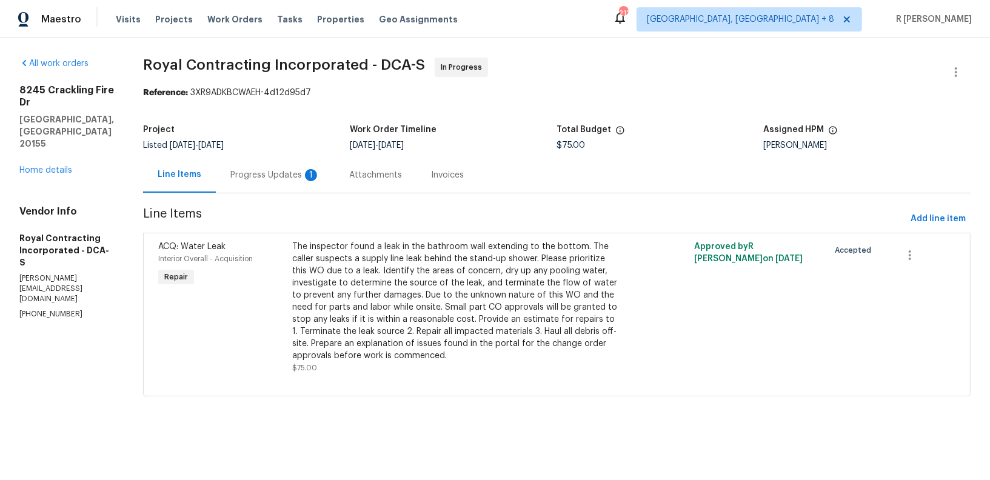
click at [286, 158] on div "Progress Updates 1" at bounding box center [275, 175] width 119 height 36
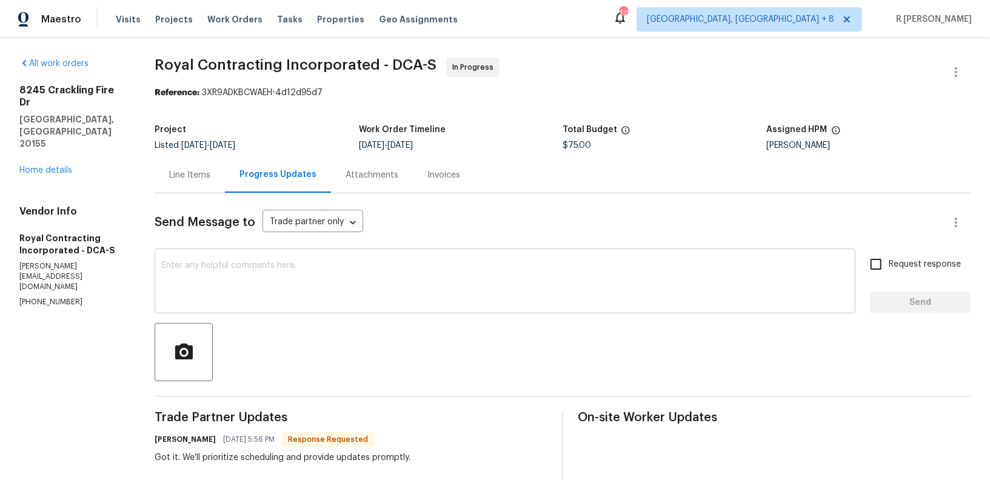
click at [340, 303] on textarea at bounding box center [505, 282] width 686 height 42
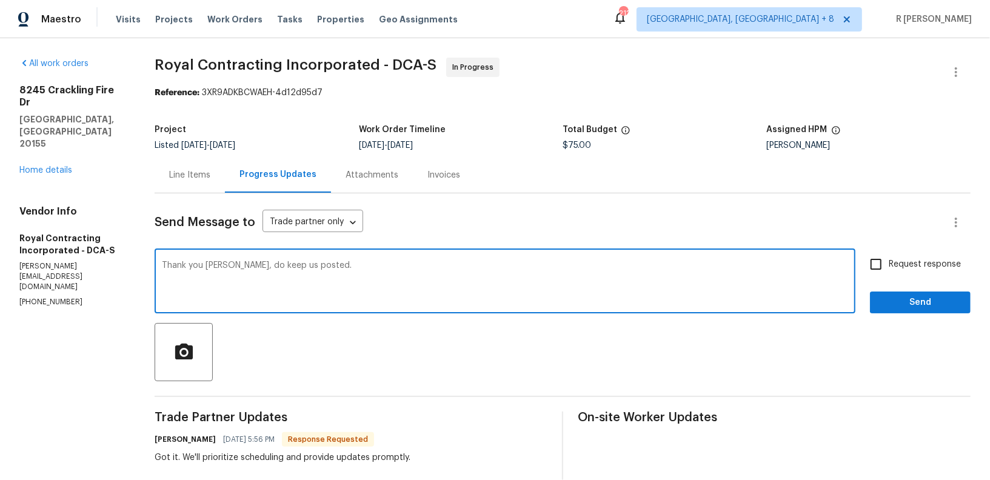
type textarea "Thank you [PERSON_NAME], do keep us posted."
click at [926, 299] on span "Send" at bounding box center [920, 302] width 81 height 15
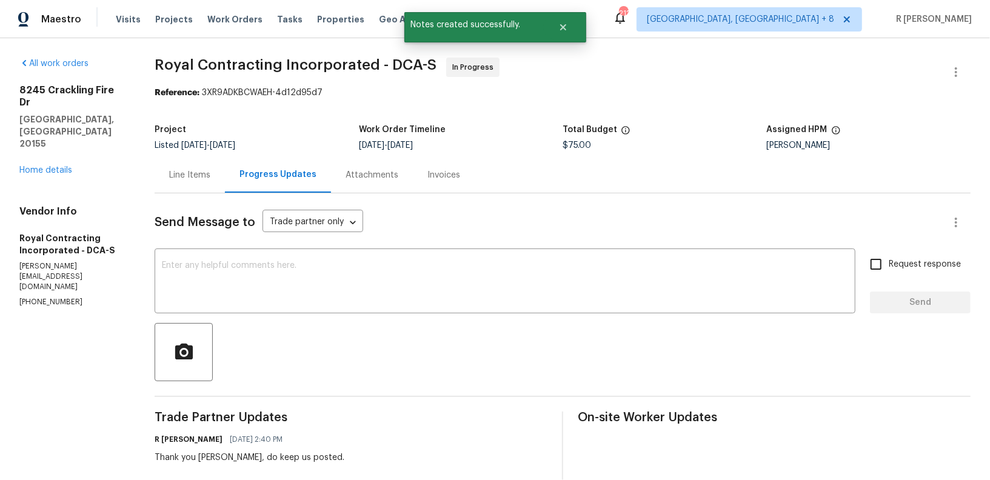
scroll to position [237, 0]
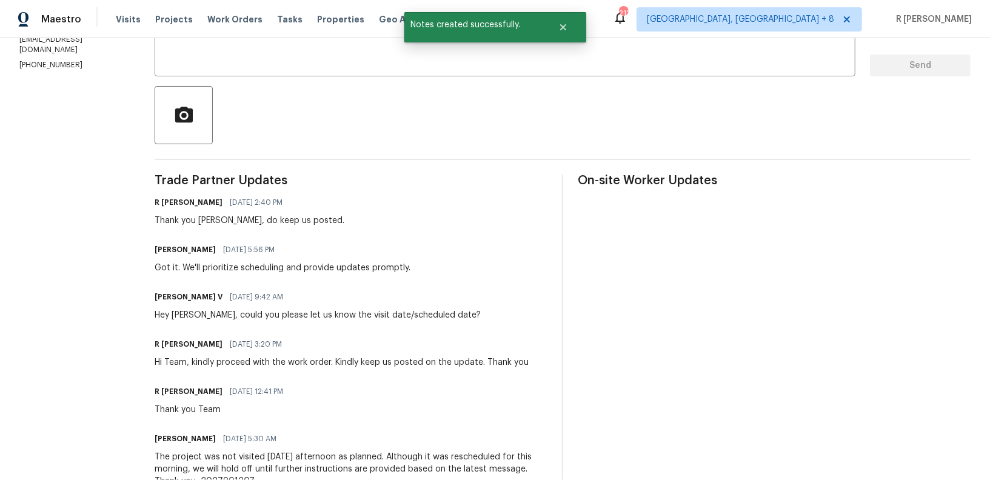
click at [254, 267] on div "Got it. We'll prioritize scheduling and provide updates promptly." at bounding box center [283, 268] width 256 height 12
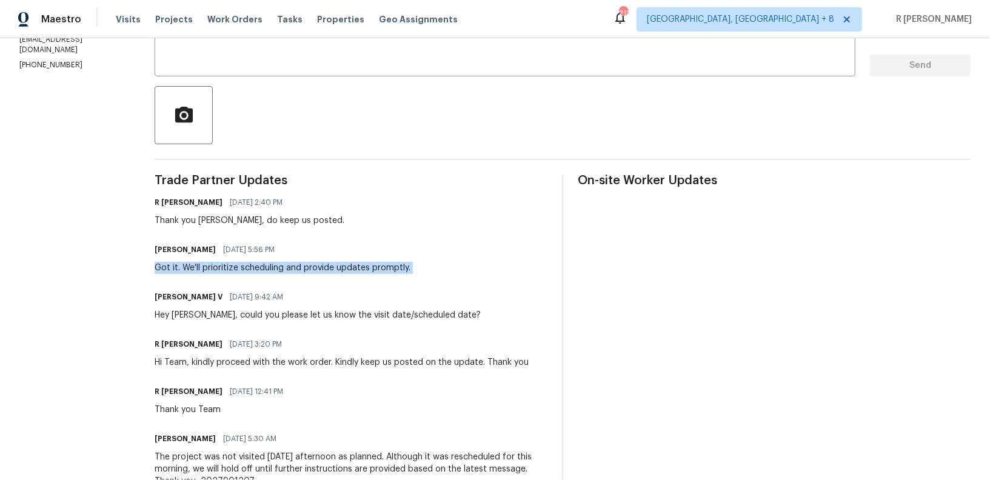
copy div "Got it. We'll prioritize scheduling and provide updates promptly."
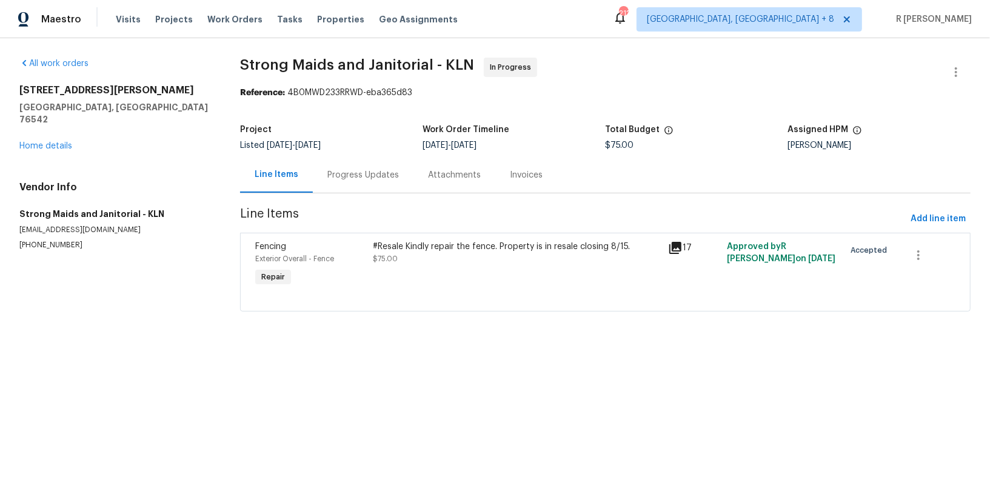
click at [59, 127] on div "[STREET_ADDRESS][PERSON_NAME][PERSON_NAME] Home details" at bounding box center [115, 118] width 192 height 68
click at [56, 140] on div "All work orders [STREET_ADDRESS][PERSON_NAME][PERSON_NAME] Home details Vendor …" at bounding box center [115, 154] width 192 height 193
click at [53, 142] on link "Home details" at bounding box center [45, 146] width 53 height 8
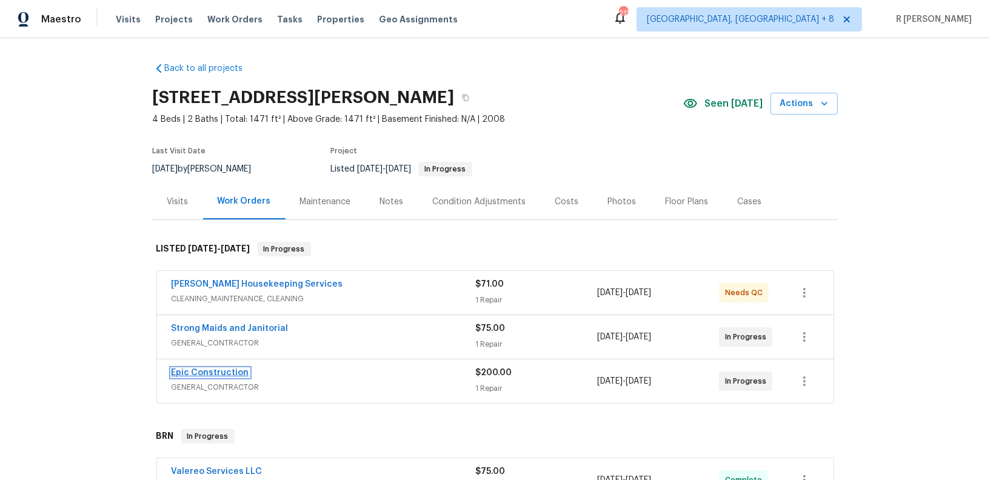
click at [213, 369] on link "Epic Construction" at bounding box center [211, 373] width 78 height 8
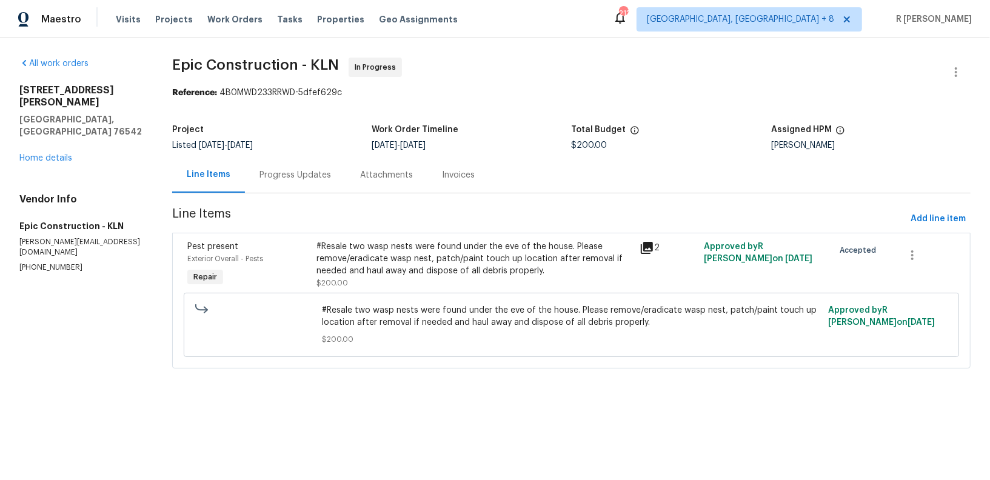
click at [296, 170] on div "Progress Updates" at bounding box center [296, 175] width 72 height 12
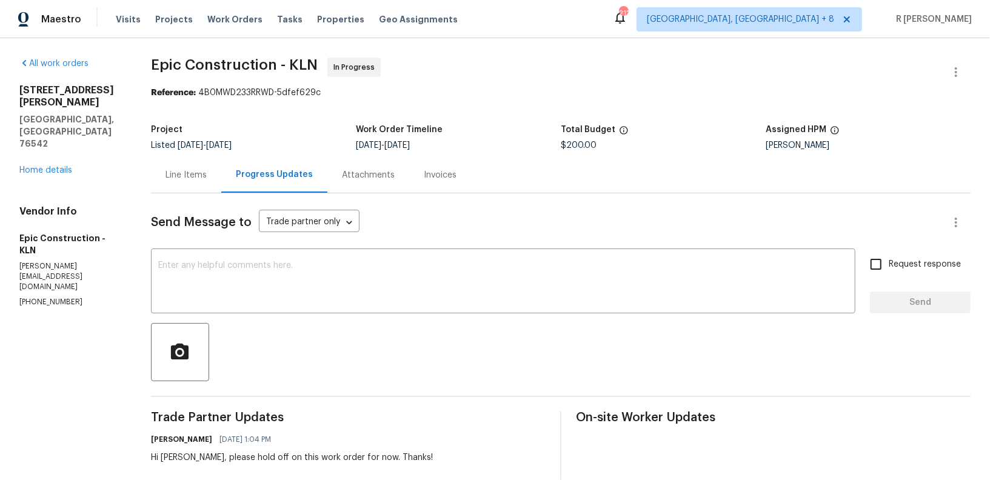
click at [190, 164] on div "Line Items" at bounding box center [186, 175] width 70 height 36
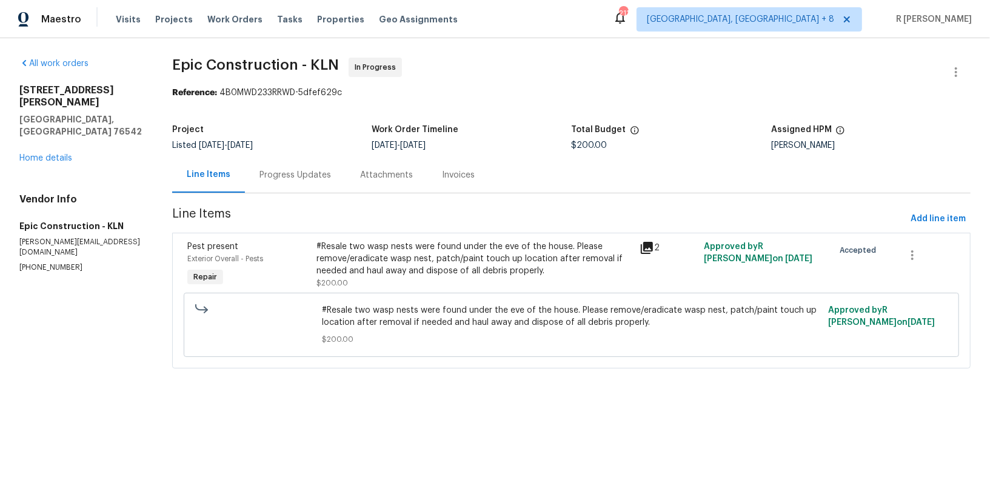
click at [32, 138] on div "[STREET_ADDRESS][PERSON_NAME][PERSON_NAME] Home details" at bounding box center [81, 124] width 124 height 80
click at [44, 154] on link "Home details" at bounding box center [45, 158] width 53 height 8
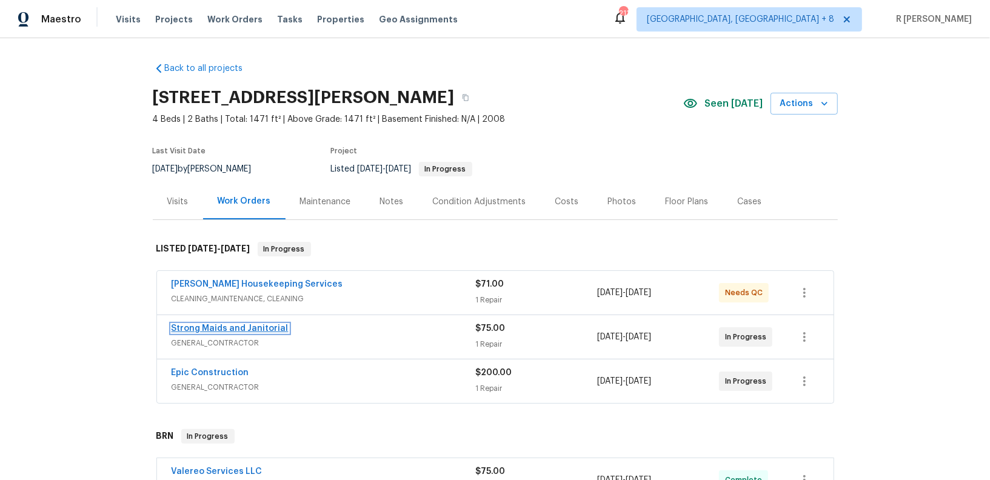
click at [221, 329] on link "Strong Maids and Janitorial" at bounding box center [230, 328] width 117 height 8
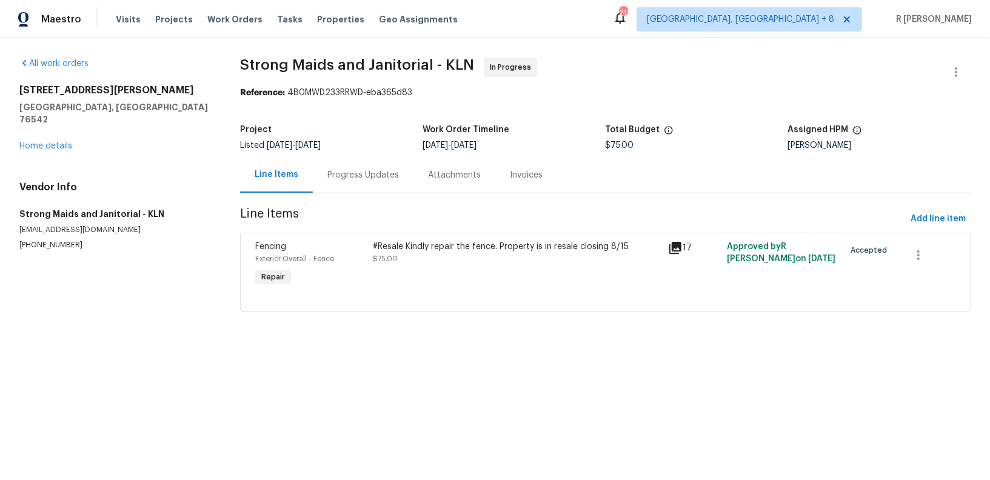
click at [352, 166] on div "Progress Updates" at bounding box center [363, 175] width 101 height 36
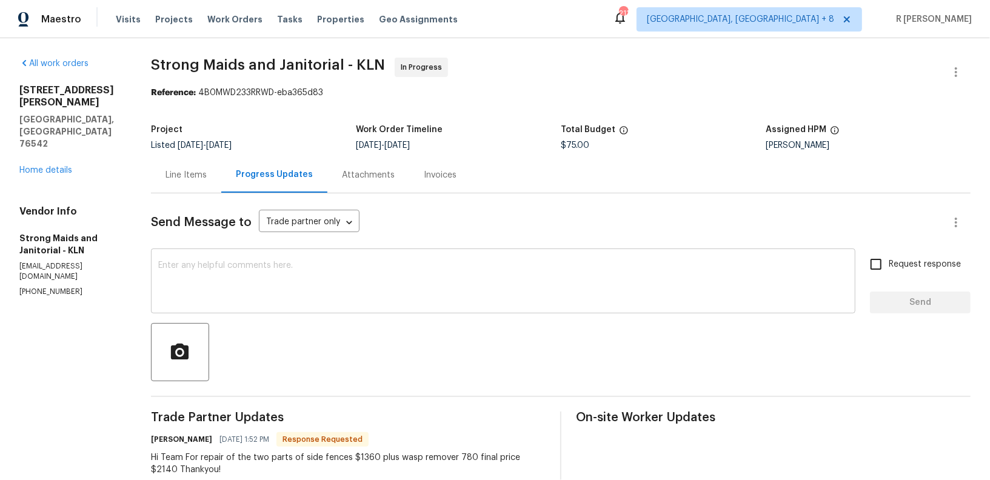
click at [346, 270] on textarea at bounding box center [503, 282] width 690 height 42
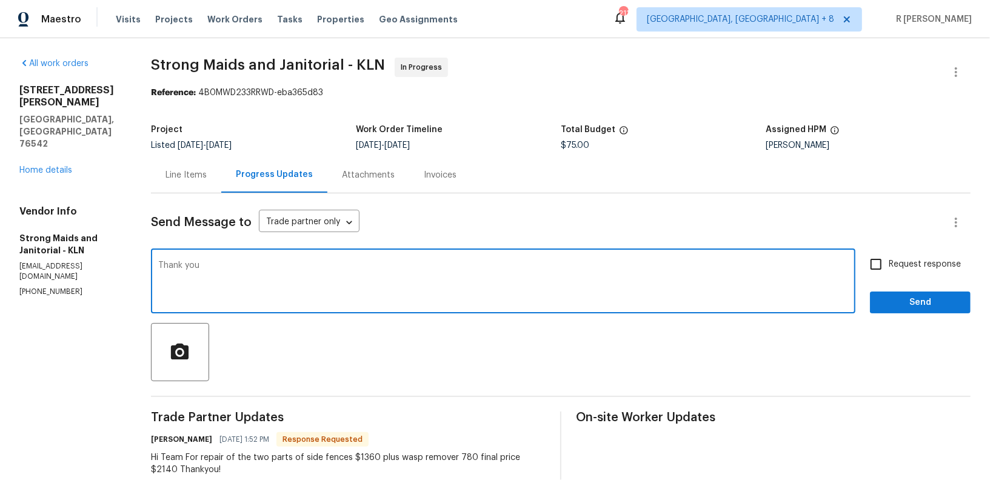
click at [166, 436] on h6 "[PERSON_NAME]" at bounding box center [181, 440] width 61 height 12
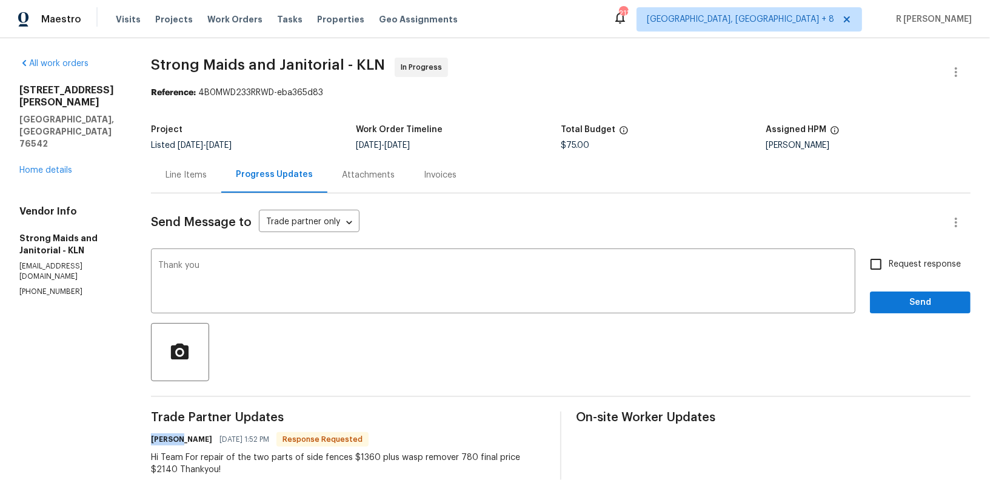
copy h6 "[PERSON_NAME]"
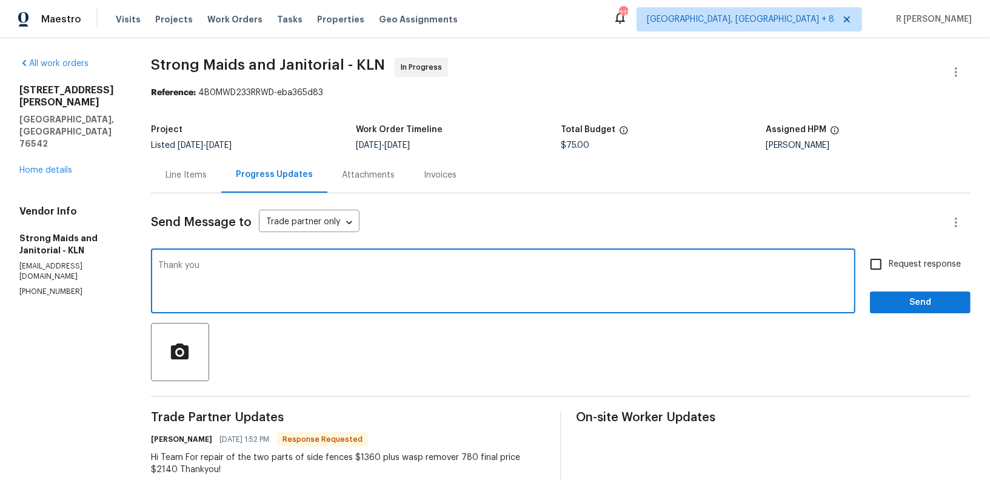
click at [260, 261] on textarea "Thank you" at bounding box center [503, 282] width 690 height 42
paste textarea "[PERSON_NAME]"
type textarea "Thank you [PERSON_NAME]. We will get back to you asap."
click at [929, 293] on button "Send" at bounding box center [920, 303] width 101 height 22
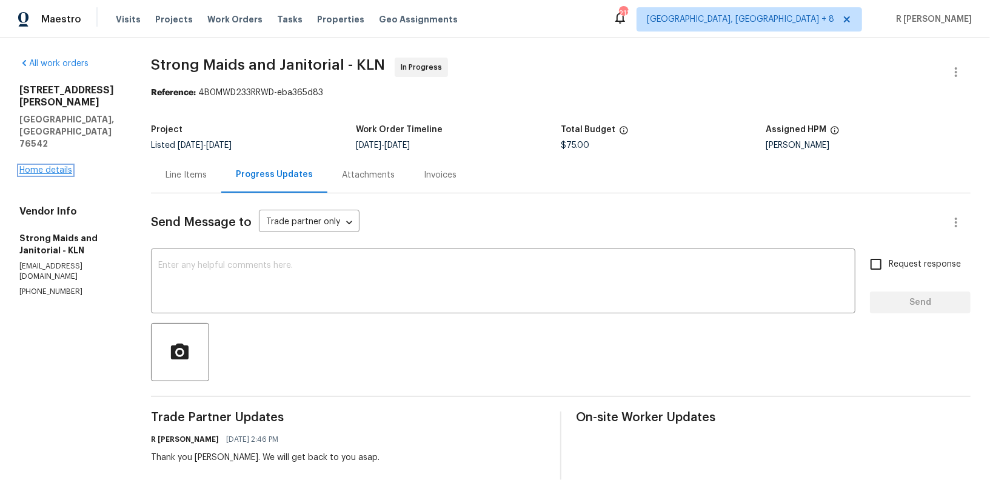
click at [57, 166] on link "Home details" at bounding box center [45, 170] width 53 height 8
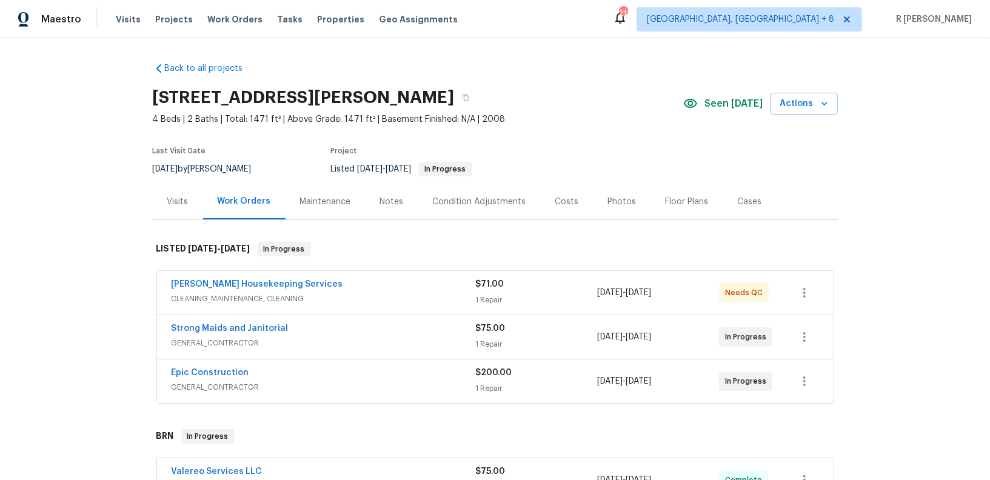
drag, startPoint x: 265, startPoint y: 371, endPoint x: 252, endPoint y: 371, distance: 12.7
click at [252, 371] on div "Epic Construction" at bounding box center [324, 374] width 304 height 15
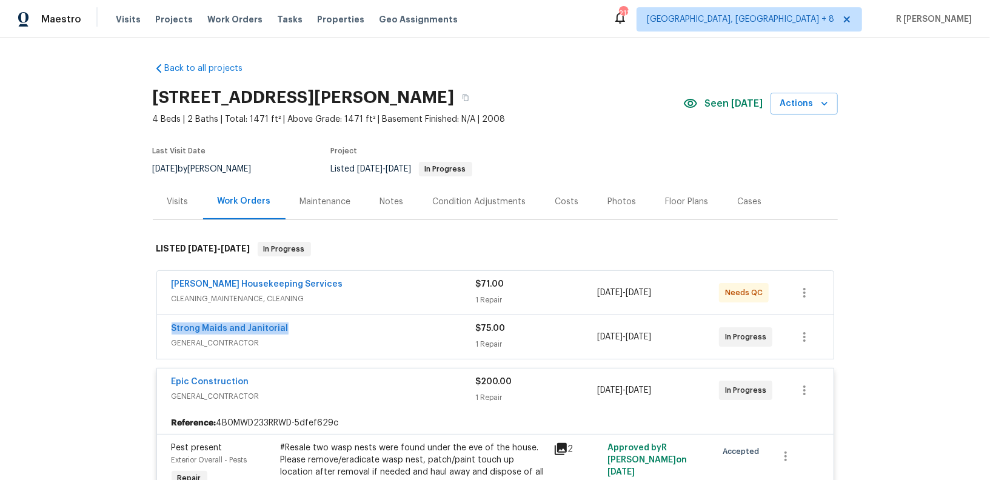
drag, startPoint x: 301, startPoint y: 329, endPoint x: 92, endPoint y: 328, distance: 209.8
click at [92, 328] on div "Back to all projects [STREET_ADDRESS][PERSON_NAME] 4 Beds | 2 Baths | Total: 14…" at bounding box center [495, 259] width 990 height 442
copy link "Strong Maids and Janitorial"
click at [292, 325] on div "Strong Maids and Janitorial" at bounding box center [324, 330] width 304 height 15
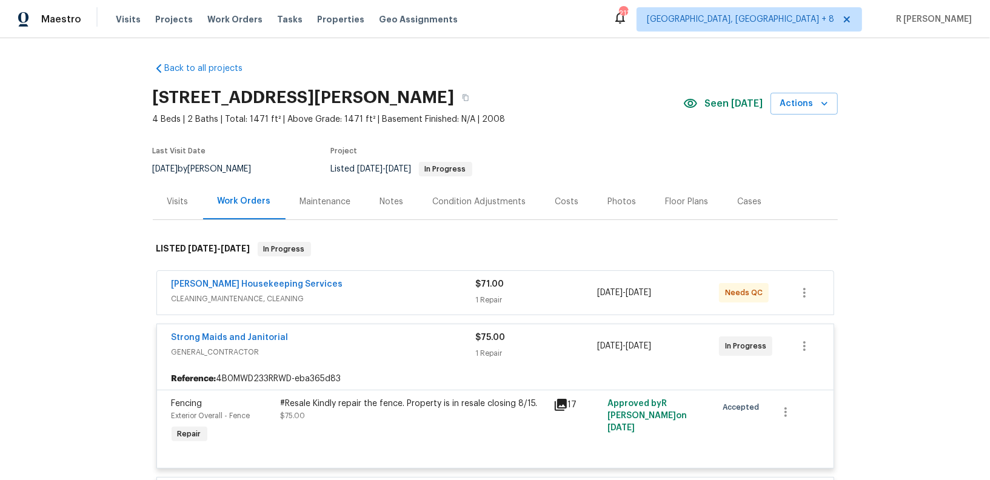
click at [383, 400] on div "#Resale Kindly repair the fence. Property is in resale closing 8/15." at bounding box center [414, 404] width 266 height 12
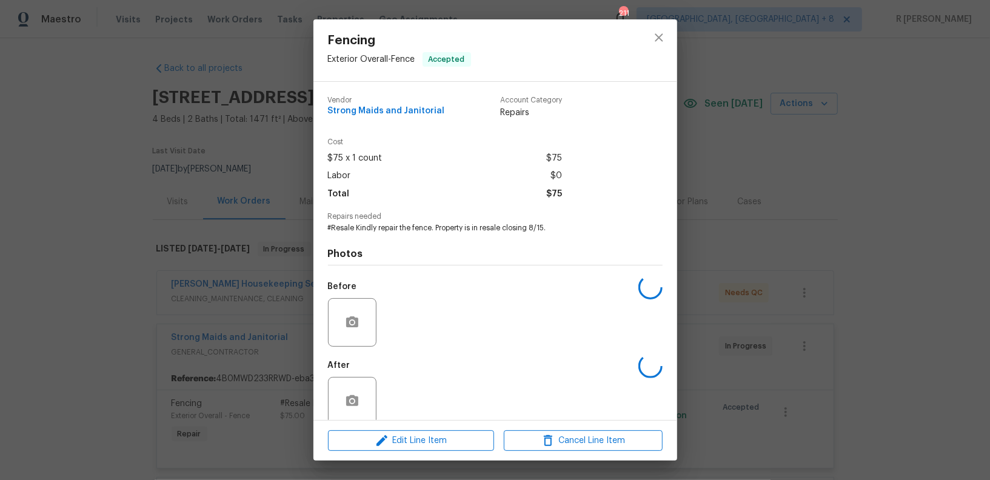
click at [383, 400] on div "After" at bounding box center [495, 393] width 335 height 79
click at [474, 233] on span "#Resale Kindly repair the fence. Property is in resale closing 8/15." at bounding box center [478, 228] width 301 height 10
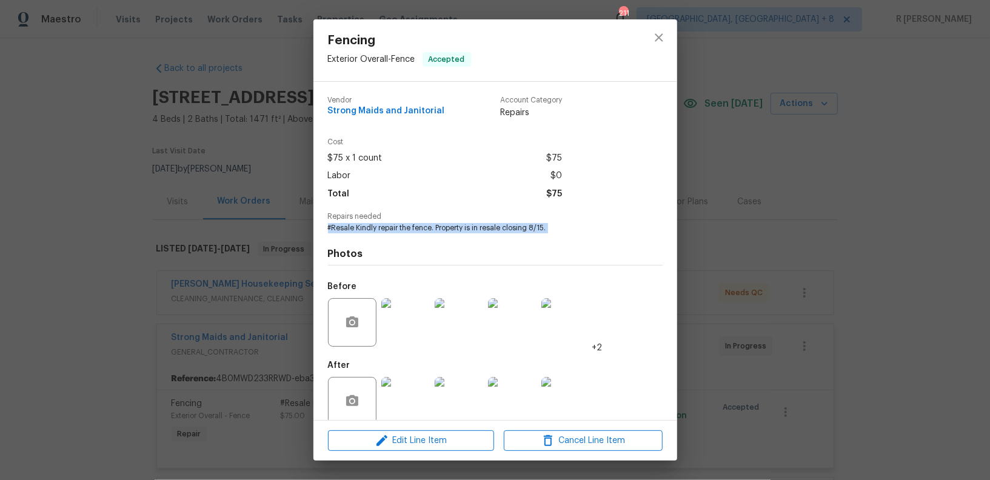
click at [474, 233] on span "#Resale Kindly repair the fence. Property is in resale closing 8/15." at bounding box center [478, 228] width 301 height 10
click at [658, 33] on icon "close" at bounding box center [659, 37] width 15 height 15
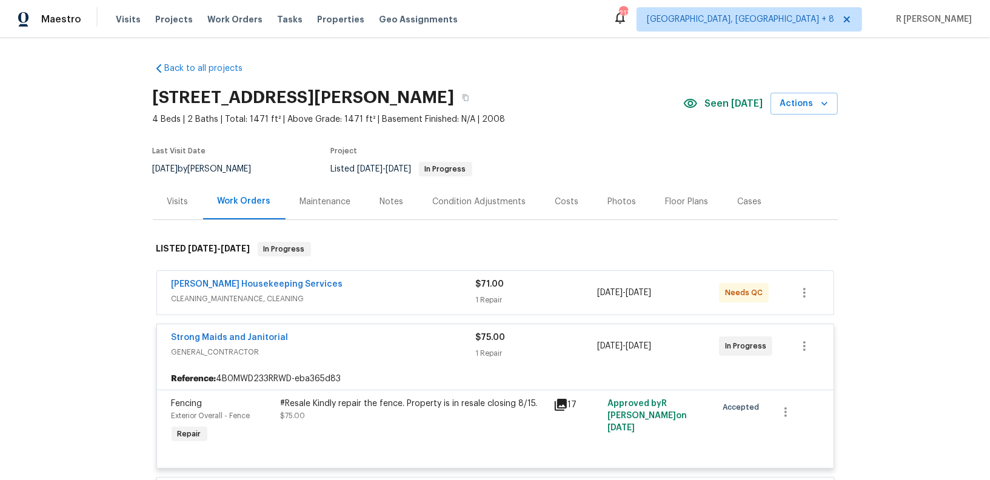
click at [229, 332] on span "Strong Maids and Janitorial" at bounding box center [230, 338] width 117 height 12
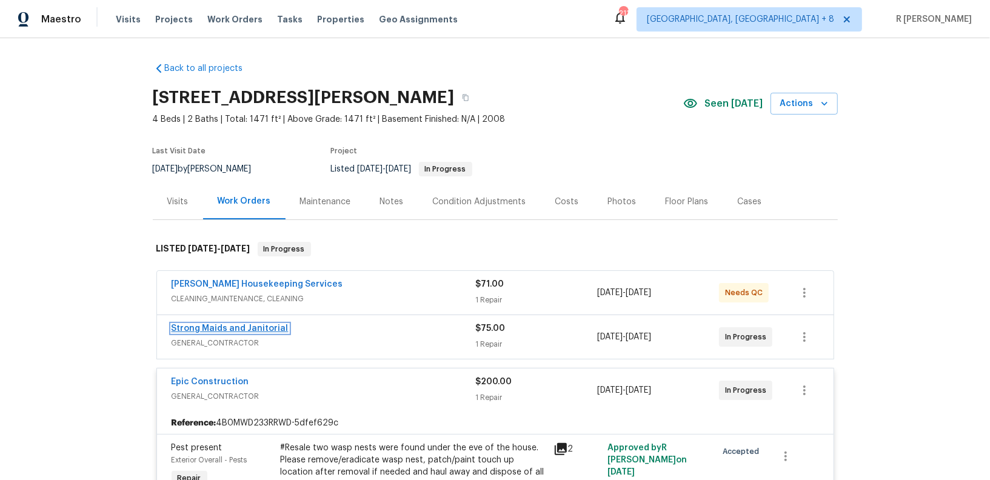
click at [218, 329] on link "Strong Maids and Janitorial" at bounding box center [230, 328] width 117 height 8
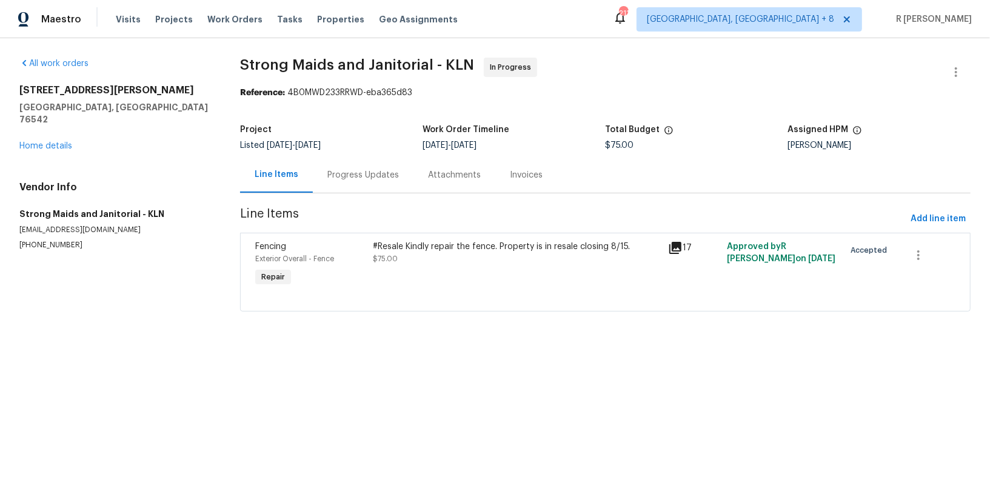
click at [355, 181] on div "Progress Updates" at bounding box center [363, 175] width 101 height 36
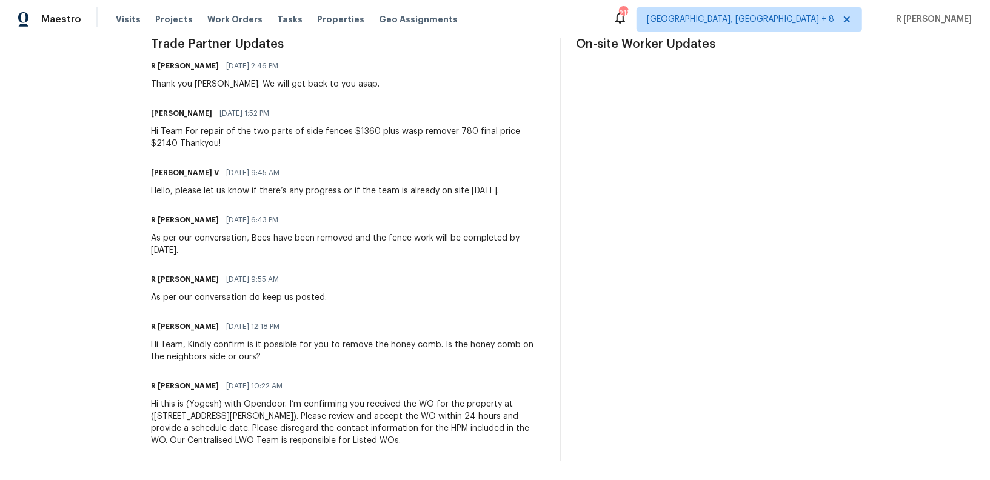
scroll to position [198, 0]
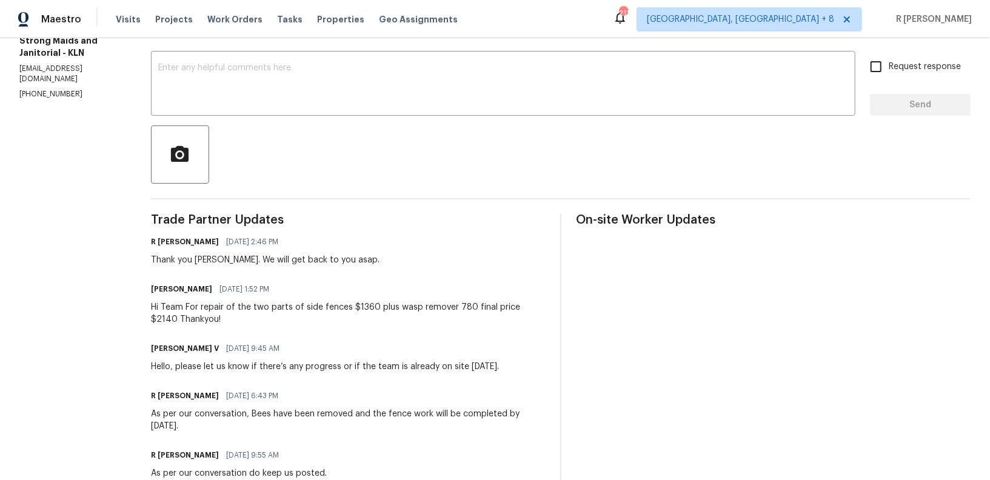
drag, startPoint x: 357, startPoint y: 246, endPoint x: 347, endPoint y: 286, distance: 41.3
click at [357, 246] on div "R Yogesh Kannan 08/20/2025 2:46 PM Thank you Gerardo. We will get back to you a…" at bounding box center [348, 249] width 395 height 33
click at [336, 311] on div "Hi Team For repair of the two parts of side fences $1360 plus wasp remover 780 …" at bounding box center [348, 313] width 395 height 24
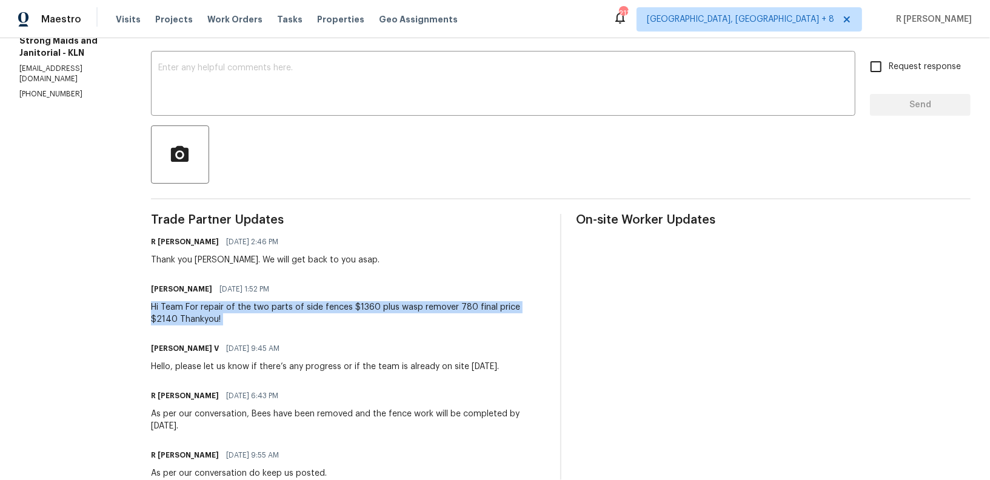
click at [336, 311] on div "Hi Team For repair of the two parts of side fences $1360 plus wasp remover 780 …" at bounding box center [348, 313] width 395 height 24
copy div "Hi Team For repair of the two parts of side fences $1360 plus wasp remover 780 …"
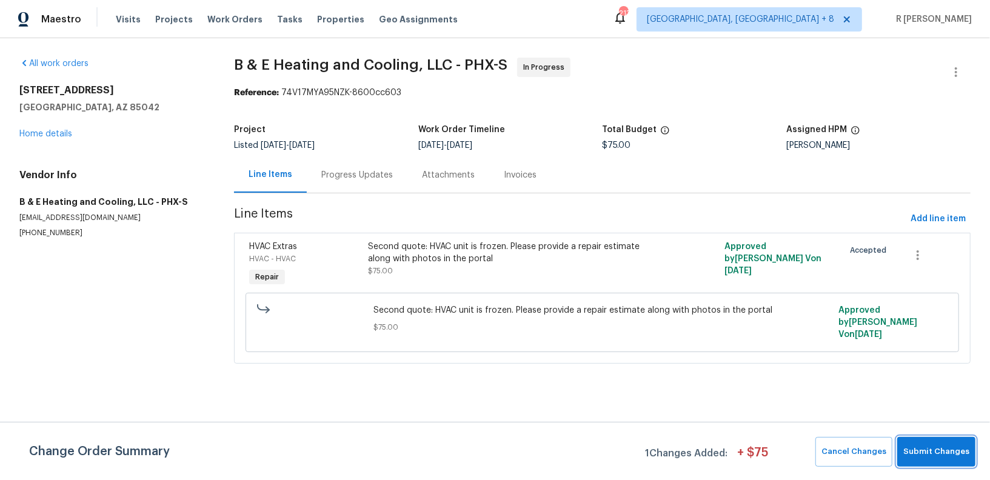
click at [933, 453] on span "Submit Changes" at bounding box center [936, 452] width 66 height 14
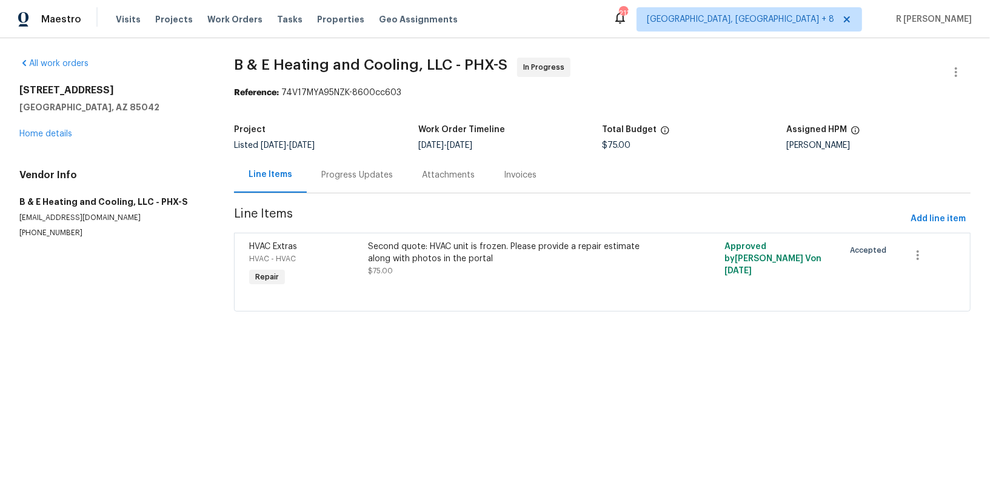
click at [361, 184] on div "Progress Updates" at bounding box center [357, 175] width 101 height 36
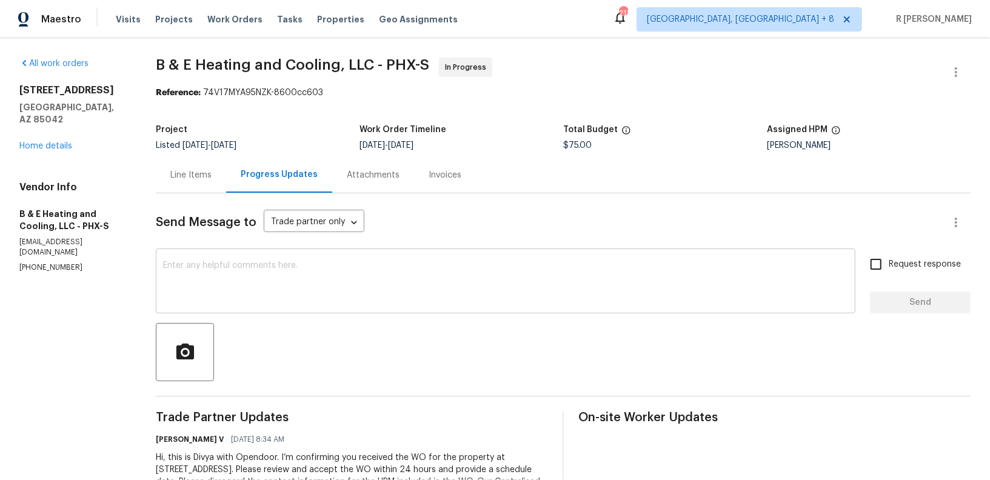
click at [511, 289] on textarea at bounding box center [505, 282] width 685 height 42
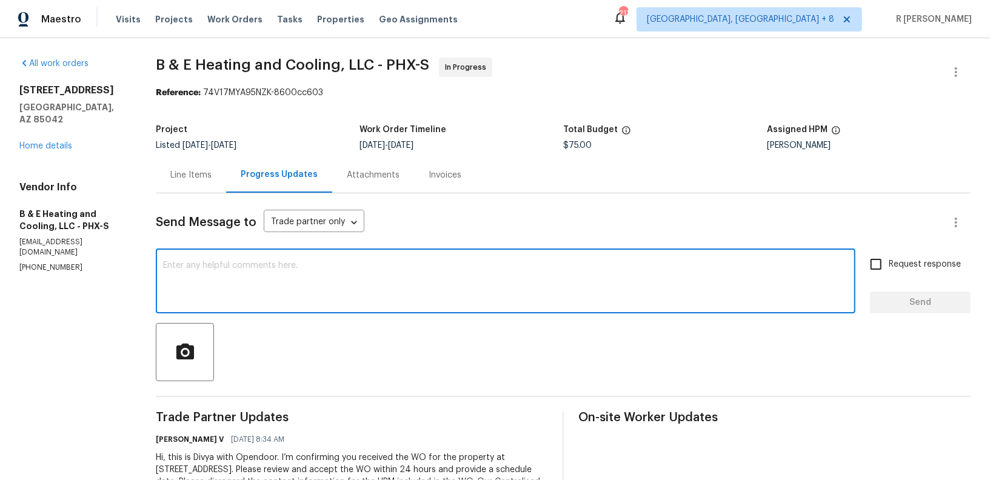
paste textarea "Hi Team, can we get a status update on the work order? Thanks!"
type textarea "Hi Team, can we get a status update on the work order? Thanks!"
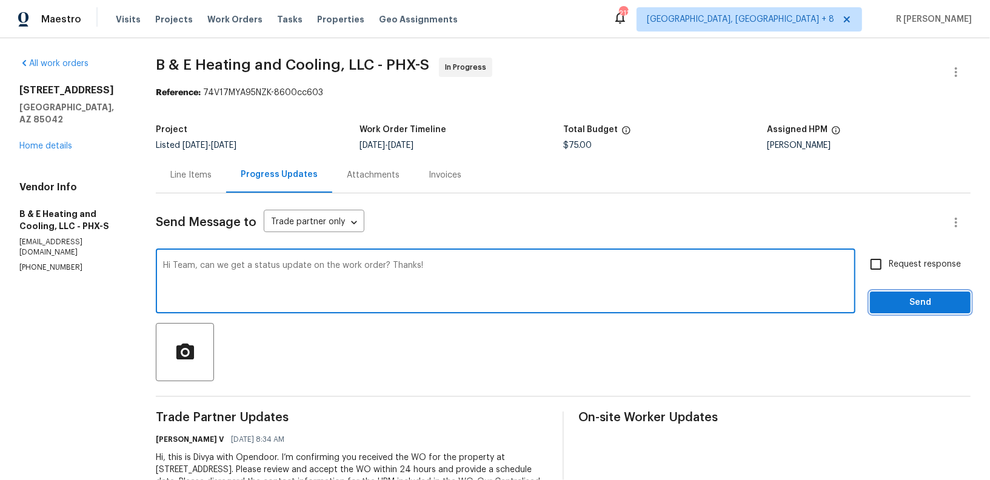
click at [926, 296] on span "Send" at bounding box center [920, 302] width 81 height 15
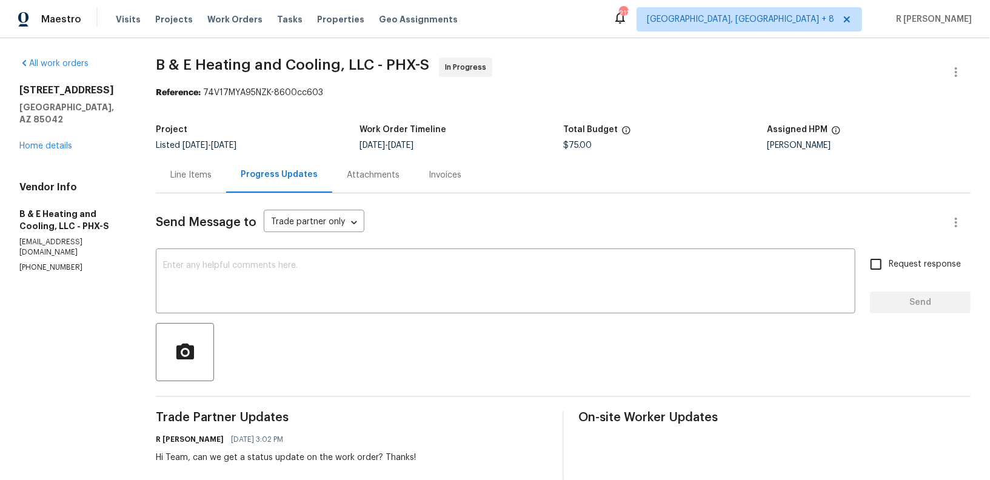
click at [393, 98] on div "Reference: 74V17MYA95NZK-8600cc603" at bounding box center [563, 93] width 815 height 12
drag, startPoint x: 370, startPoint y: 65, endPoint x: 140, endPoint y: 68, distance: 229.8
click at [140, 68] on div "All work orders [STREET_ADDRESS] Home details Vendor Info B & E Heating and Coo…" at bounding box center [495, 309] width 990 height 543
copy span "B & E Heating and Cooling, LLC"
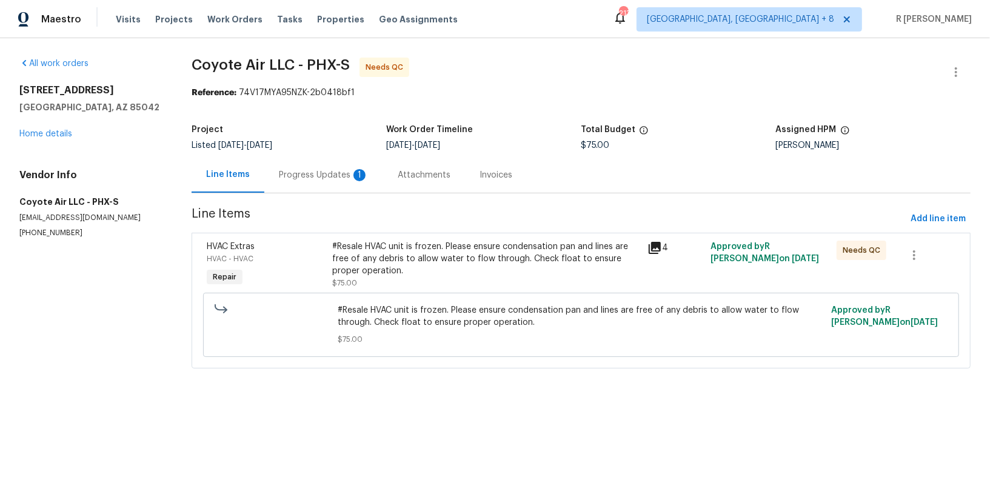
click at [323, 173] on div "Progress Updates 1" at bounding box center [324, 175] width 90 height 12
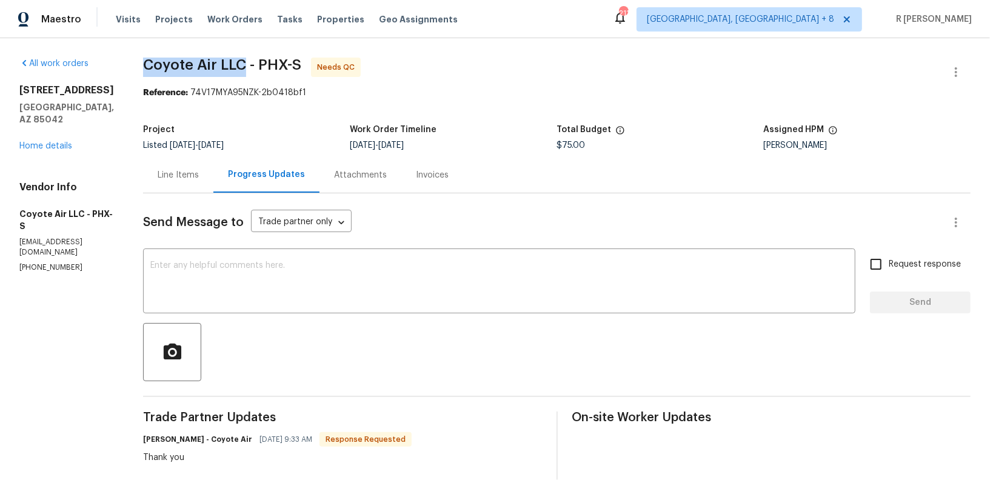
drag, startPoint x: 241, startPoint y: 64, endPoint x: 132, endPoint y: 67, distance: 109.2
copy span "Coyote Air LLC"
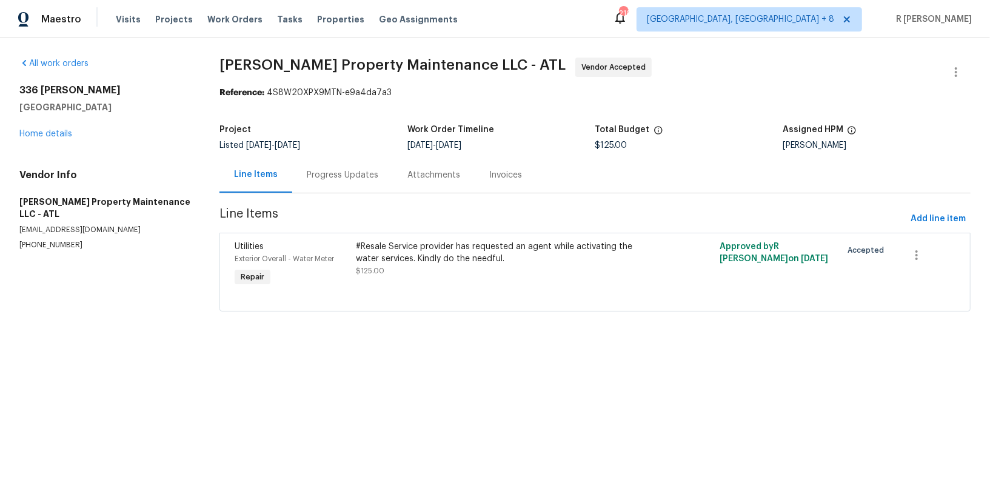
click at [360, 174] on div "Progress Updates" at bounding box center [343, 175] width 72 height 12
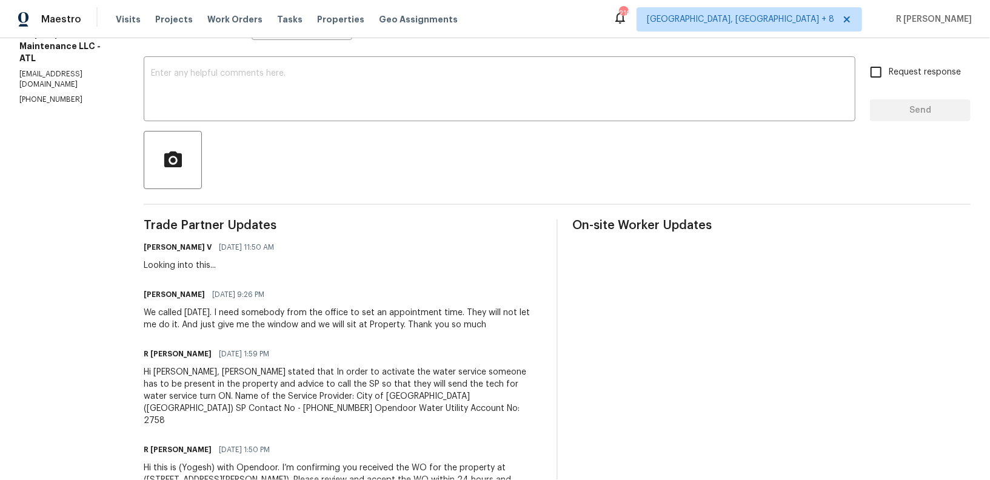
scroll to position [189, 0]
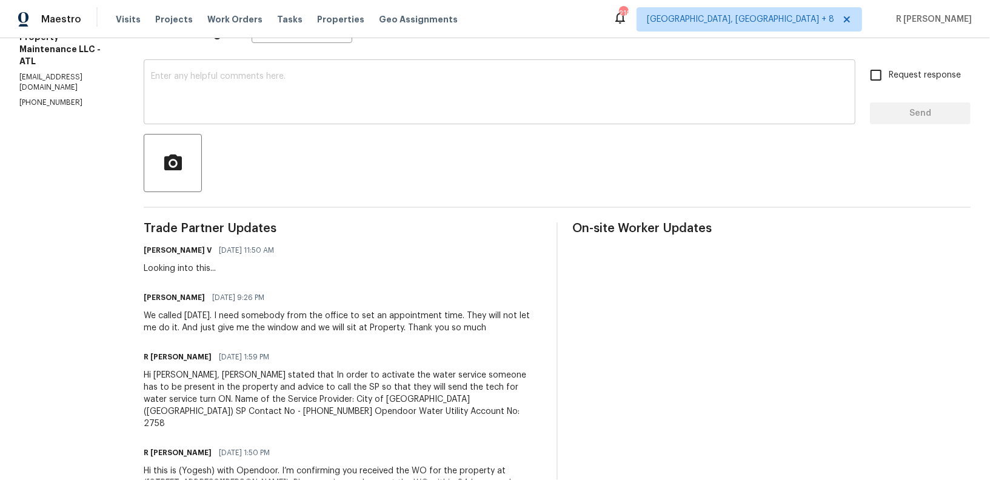
click at [442, 115] on div "x ​" at bounding box center [500, 93] width 712 height 62
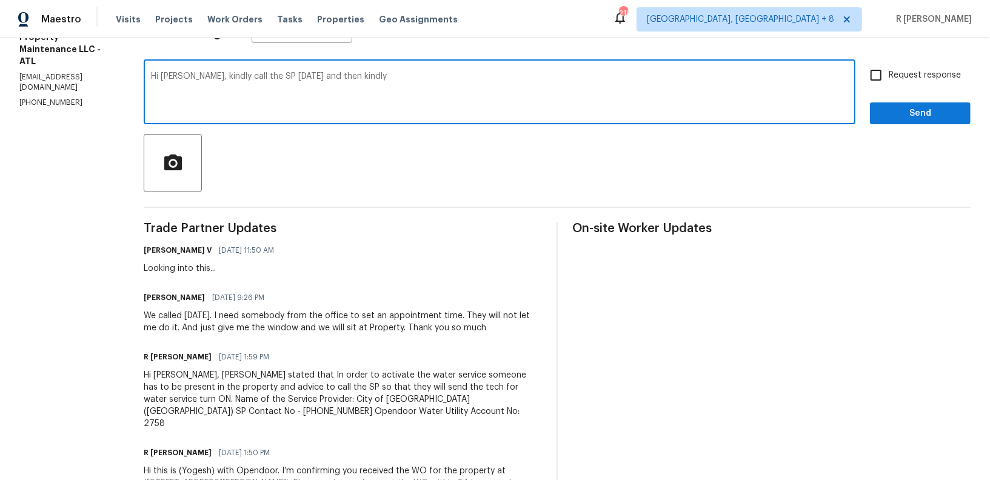
drag, startPoint x: 383, startPoint y: 76, endPoint x: 346, endPoint y: 79, distance: 36.5
click at [346, 79] on textarea "Hi [PERSON_NAME], kindly call the SP [DATE] and then kindly" at bounding box center [499, 93] width 697 height 42
type textarea "Hi [PERSON_NAME], kindly call the SP [DATE] and then try to scvhedule ethe wqor…"
click at [514, 101] on textarea at bounding box center [499, 93] width 697 height 42
paste textarea "Kindly call the SP tomorrow and try to schedule the work for the same day."
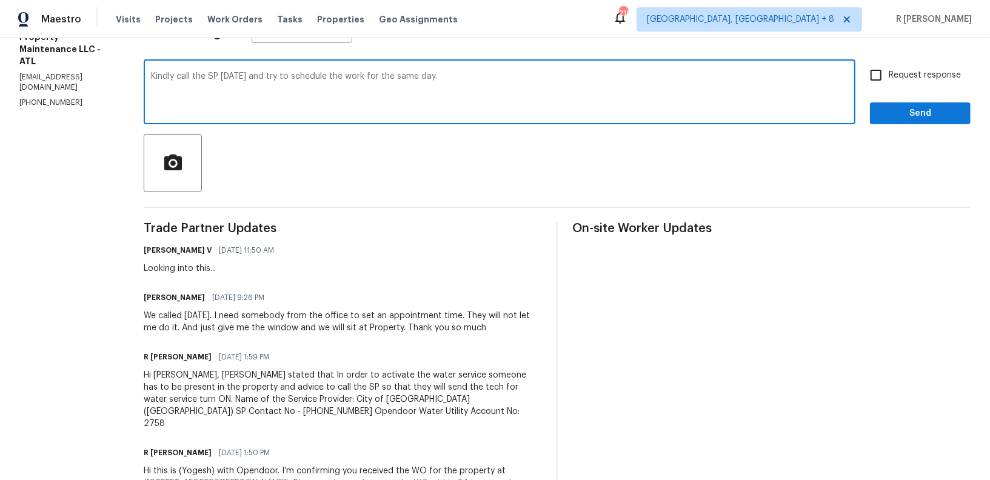
type textarea "Kindly call the SP tomorrow and try to schedule the work for the same day."
click at [912, 104] on button "Send" at bounding box center [920, 113] width 101 height 22
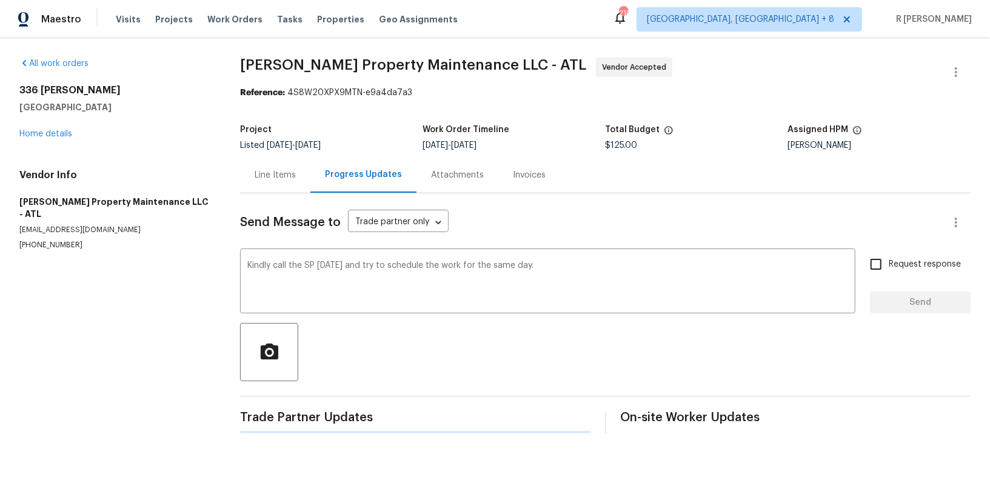
scroll to position [0, 0]
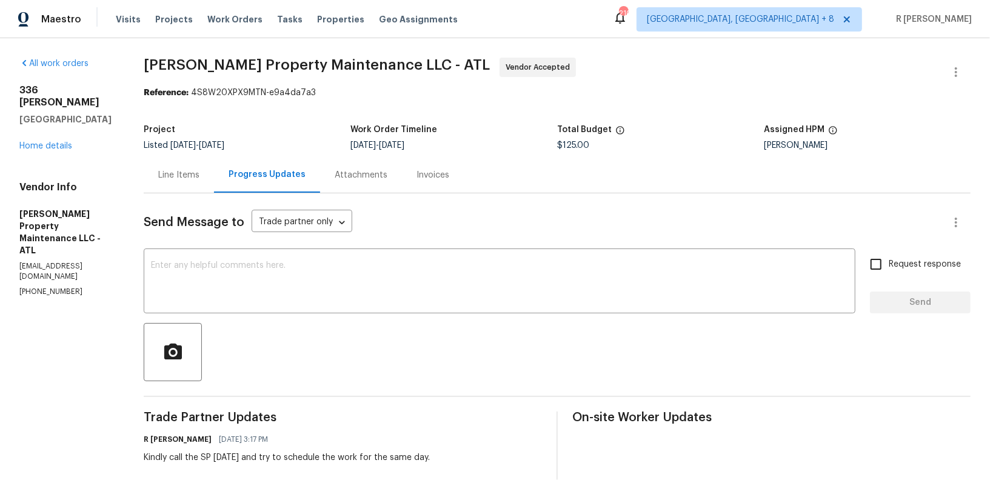
click at [30, 142] on div "All work orders 336 Katie Ln Carrollton, GA 30117 Home details Vendor Info Glen…" at bounding box center [66, 177] width 95 height 239
click at [34, 140] on div "All work orders 336 Katie Ln Carrollton, GA 30117 Home details Vendor Info Glen…" at bounding box center [66, 177] width 95 height 239
click at [39, 142] on link "Home details" at bounding box center [45, 146] width 53 height 8
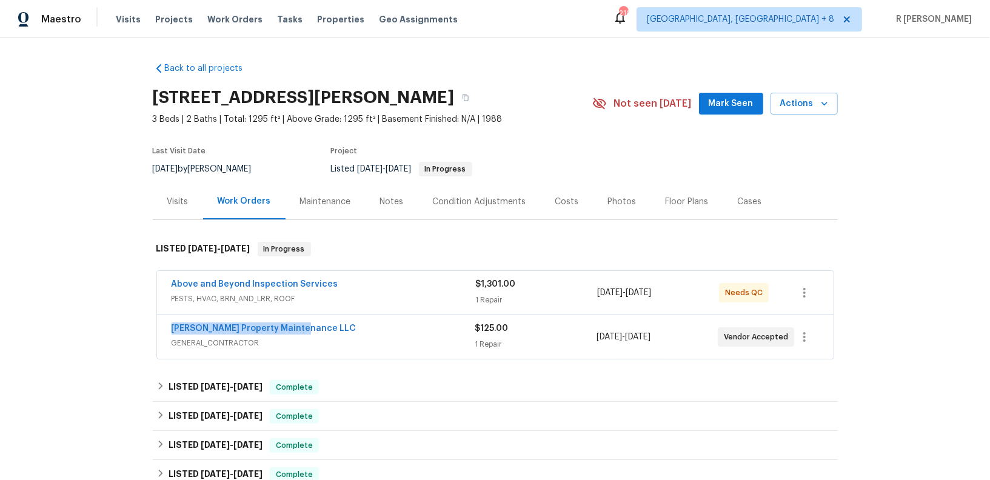
drag, startPoint x: 301, startPoint y: 327, endPoint x: 167, endPoint y: 326, distance: 134.0
click at [167, 326] on div "Glen Property Maintenance LLC GENERAL_CONTRACTOR $125.00 1 Repair 8/18/2025 - 8…" at bounding box center [495, 337] width 677 height 44
copy link "[PERSON_NAME] Property Maintenance LLC"
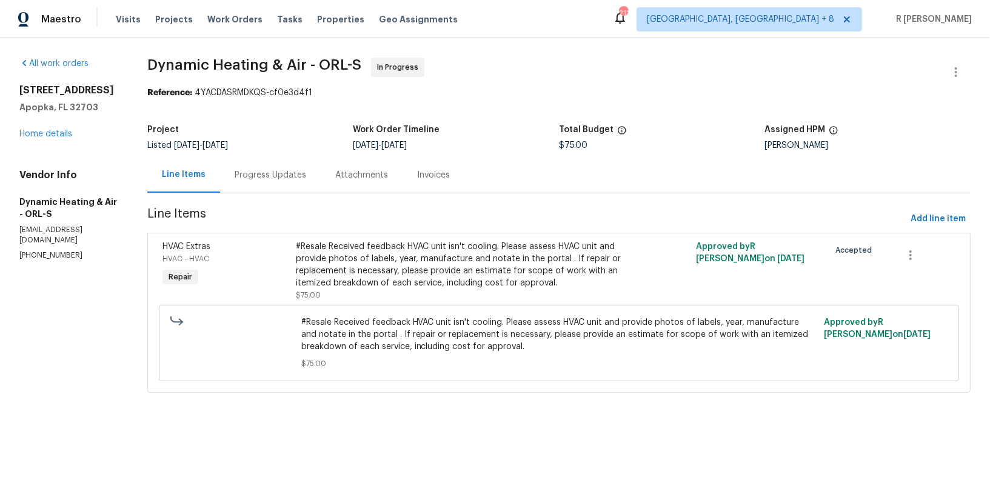
click at [266, 175] on div "Progress Updates" at bounding box center [271, 175] width 72 height 12
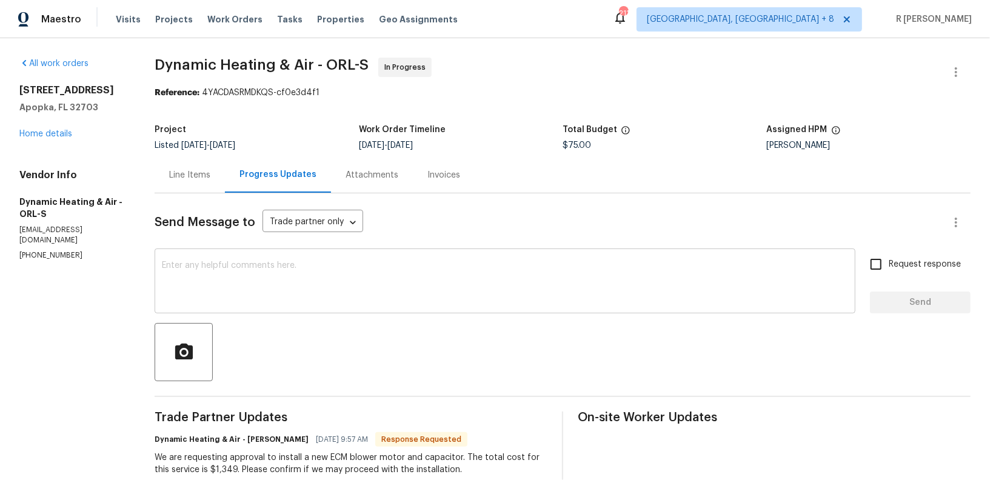
click at [414, 277] on textarea at bounding box center [505, 282] width 686 height 42
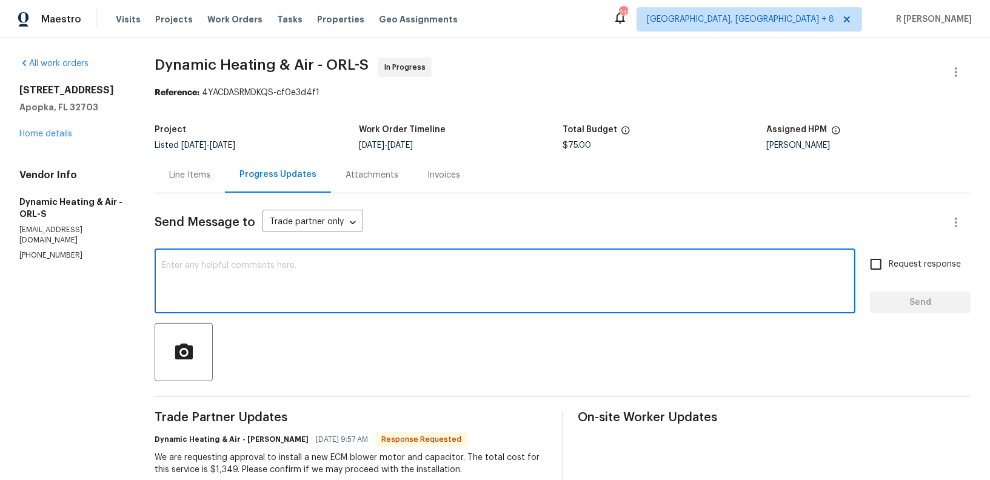
click at [414, 277] on textarea at bounding box center [505, 282] width 686 height 42
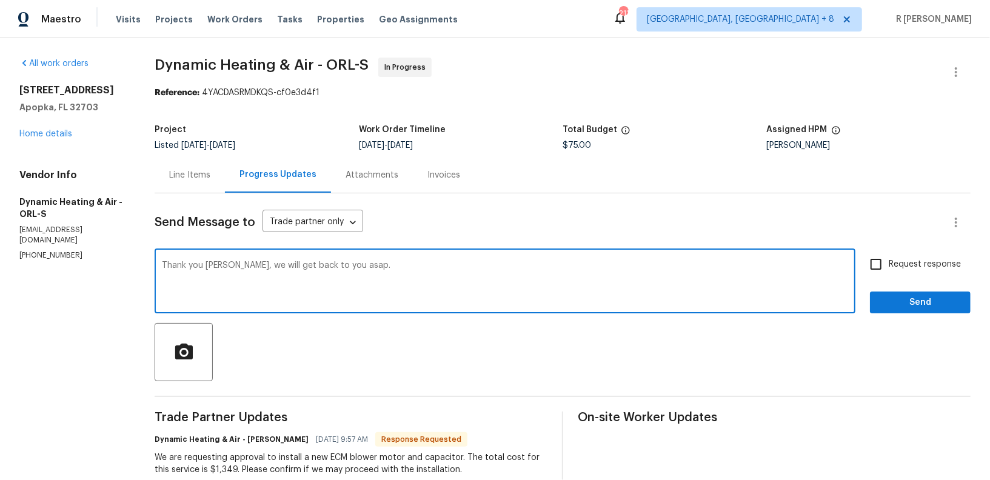
type textarea "Thank you Mike, we will get back to you asap."
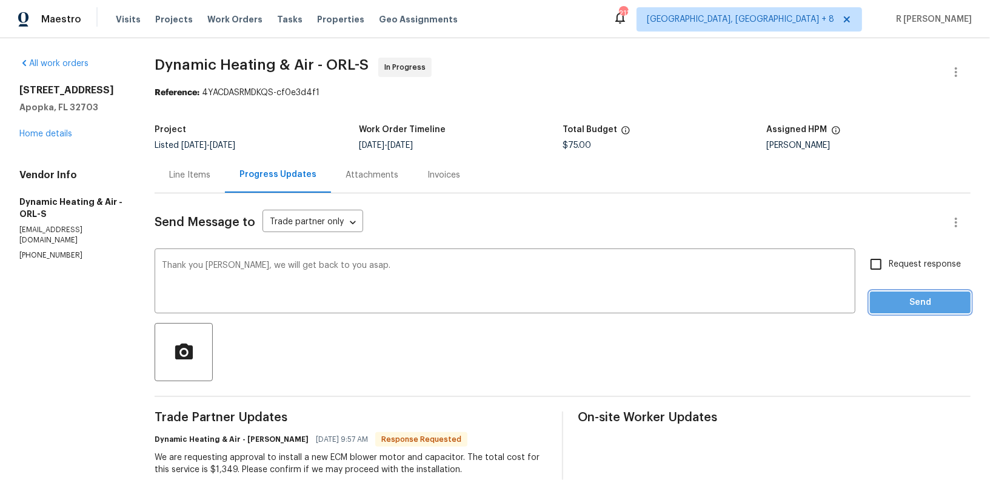
click at [916, 303] on span "Send" at bounding box center [920, 302] width 81 height 15
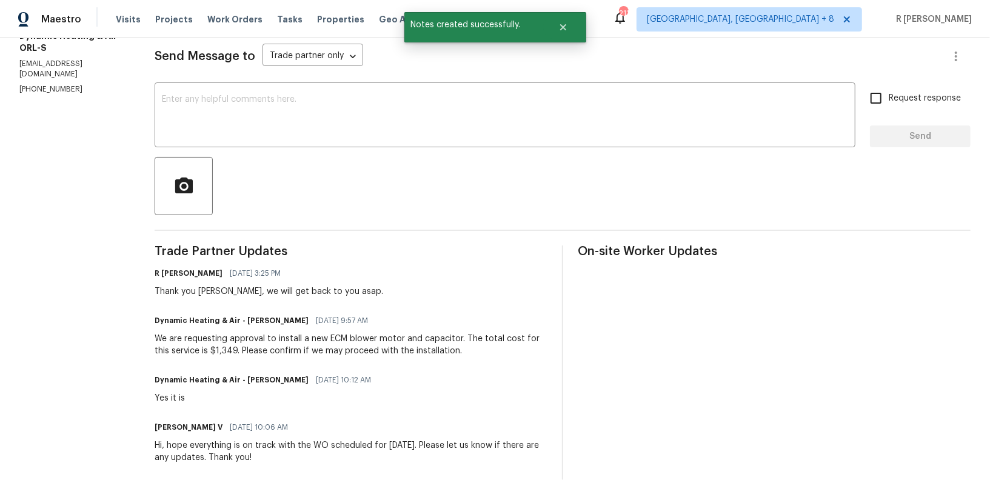
scroll to position [321, 0]
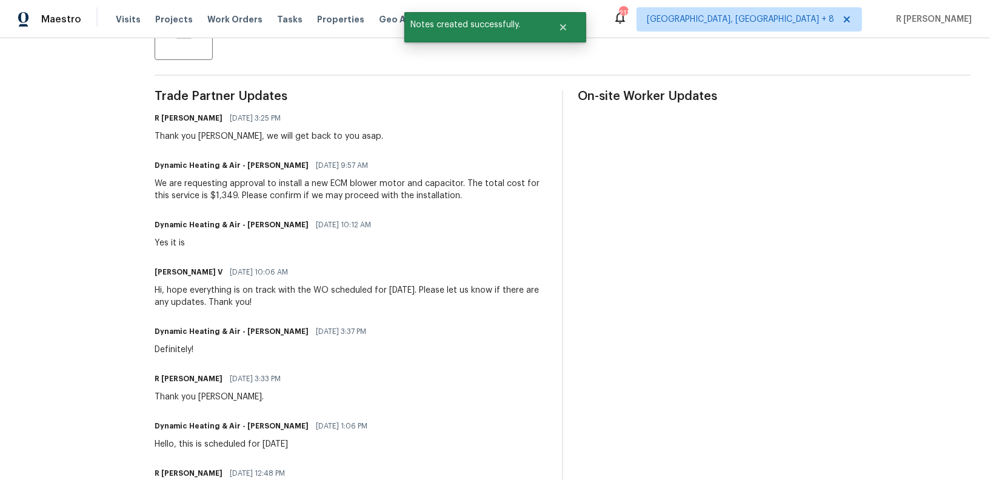
click at [350, 186] on div "We are requesting approval to install a new ECM blower motor and capacitor. The…" at bounding box center [351, 190] width 393 height 24
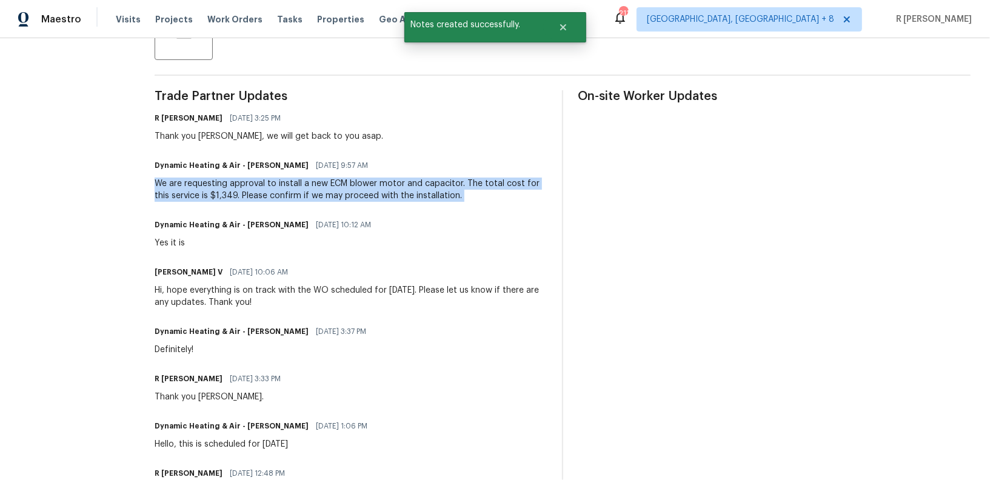
click at [350, 186] on div "We are requesting approval to install a new ECM blower motor and capacitor. The…" at bounding box center [351, 190] width 393 height 24
copy div "We are requesting approval to install a new ECM blower motor and capacitor. The…"
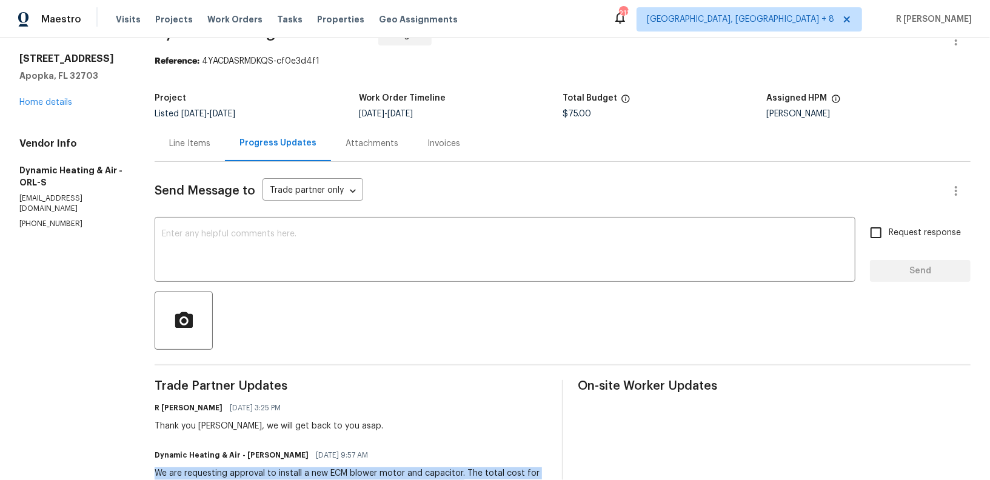
scroll to position [0, 0]
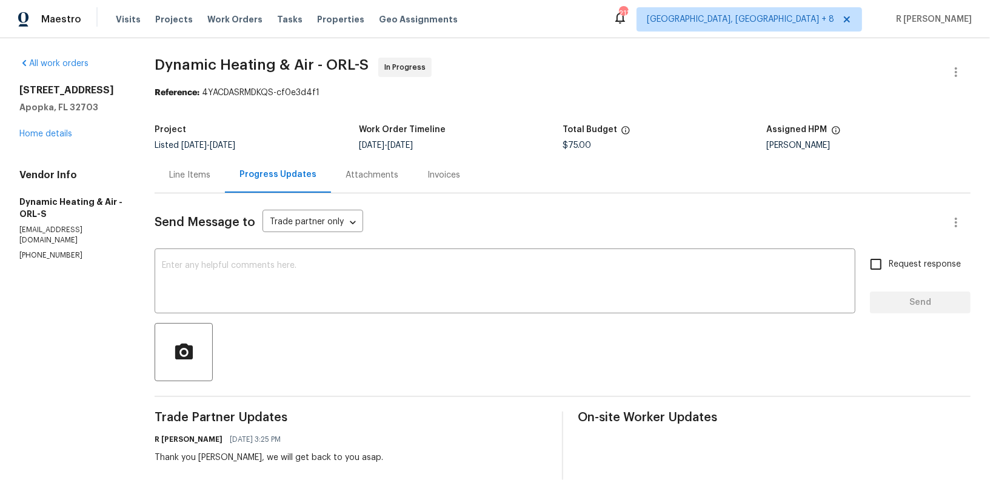
click at [188, 171] on div "Line Items" at bounding box center [189, 175] width 41 height 12
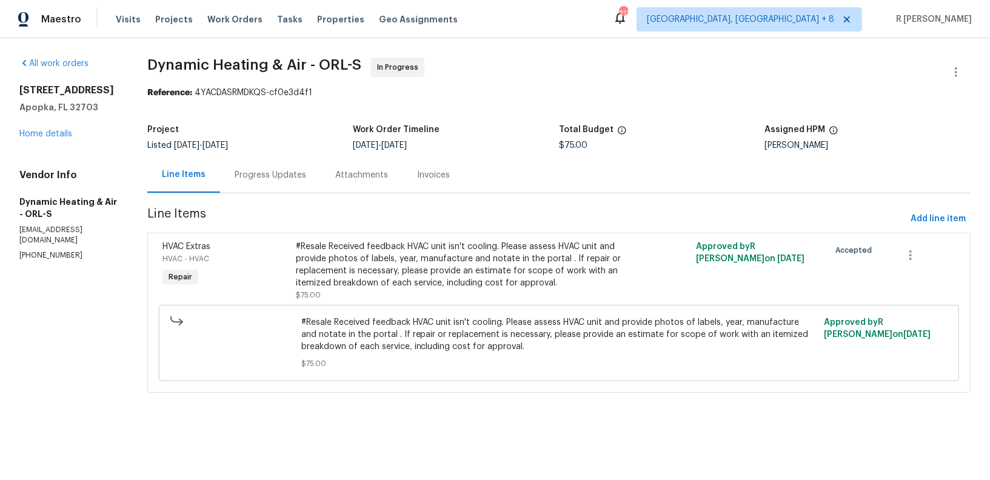
click at [377, 275] on div "#Resale Received feedback HVAC unit isn't cooling. Please assess HVAC unit and …" at bounding box center [459, 265] width 326 height 49
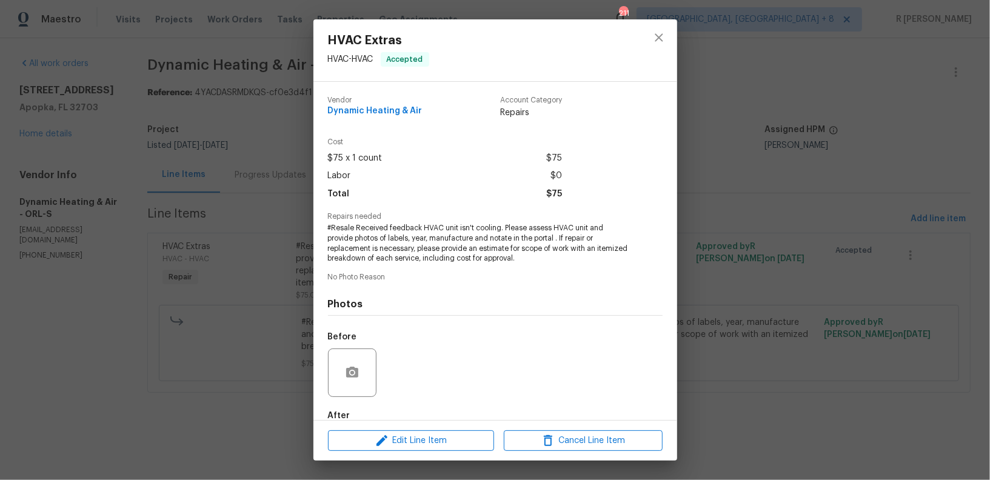
click at [432, 239] on span "#Resale Received feedback HVAC unit isn't cooling. Please assess HVAC unit and …" at bounding box center [478, 243] width 301 height 41
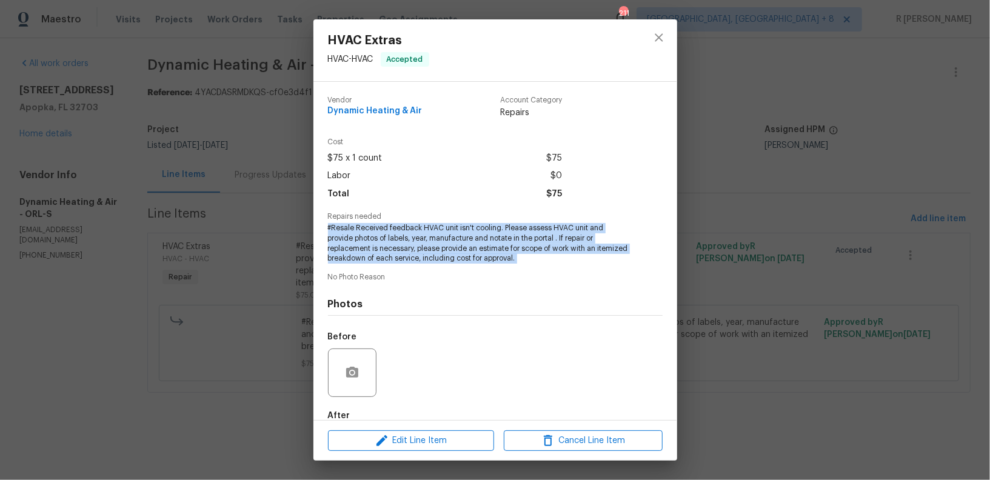
click at [432, 239] on span "#Resale Received feedback HVAC unit isn't cooling. Please assess HVAC unit and …" at bounding box center [478, 243] width 301 height 41
copy span "#Resale Received feedback HVAC unit isn't cooling. Please assess HVAC unit and …"
click at [655, 27] on button "close" at bounding box center [659, 37] width 29 height 29
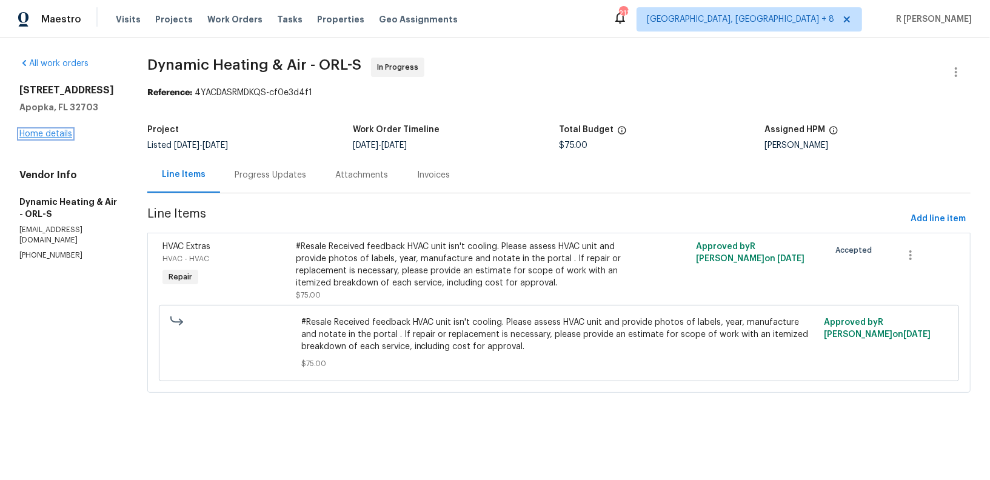
click at [58, 131] on link "Home details" at bounding box center [45, 134] width 53 height 8
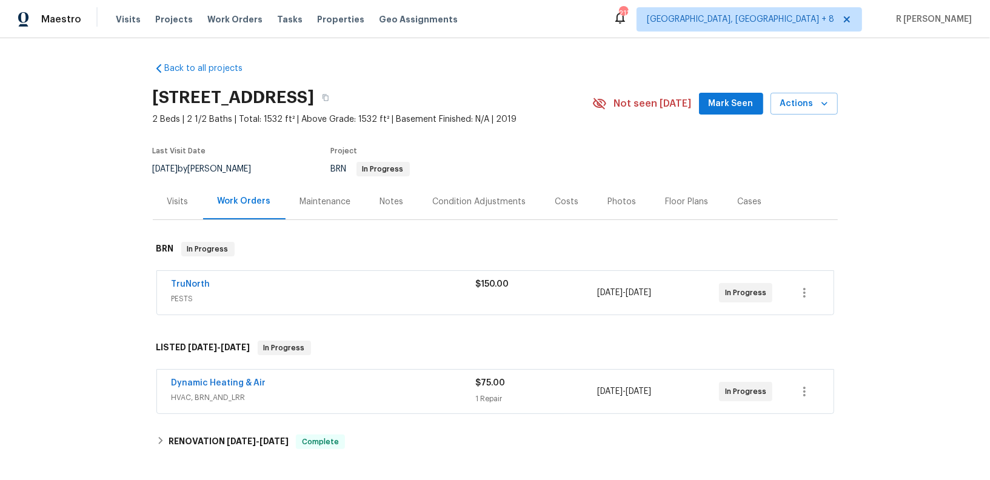
click at [284, 283] on div "TruNorth" at bounding box center [324, 285] width 304 height 15
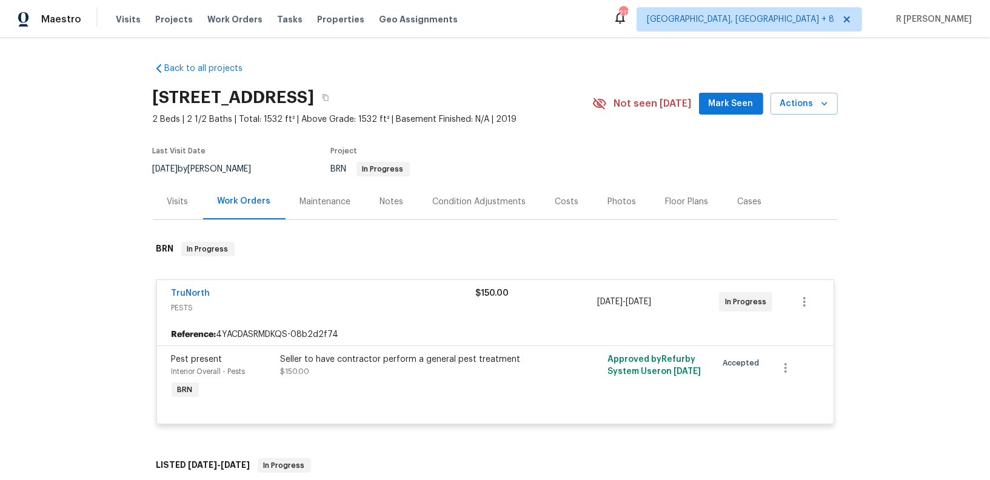
click at [284, 298] on div "TruNorth" at bounding box center [324, 294] width 304 height 15
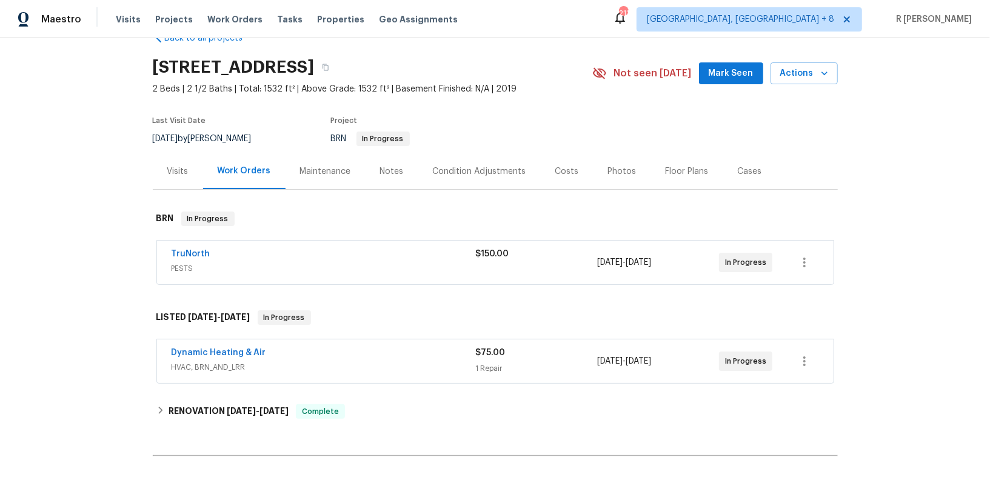
scroll to position [39, 0]
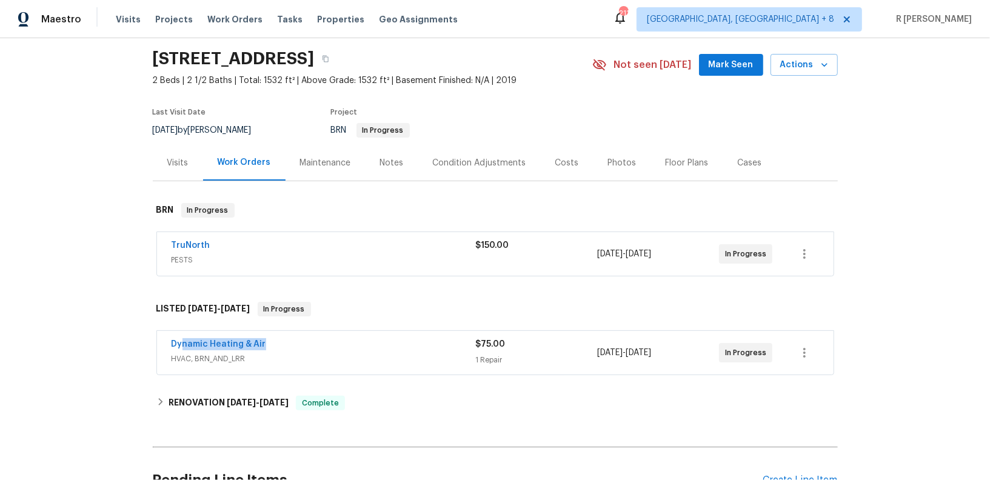
drag, startPoint x: 281, startPoint y: 340, endPoint x: 116, endPoint y: 335, distance: 165.0
click at [116, 335] on div "Back to all projects 3020 Alessa Loop, Apopka, FL 32703 2 Beds | 2 1/2 Baths | …" at bounding box center [495, 259] width 990 height 442
copy link "Dynamic Heating & Air"
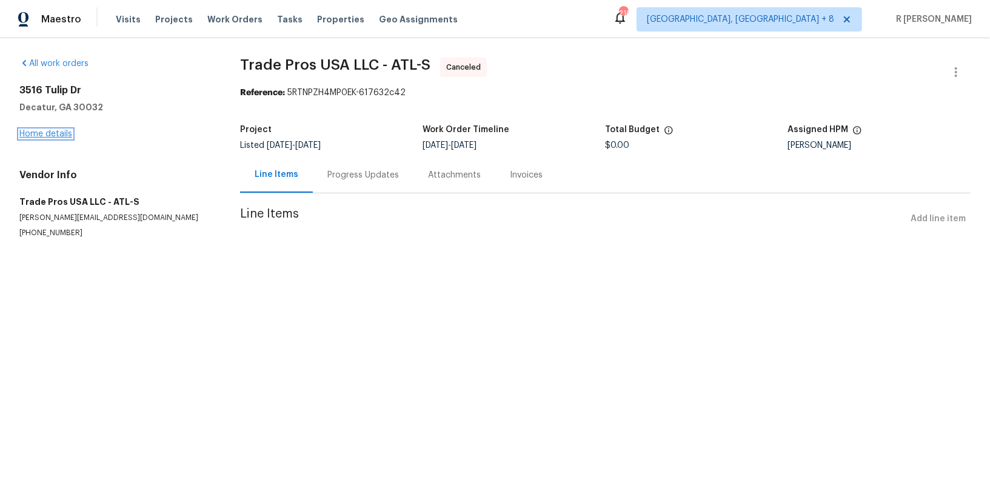
click at [53, 135] on link "Home details" at bounding box center [45, 134] width 53 height 8
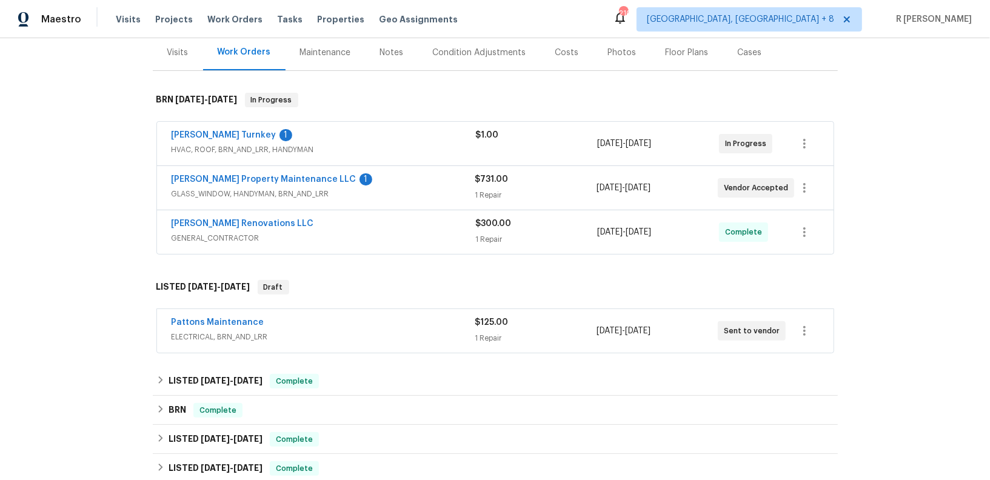
scroll to position [165, 0]
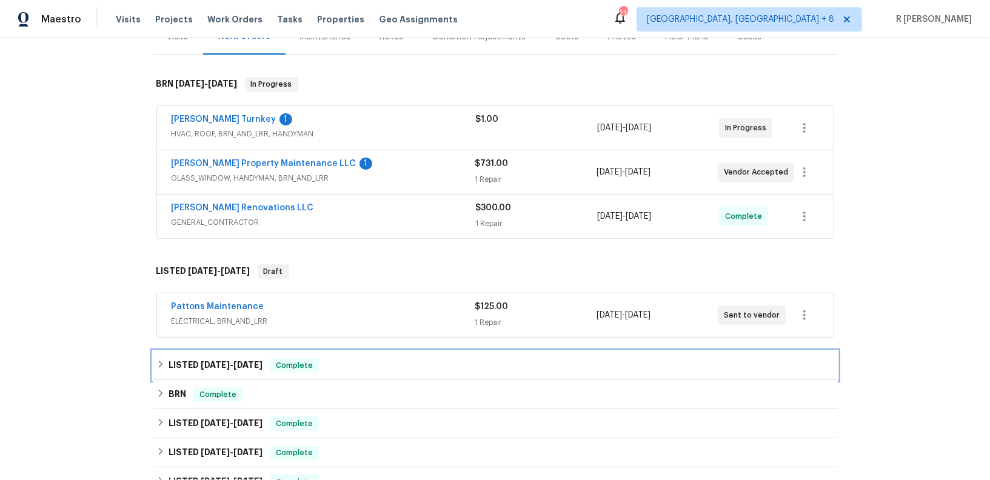
click at [241, 369] on h6 "LISTED [DATE] - [DATE]" at bounding box center [216, 365] width 94 height 15
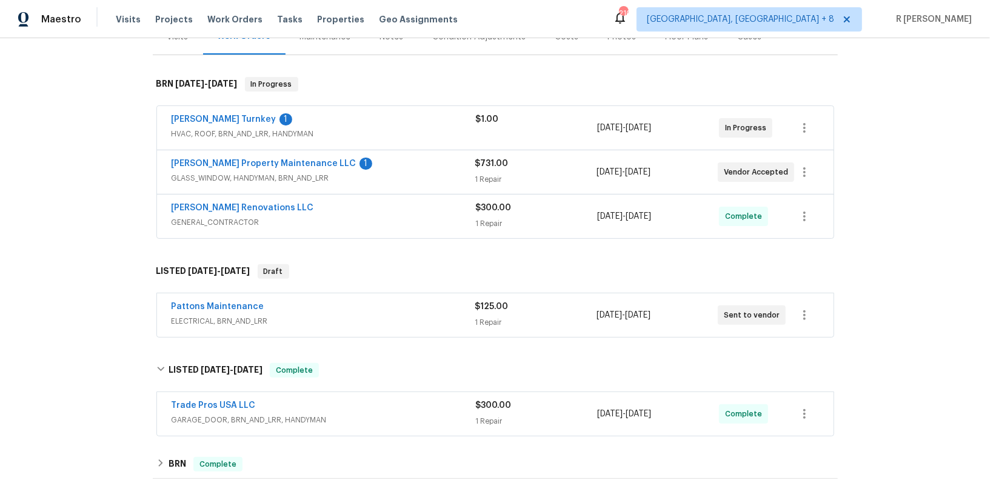
click at [440, 400] on div "Trade Pros USA LLC" at bounding box center [324, 407] width 304 height 15
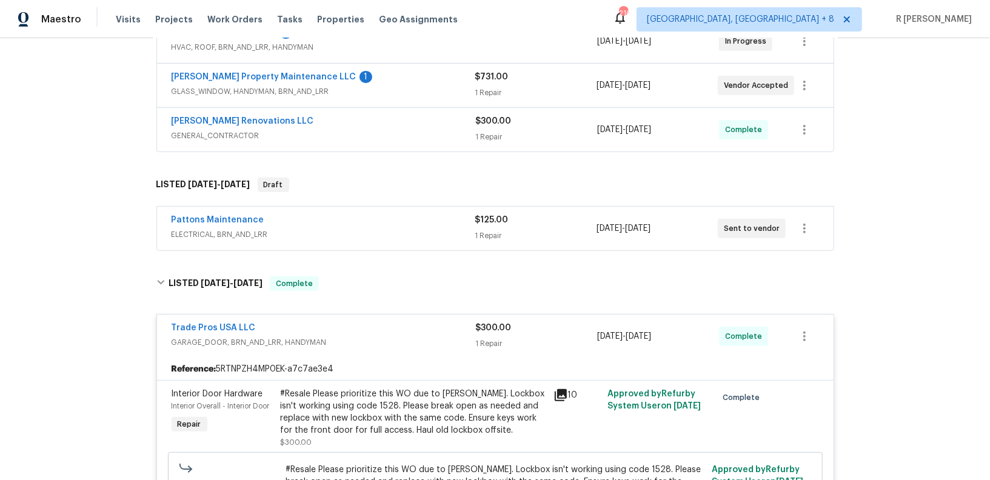
scroll to position [349, 0]
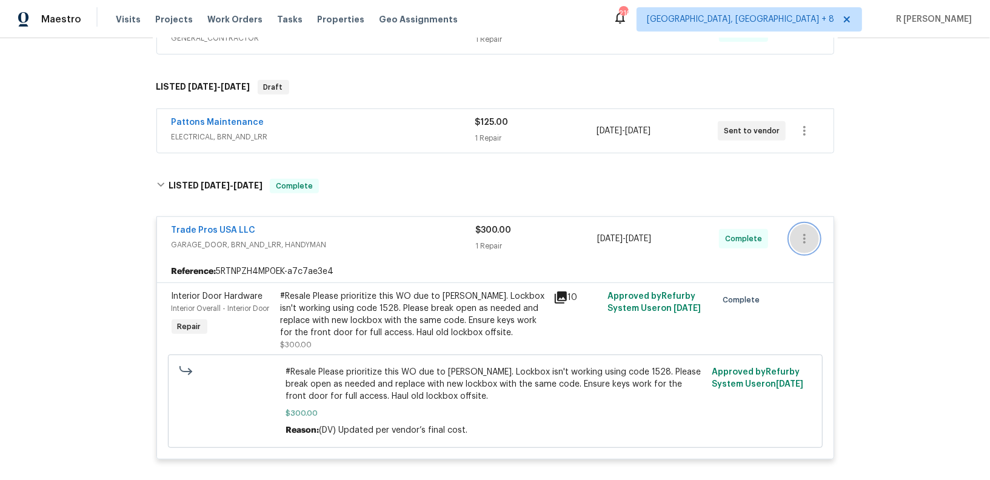
click at [805, 236] on icon "button" at bounding box center [804, 239] width 2 height 10
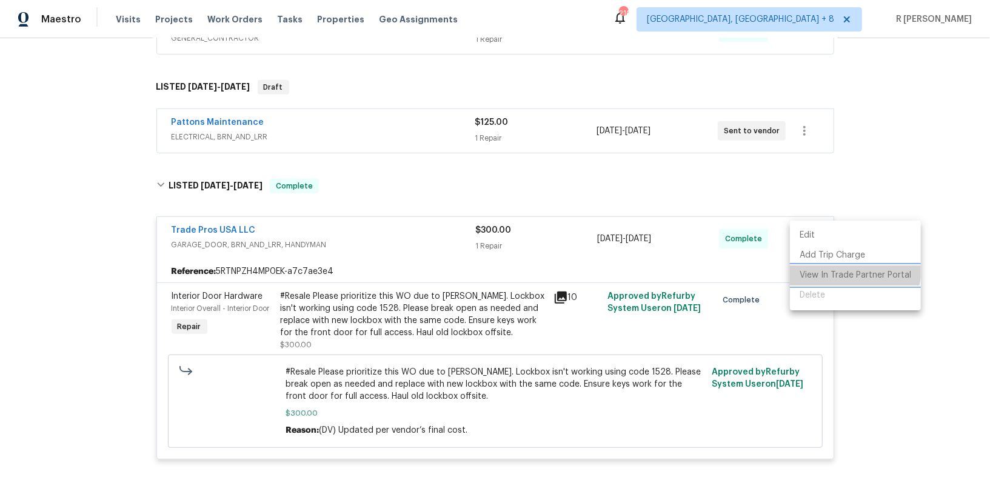
click at [843, 269] on li "View In Trade Partner Portal" at bounding box center [855, 276] width 131 height 20
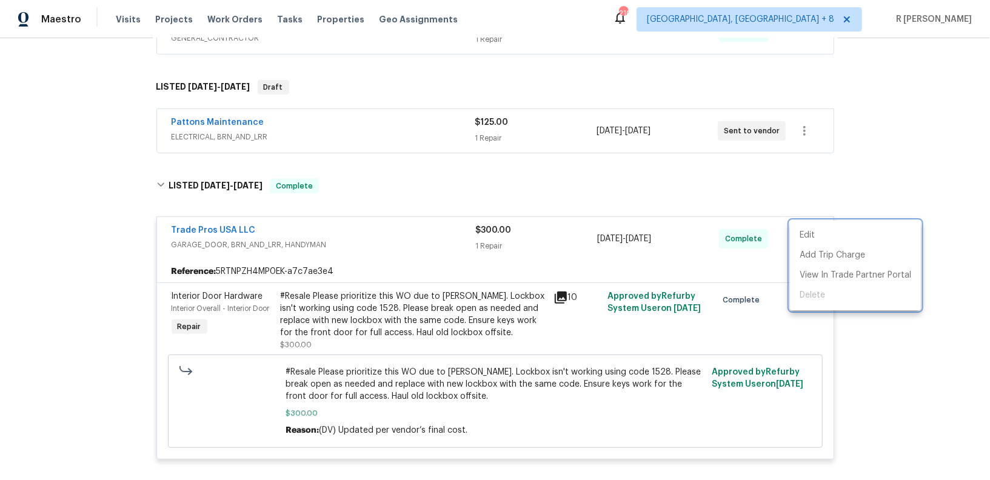
drag, startPoint x: 294, startPoint y: 277, endPoint x: 301, endPoint y: 537, distance: 260.2
click at [301, 480] on html "Maestro Visits Projects Work Orders Tasks Properties Geo Assignments 210 Albuqu…" at bounding box center [495, 240] width 990 height 480
click at [76, 277] on div at bounding box center [495, 240] width 990 height 480
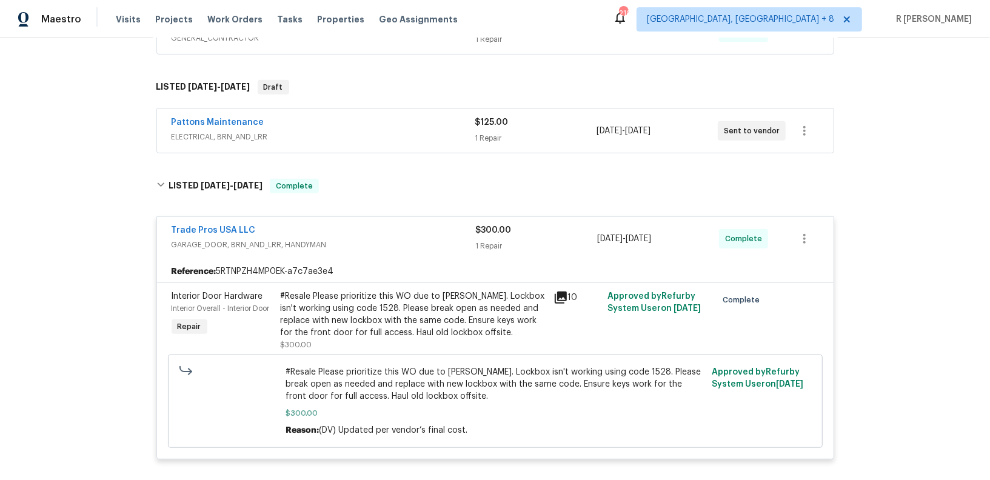
click at [352, 109] on div "Pattons Maintenance ELECTRICAL, BRN_AND_LRR $125.00 1 Repair 8/20/2025 - 8/25/2…" at bounding box center [495, 131] width 677 height 44
click at [347, 131] on span "ELECTRICAL, BRN_AND_LRR" at bounding box center [324, 137] width 304 height 12
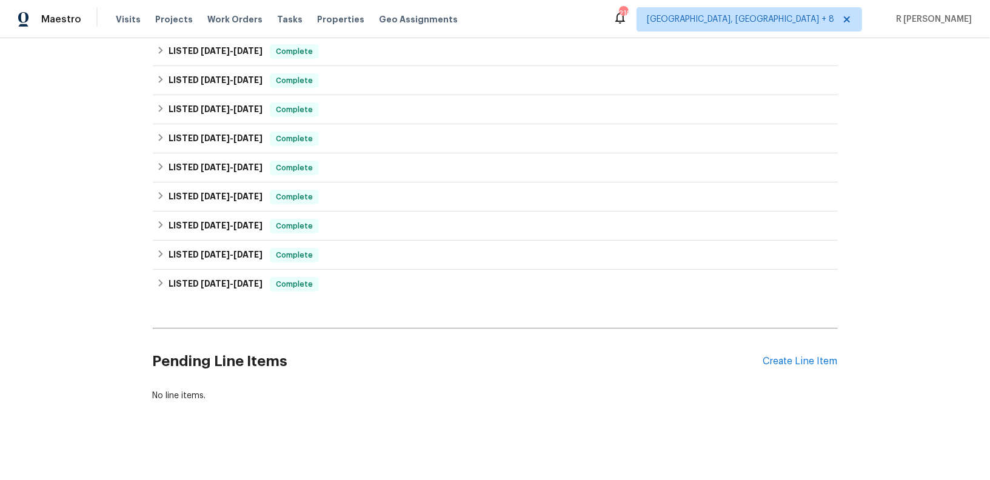
scroll to position [0, 0]
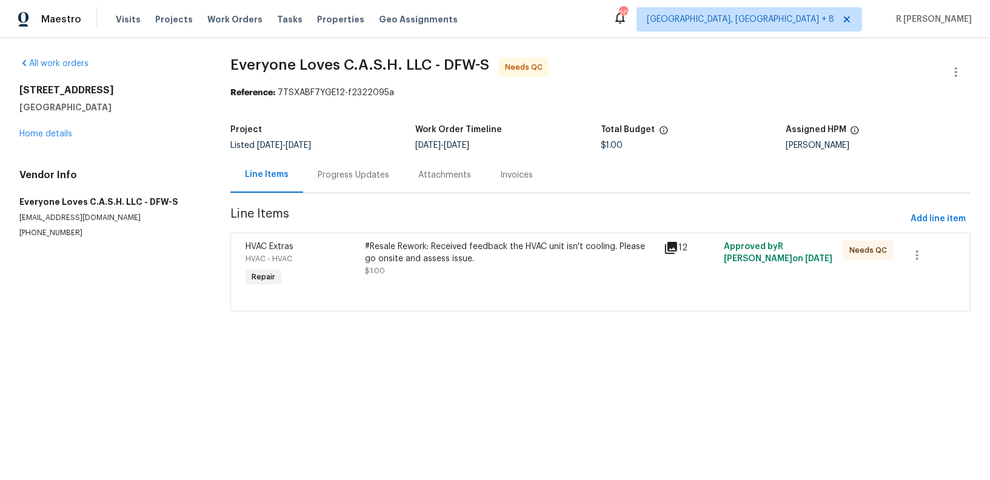
click at [367, 150] on div "Project Listed [DATE] - [DATE] Work Order Timeline [DATE] - [DATE] Total Budget…" at bounding box center [600, 137] width 740 height 39
click at [352, 181] on div "Progress Updates" at bounding box center [354, 175] width 72 height 12
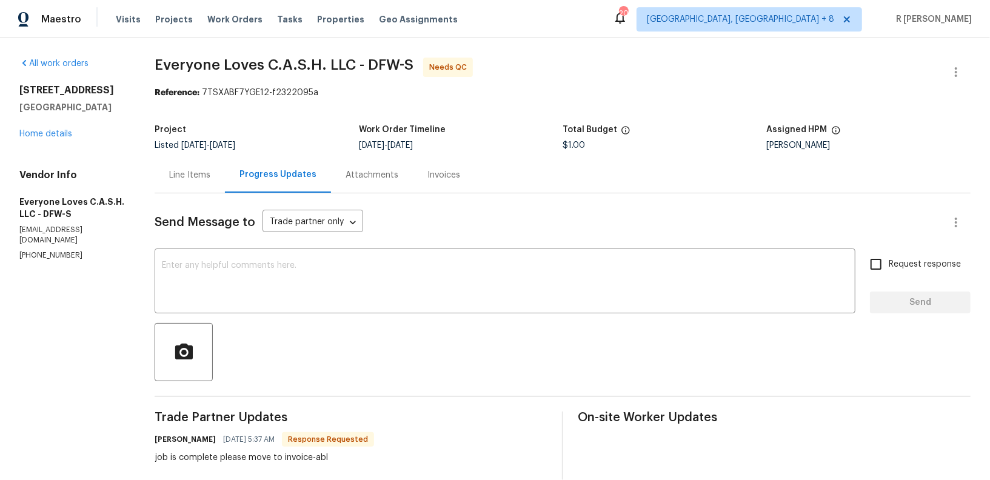
scroll to position [219, 0]
